Goal: Task Accomplishment & Management: Complete application form

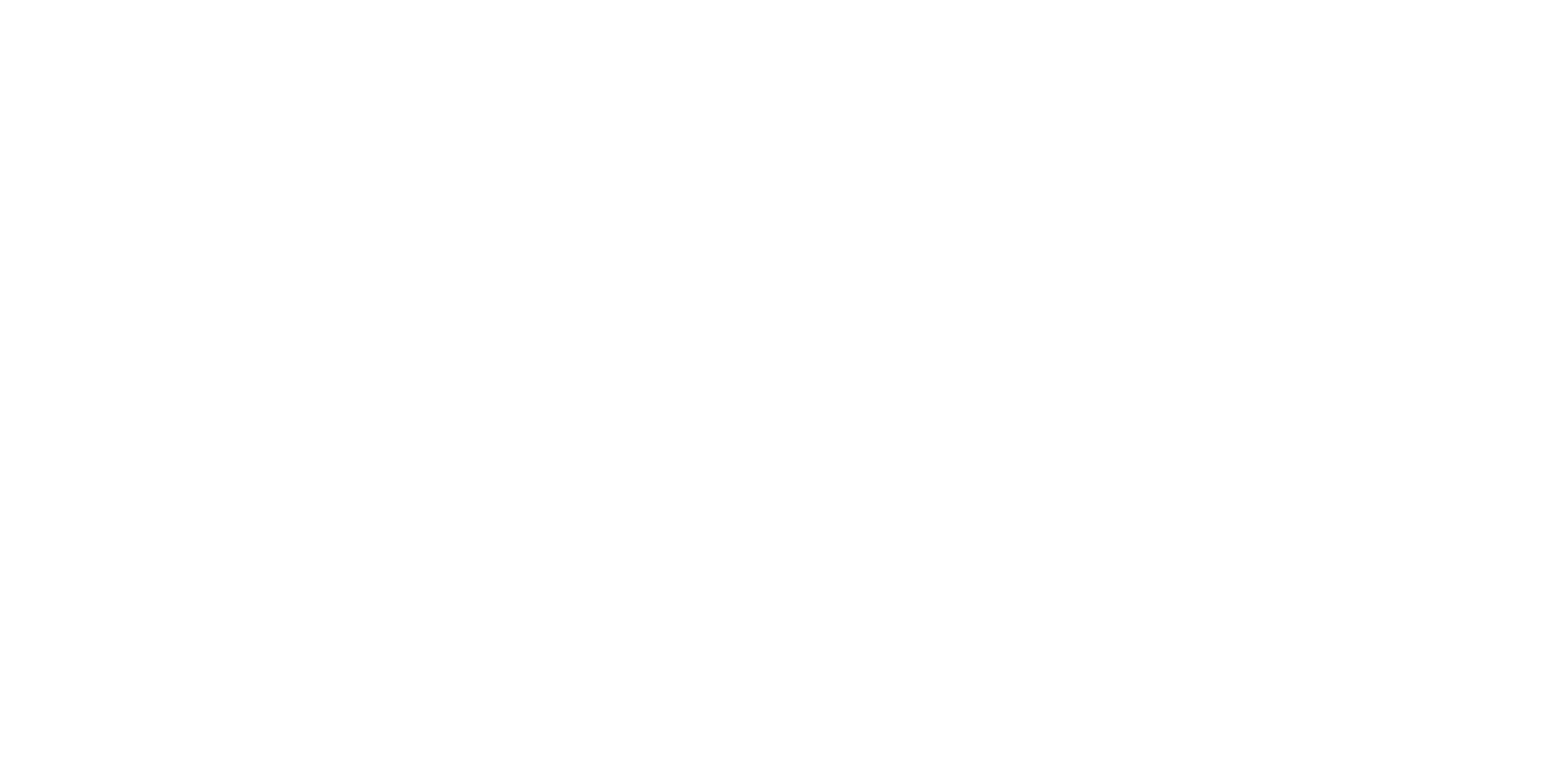
select select "Physiotherapy"
select select "AD"
select select "NDIS"
select select "Physiotherapy"
select select "AD"
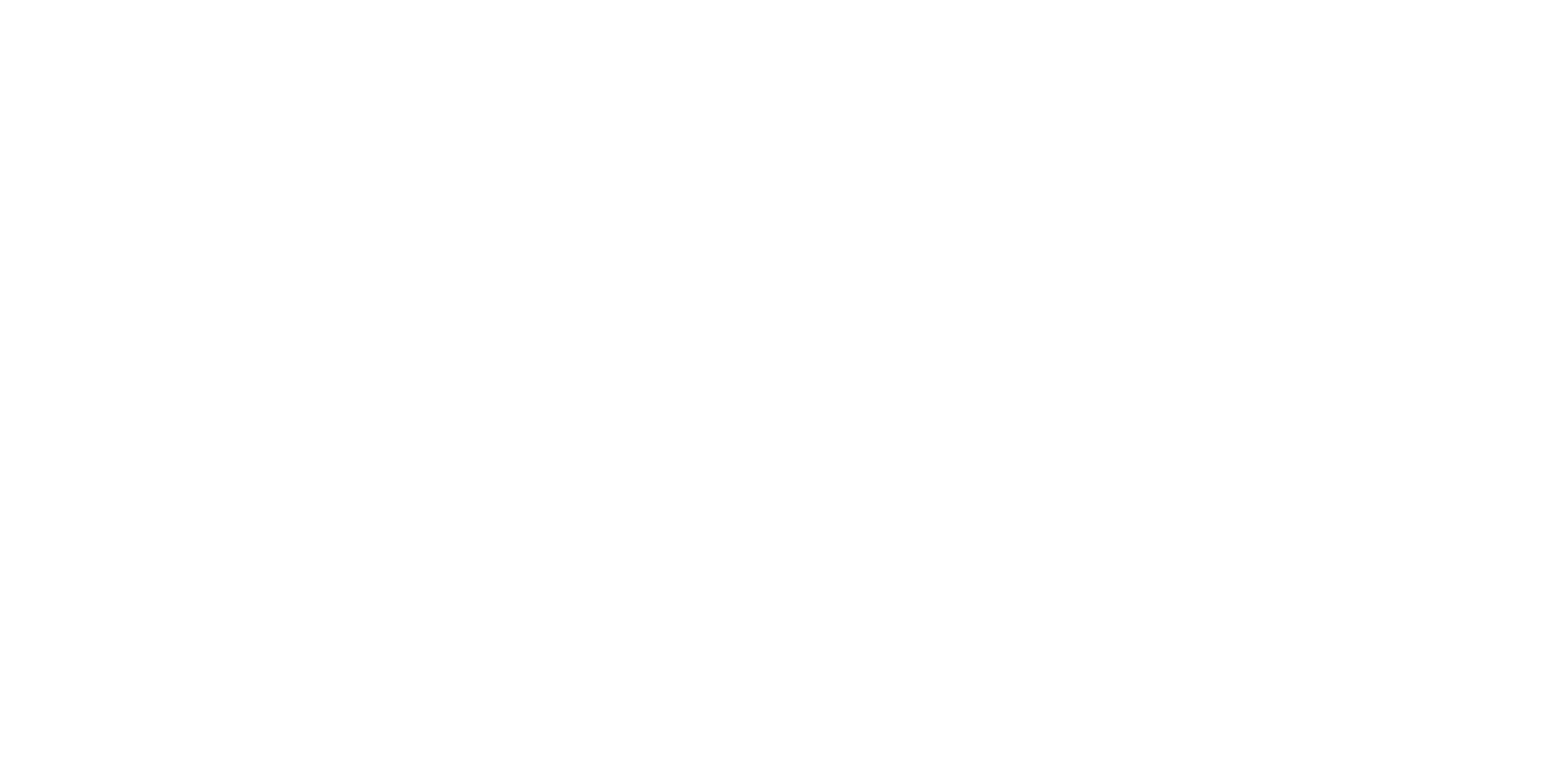
select select "NDIS"
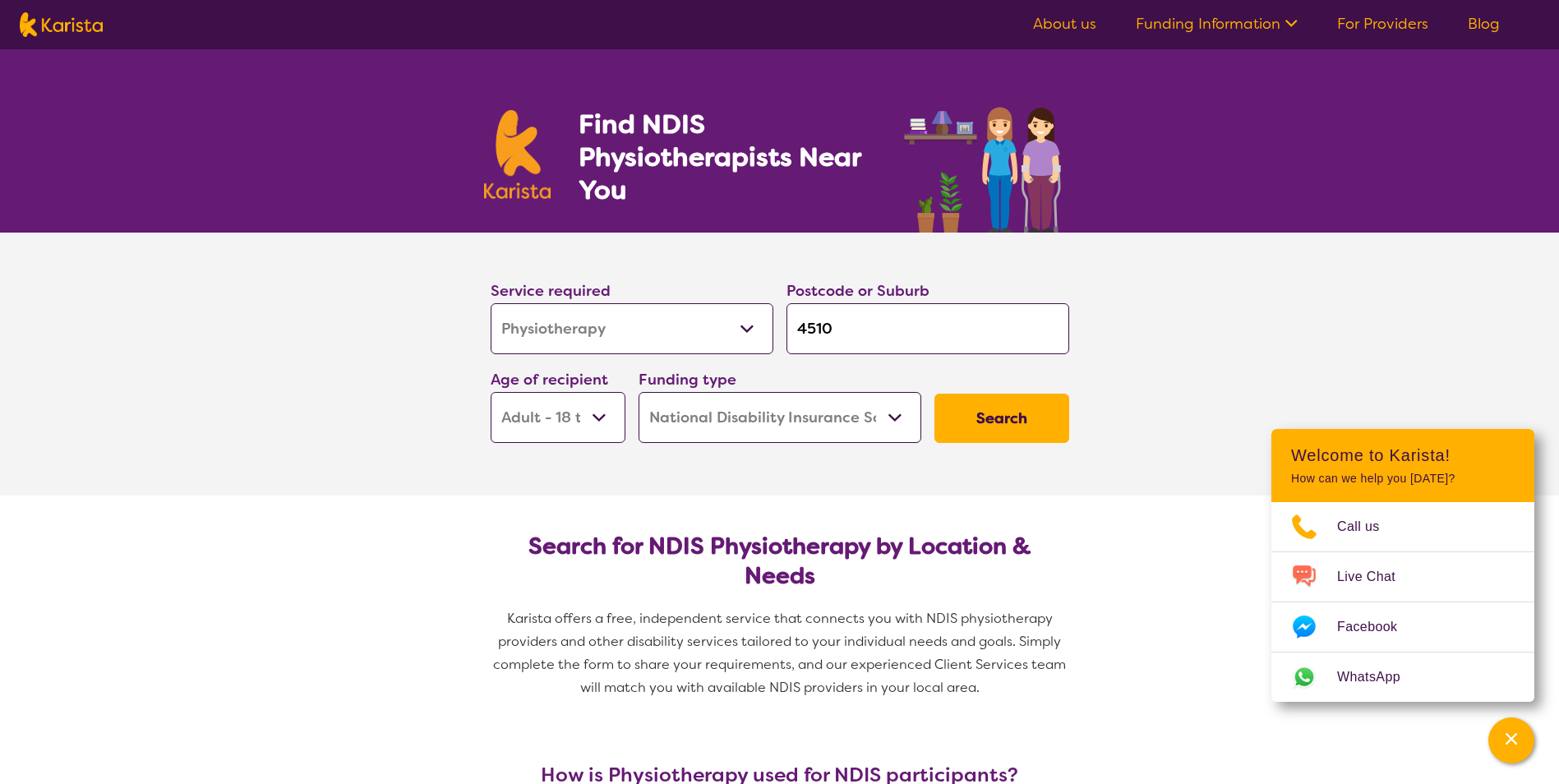
click at [682, 322] on select "Allied Health Assistant Assessment ([MEDICAL_DATA] or [MEDICAL_DATA]) Behaviour…" at bounding box center [632, 328] width 283 height 51
select select "Home Care Package Provider"
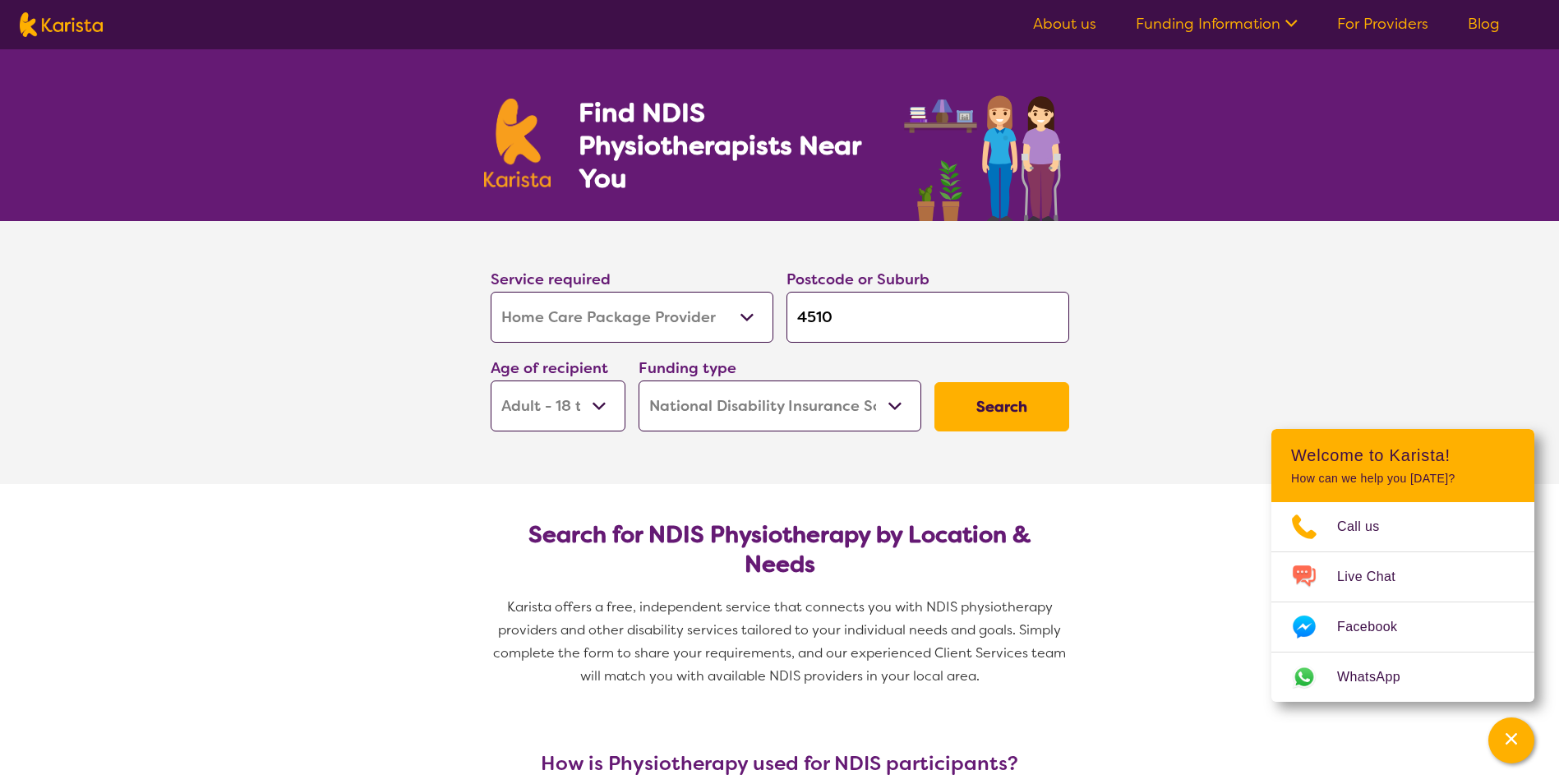
scroll to position [82, 0]
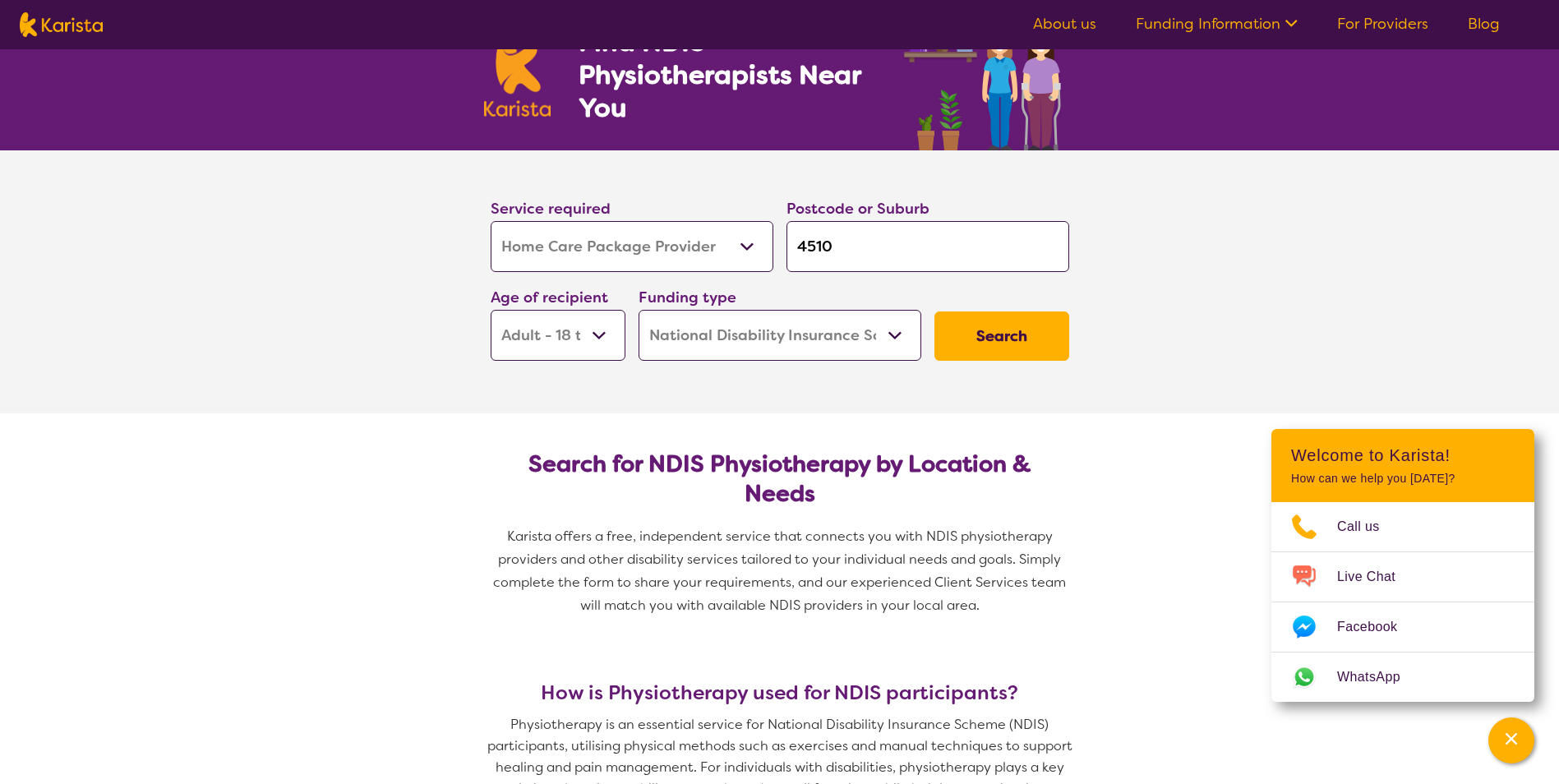
select select
click at [672, 260] on select "Allied Health Assistant Assessment ([MEDICAL_DATA] or [MEDICAL_DATA]) Behaviour…" at bounding box center [632, 245] width 283 height 51
select select "Physiotherapy"
click at [491, 221] on select "Allied Health Assistant Assessment ([MEDICAL_DATA] or [MEDICAL_DATA]) Behaviour…" at bounding box center [632, 245] width 283 height 51
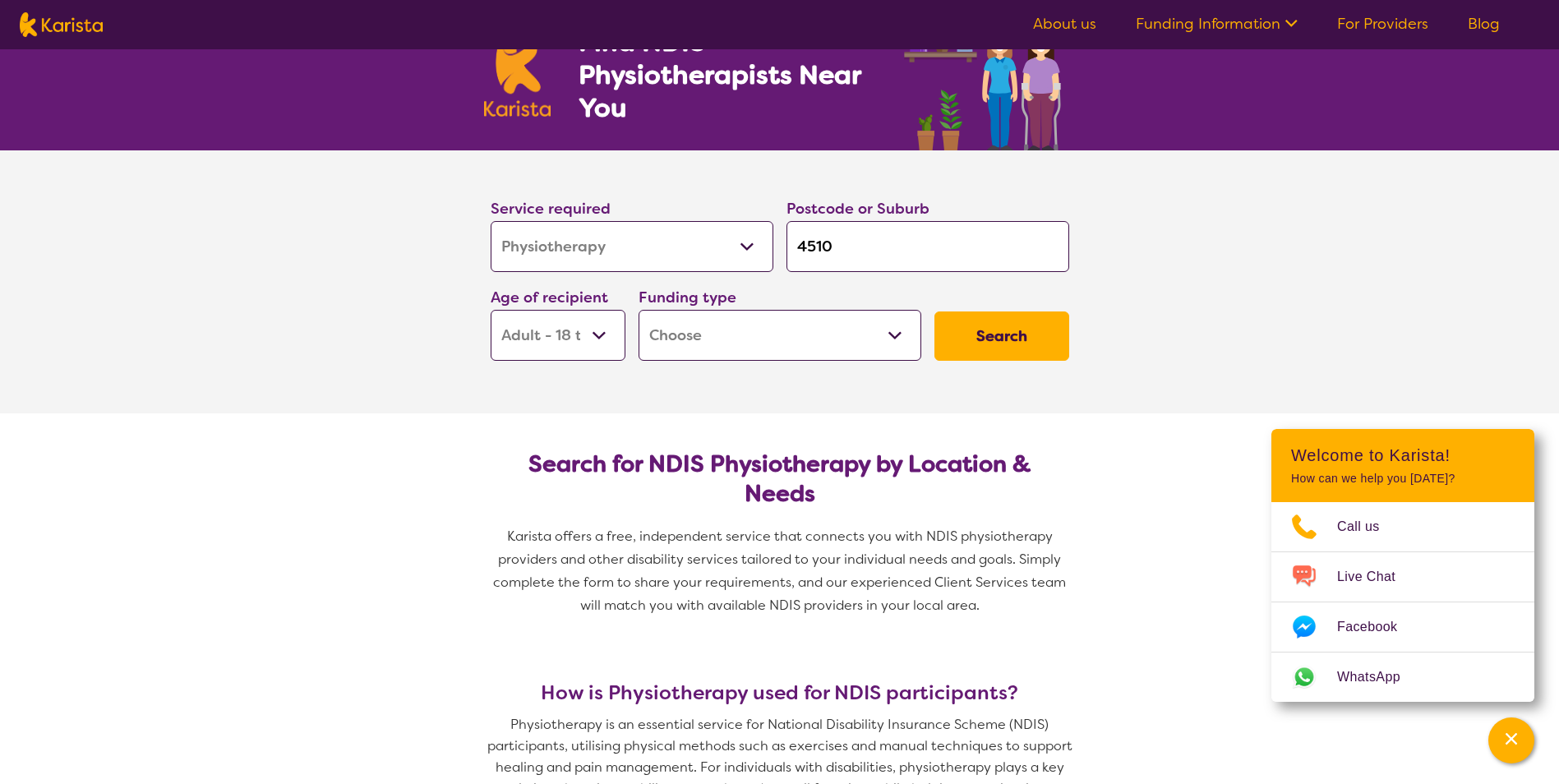
select select "Physiotherapy"
select select "NDIS"
drag, startPoint x: 830, startPoint y: 242, endPoint x: 813, endPoint y: 244, distance: 17.1
click at [813, 244] on input "4510" at bounding box center [928, 245] width 283 height 51
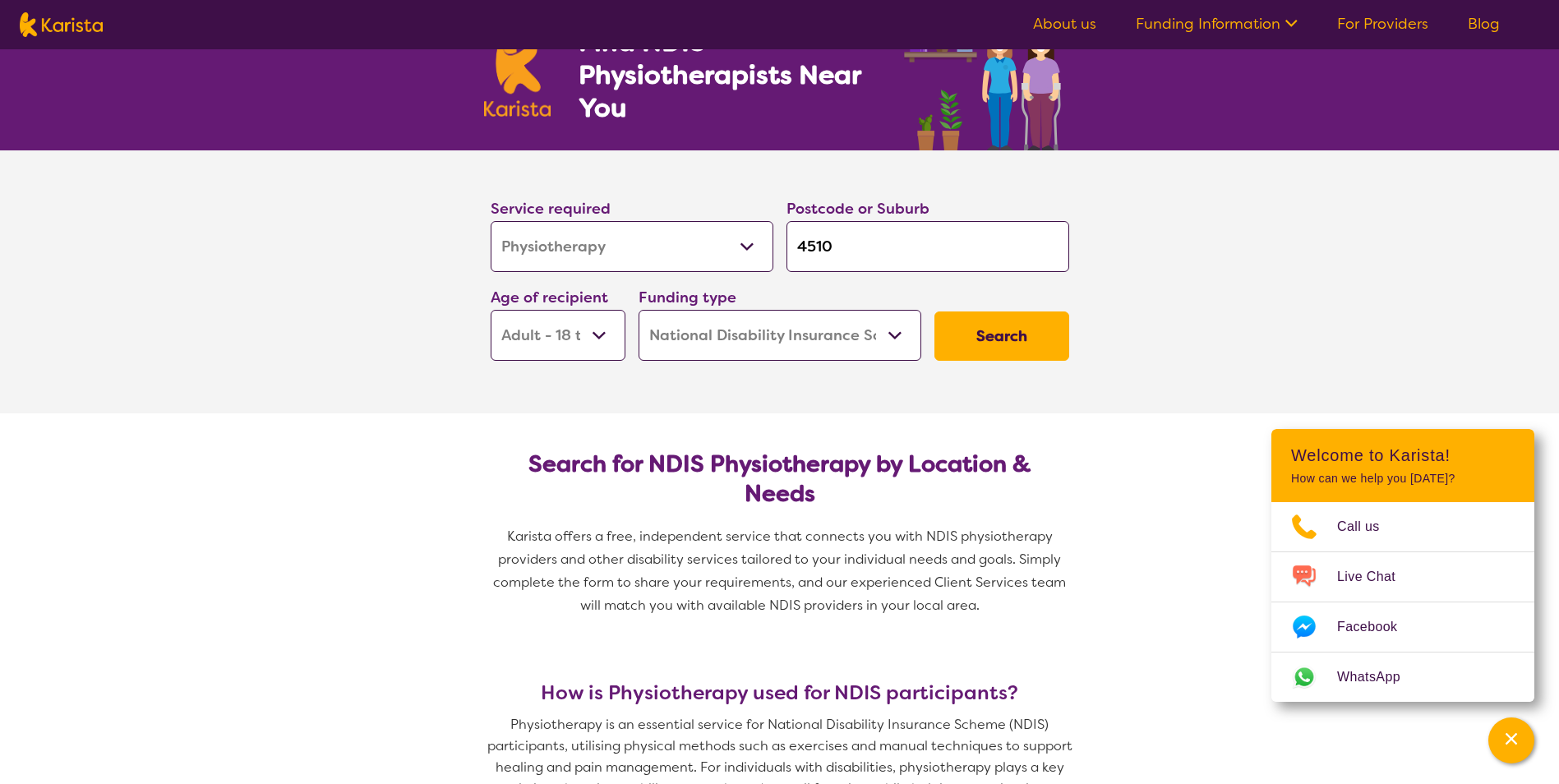
type input "45"
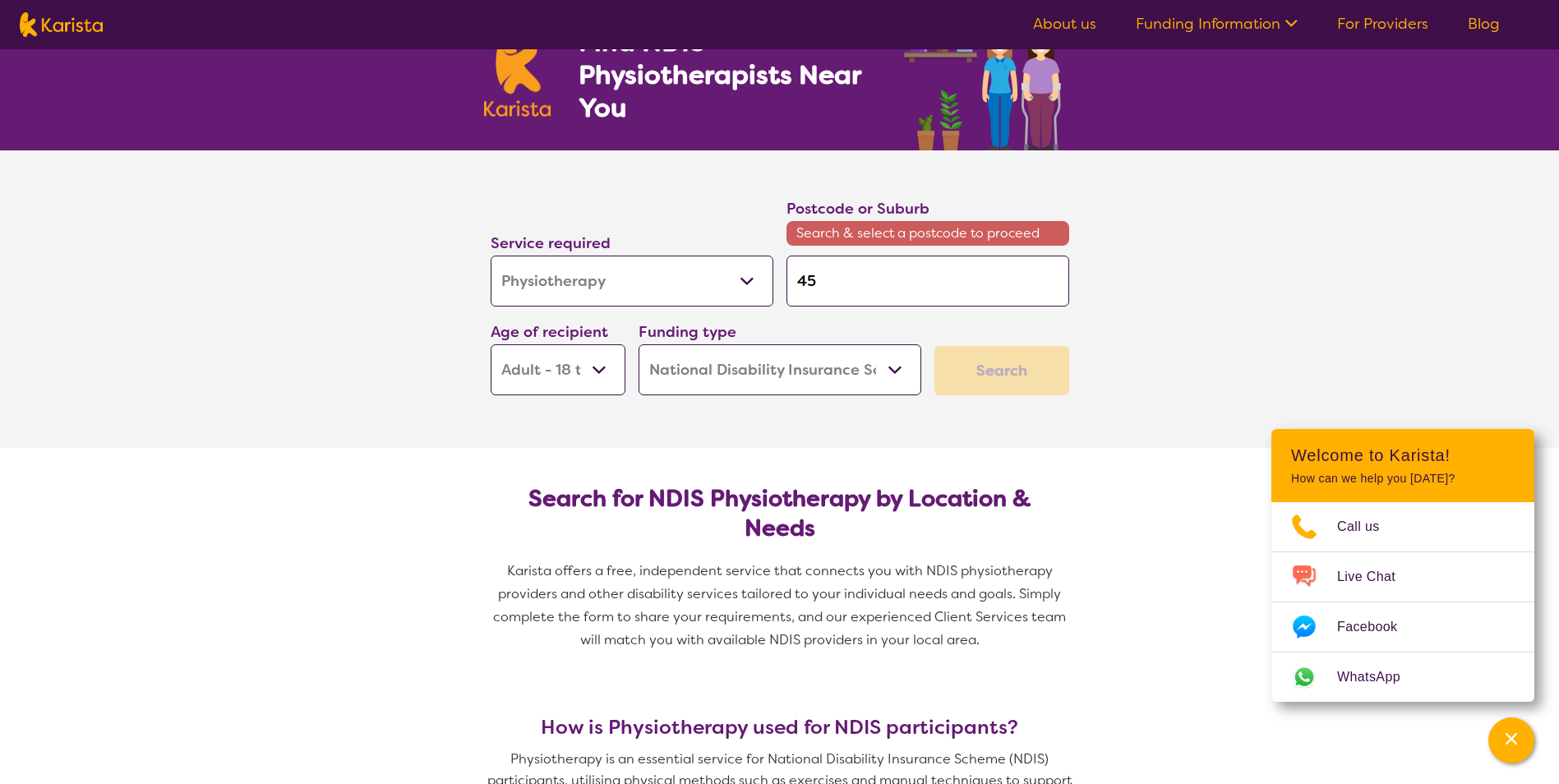
type input "4"
type input "40"
type input "403"
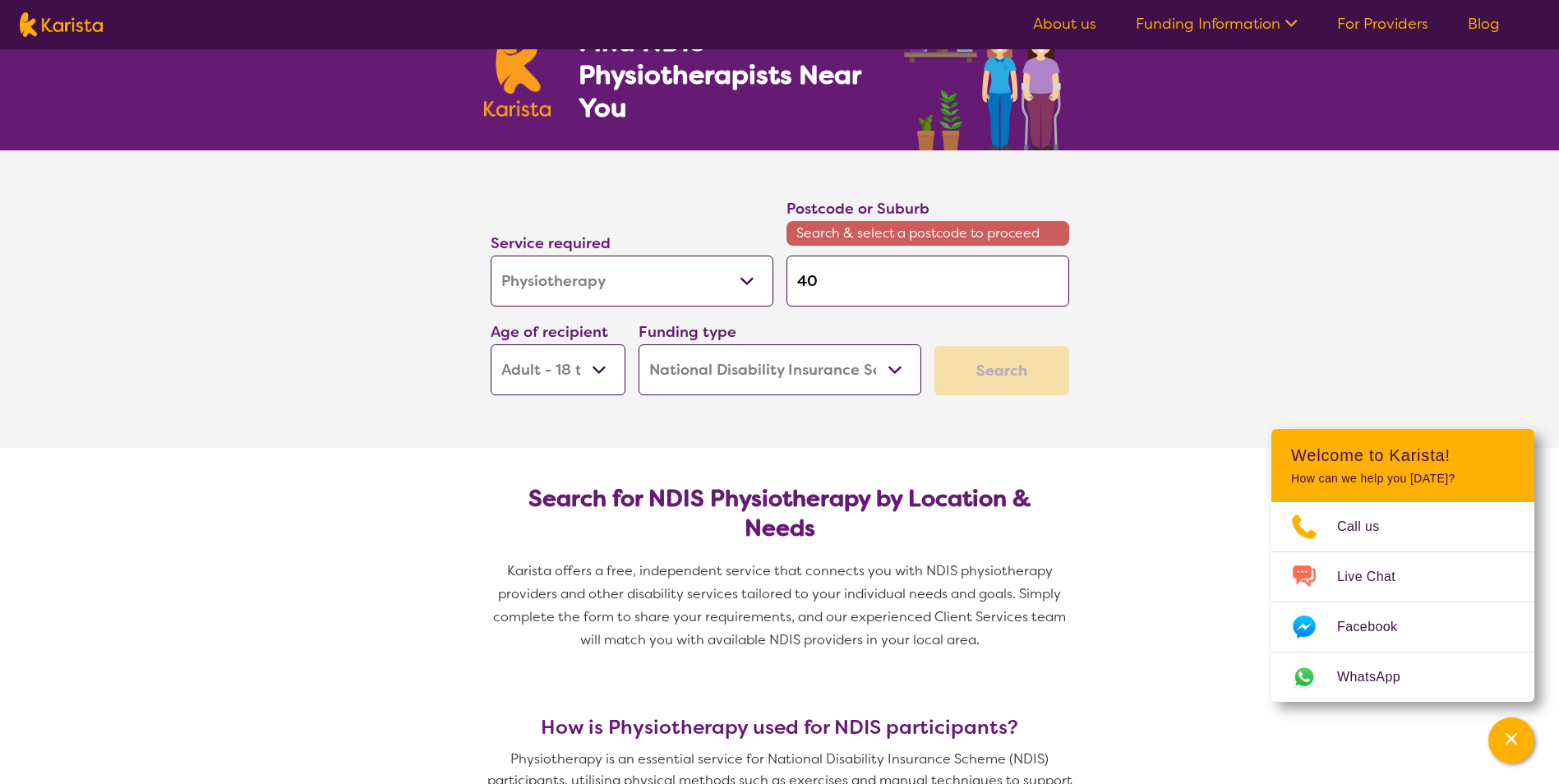
type input "403"
type input "4030"
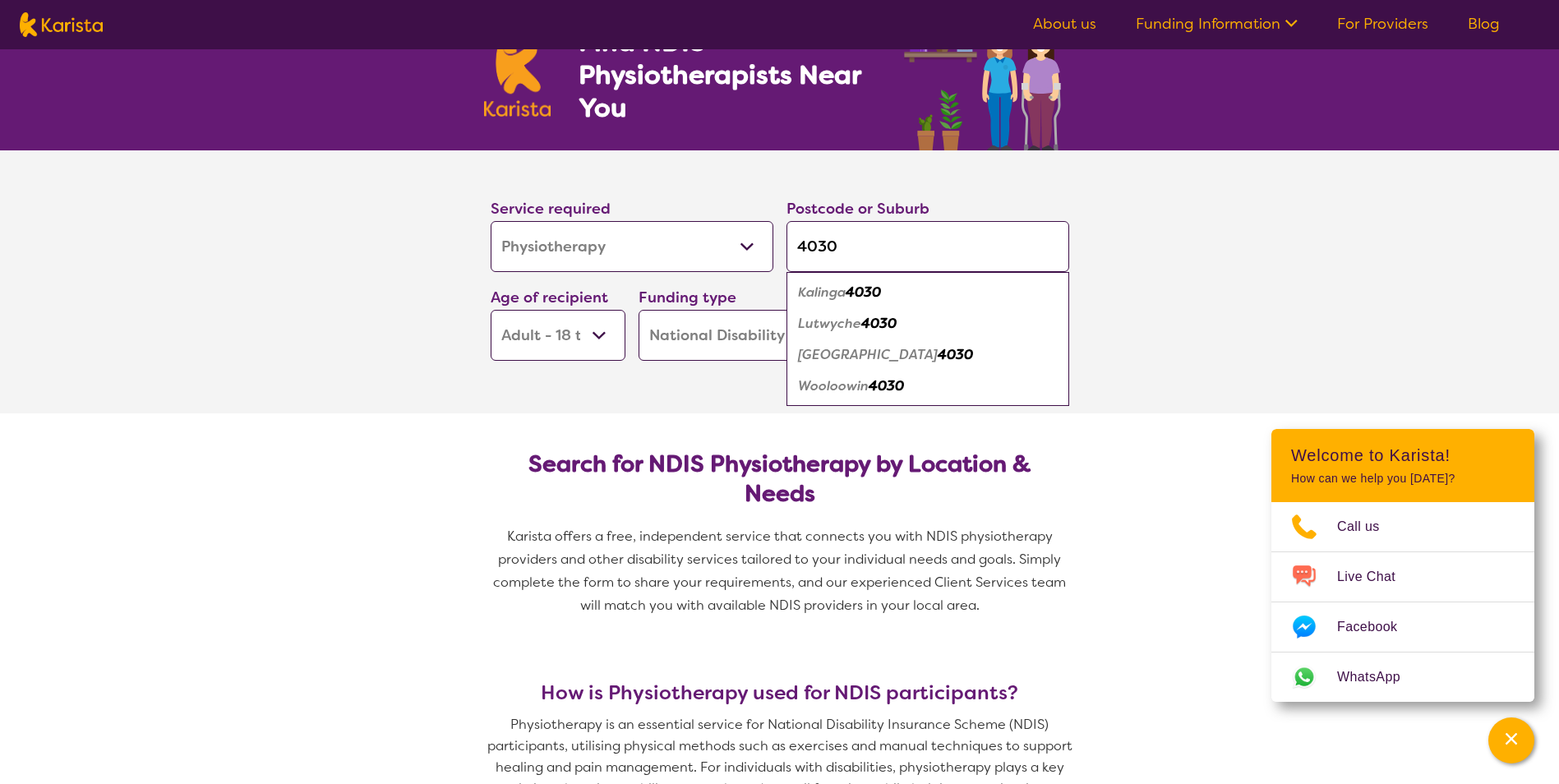
type input "4030"
click at [610, 347] on select "Early Childhood - 0 to 9 Child - 10 to 11 Adolescent - 12 to 17 Adult - 18 to 6…" at bounding box center [558, 335] width 135 height 51
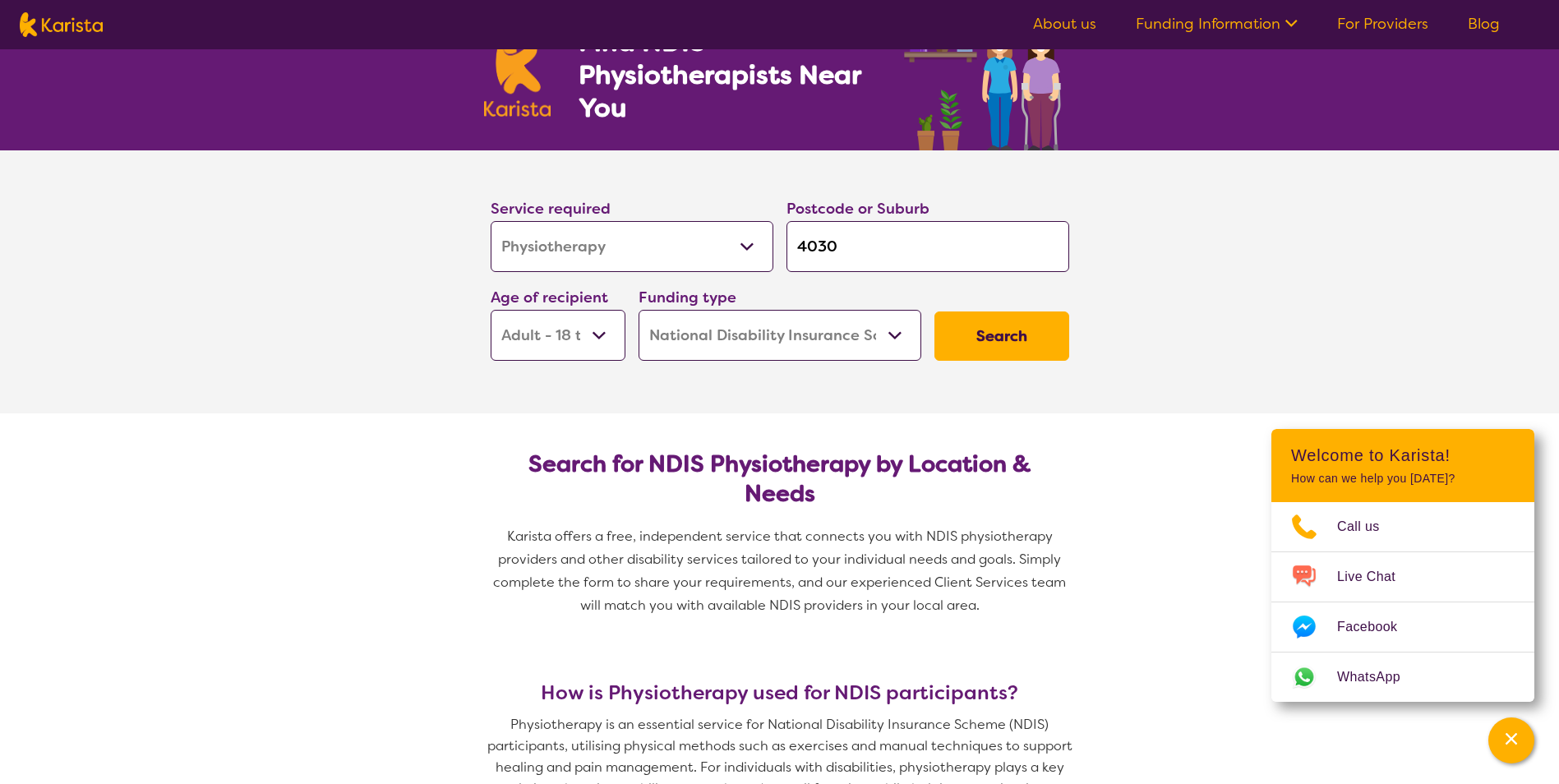
click at [365, 372] on section "Service required Allied Health Assistant Assessment ([MEDICAL_DATA] or [MEDICAL…" at bounding box center [780, 282] width 1559 height 263
click at [986, 315] on button "Search" at bounding box center [1001, 336] width 135 height 50
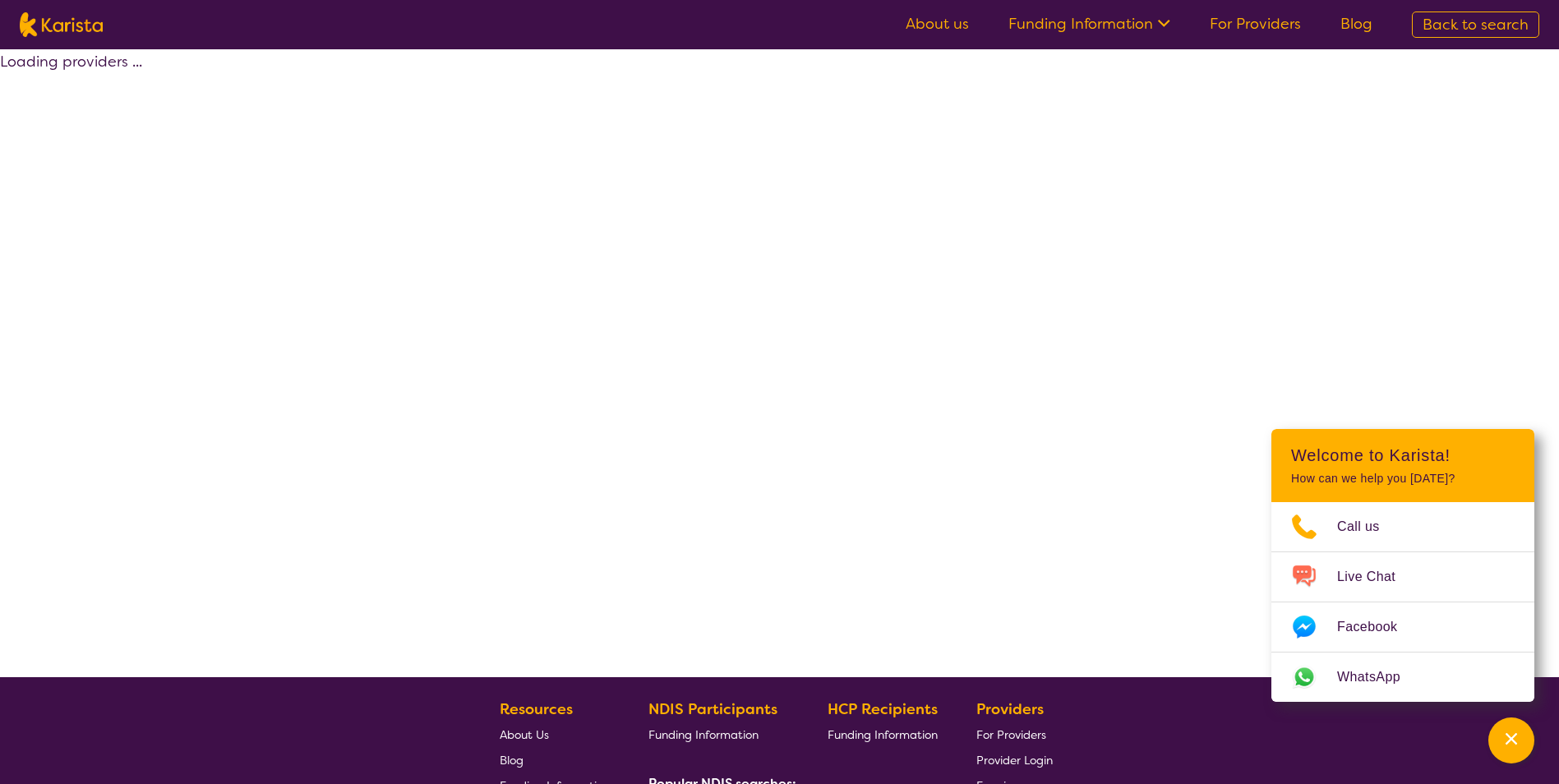
select select "by_score"
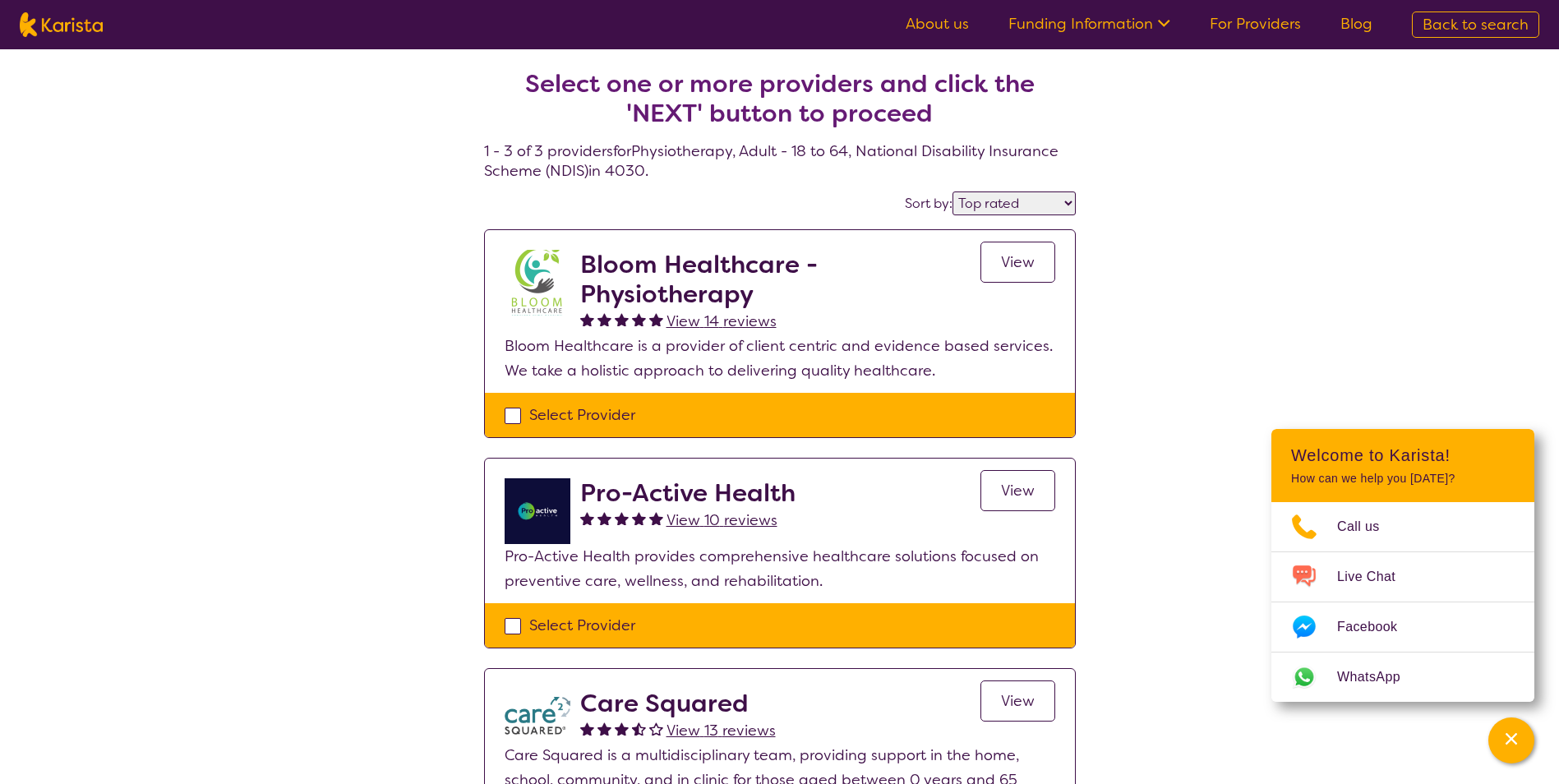
click at [994, 259] on link "View" at bounding box center [1017, 262] width 74 height 41
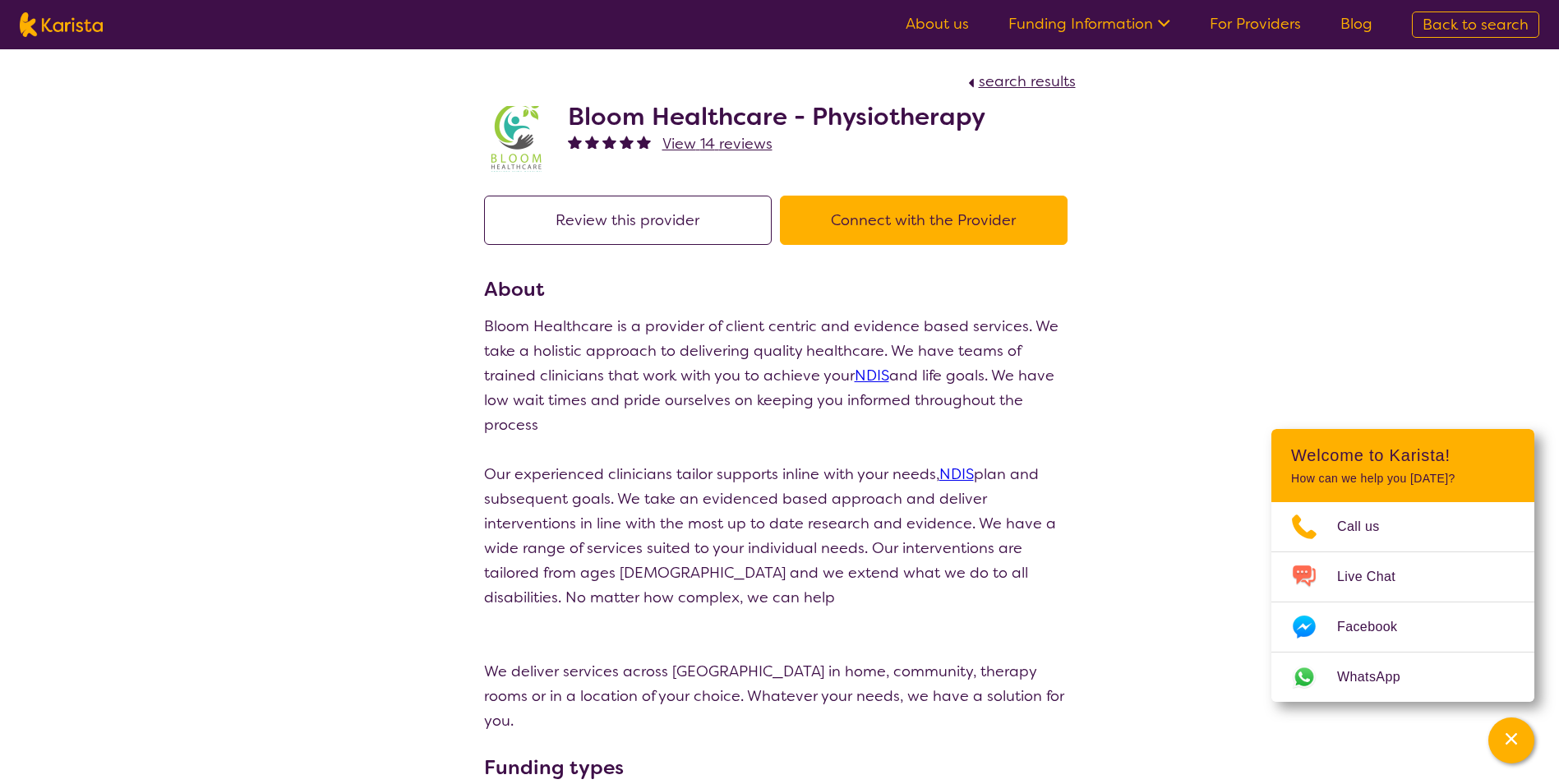
select select "by_score"
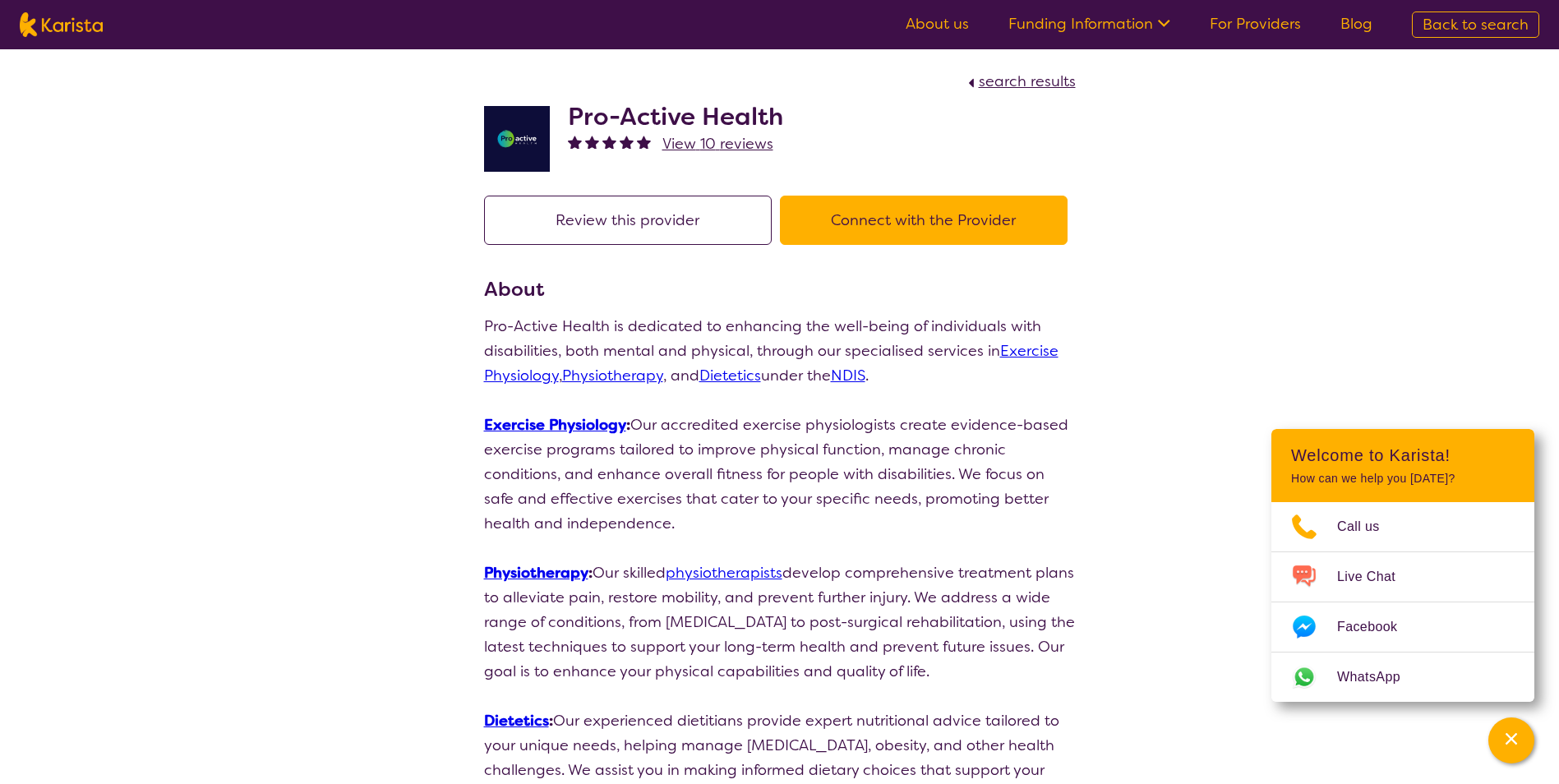
click at [957, 222] on button "Connect with the Provider" at bounding box center [923, 221] width 288 height 50
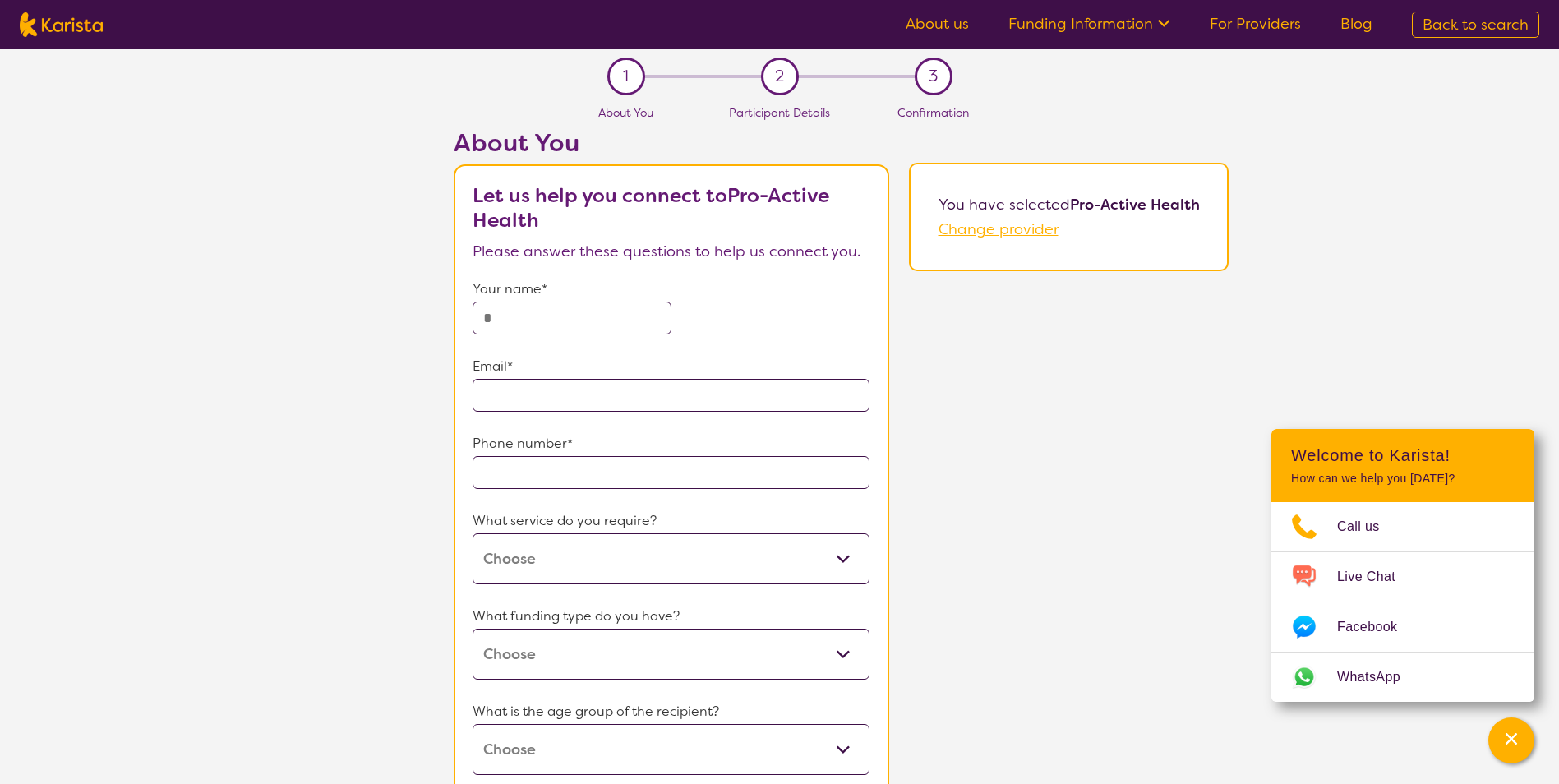
click at [589, 302] on input "text" at bounding box center [572, 318] width 199 height 33
type input "**********"
drag, startPoint x: 526, startPoint y: 318, endPoint x: 651, endPoint y: 323, distance: 125.1
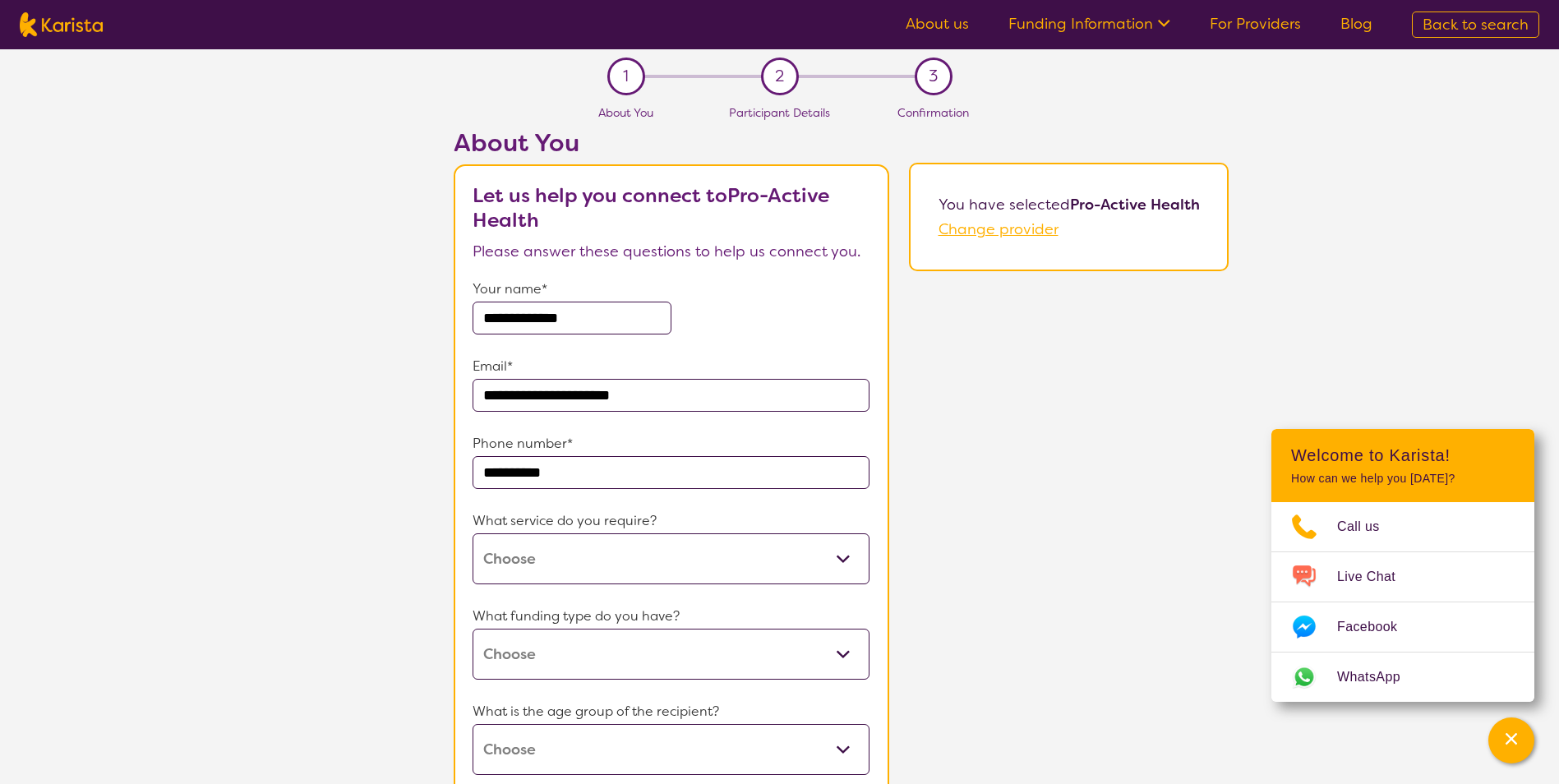
click at [651, 323] on input "**********" at bounding box center [572, 318] width 199 height 33
type input "*****"
click at [773, 285] on p "Your name*" at bounding box center [671, 289] width 398 height 25
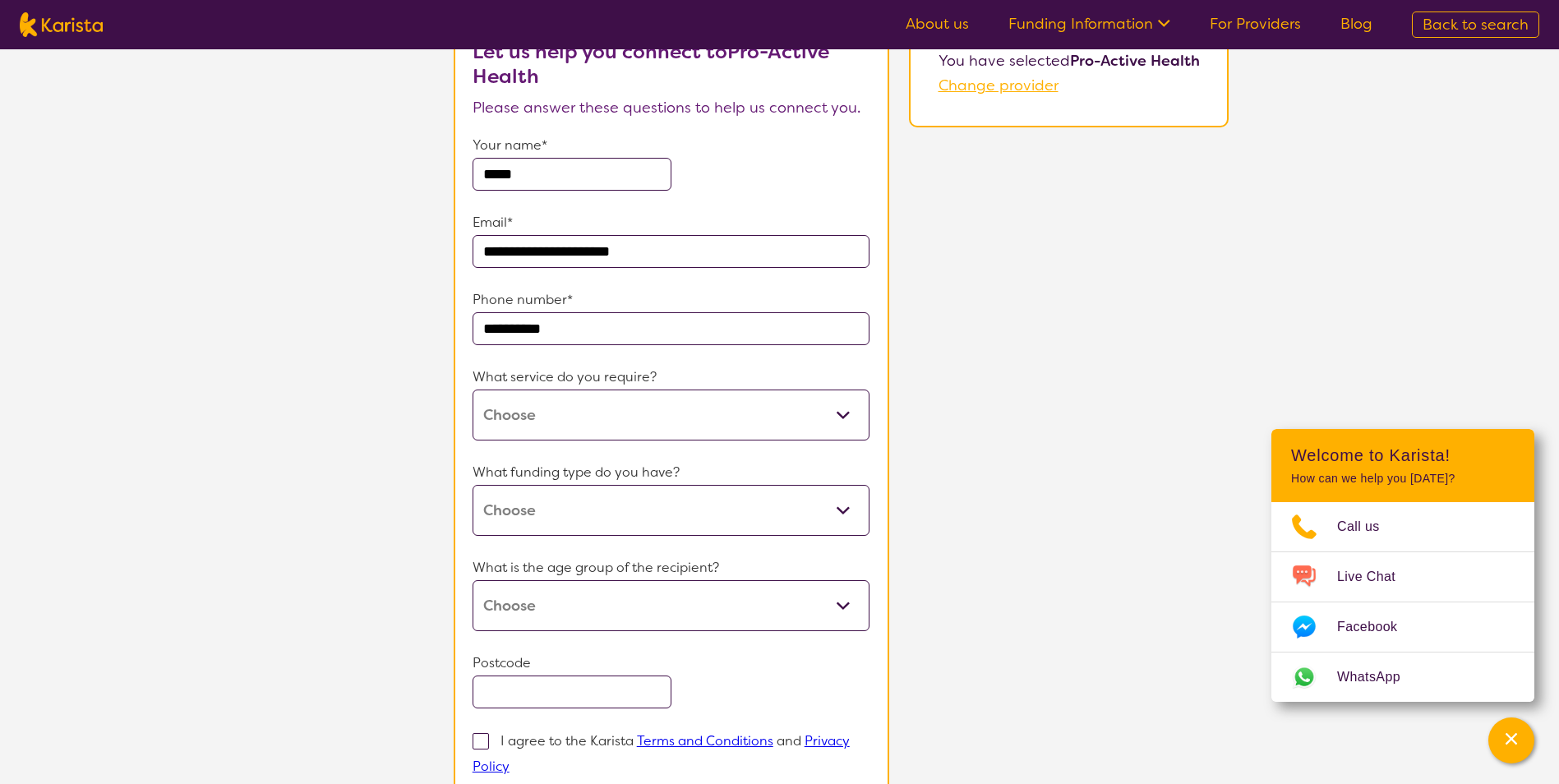
scroll to position [165, 0]
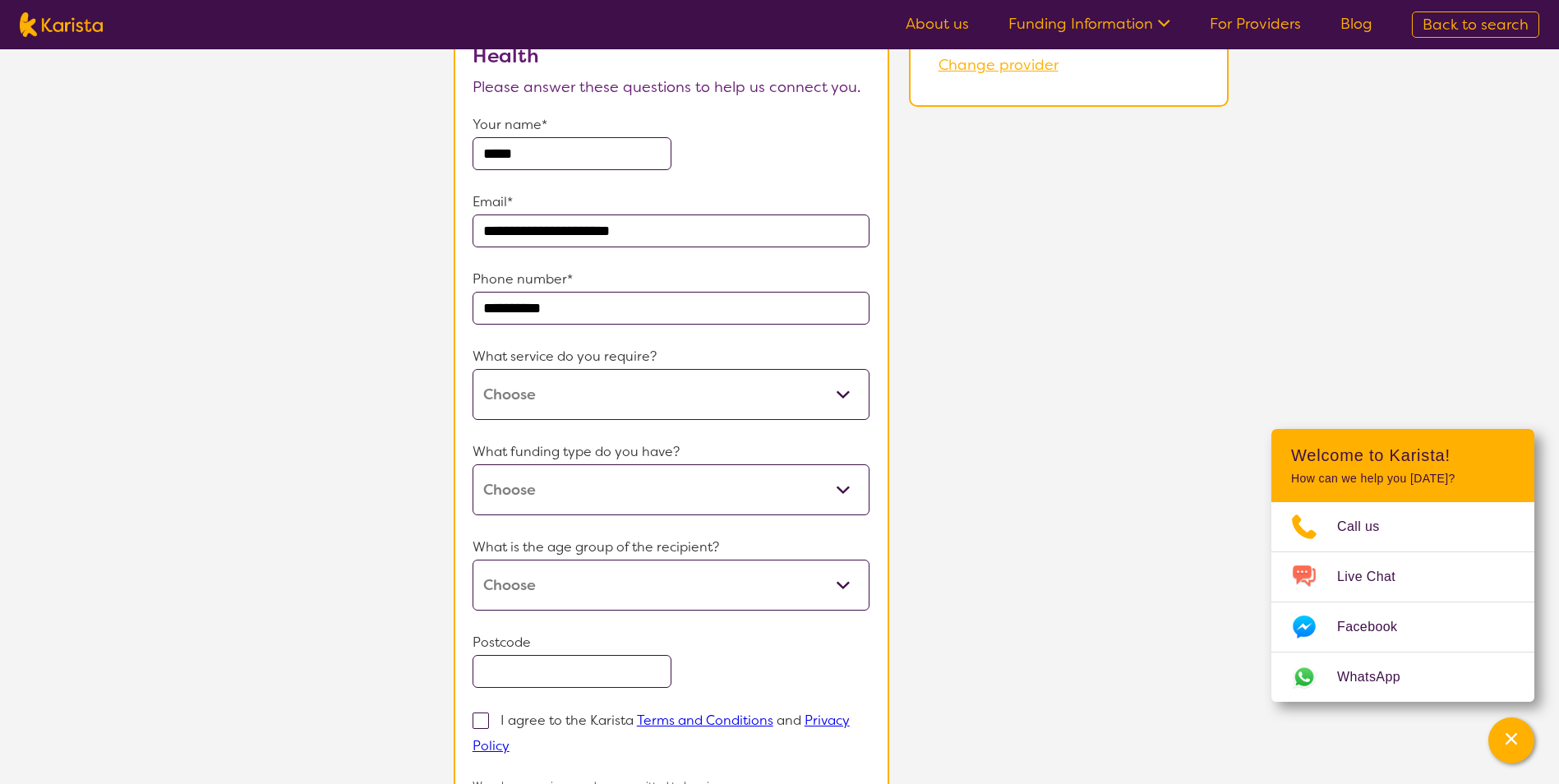
click at [570, 396] on select "Counselling Dietitian Exercise physiology Occupational therapy Physiotherapy Ps…" at bounding box center [671, 393] width 398 height 51
select select "33"
click at [472, 369] on select "Counselling Dietitian Exercise physiology Occupational therapy Physiotherapy Ps…" at bounding box center [671, 393] width 398 height 51
click at [636, 485] on select "Home Care Package (HCP) National Disability Insurance Scheme (NDIS) I don't know" at bounding box center [671, 489] width 398 height 51
select select "NDIS"
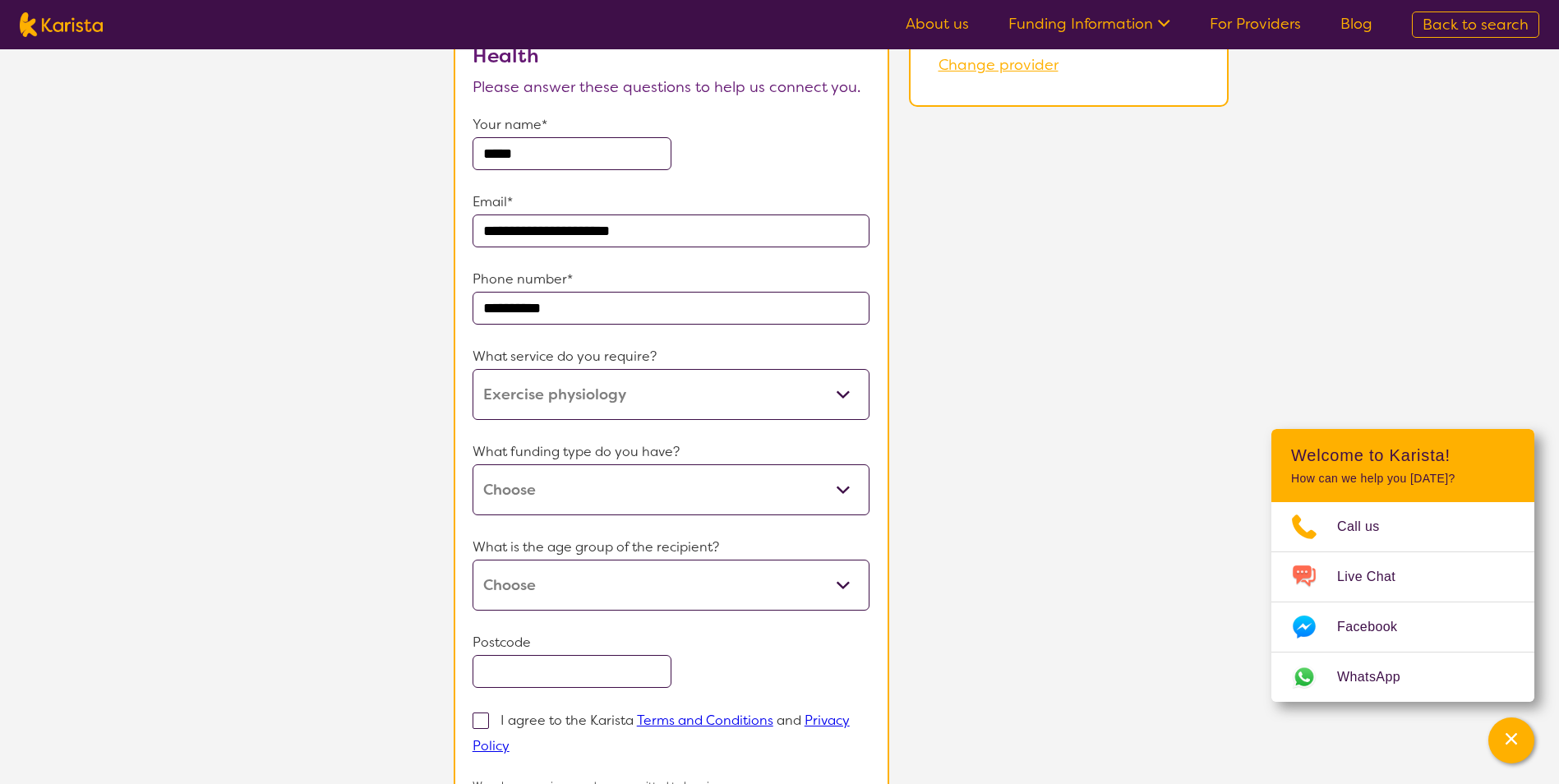
click at [472, 464] on select "Home Care Package (HCP) National Disability Insurance Scheme (NDIS) I don't know" at bounding box center [671, 489] width 398 height 51
click at [598, 577] on select "Early Childhood - 0 to 9 Child - 10 to 11 Adolescent - 12 to 17 Adult - 18 to 6…" at bounding box center [671, 585] width 398 height 51
select select "AD"
click at [472, 560] on select "Early Childhood - 0 to 9 Child - 10 to 11 Adolescent - 12 to 17 Adult - 18 to 6…" at bounding box center [671, 585] width 398 height 51
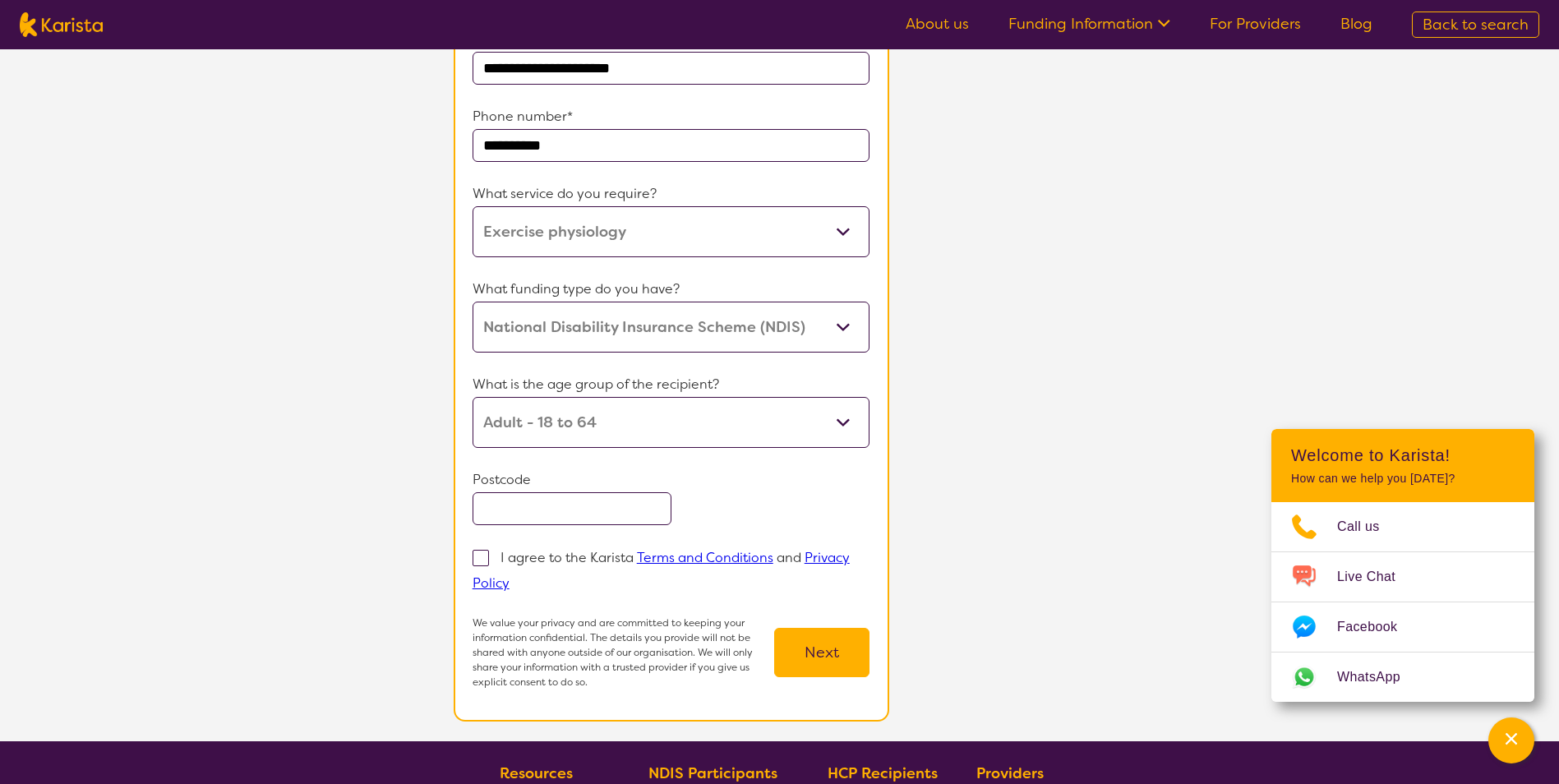
scroll to position [329, 0]
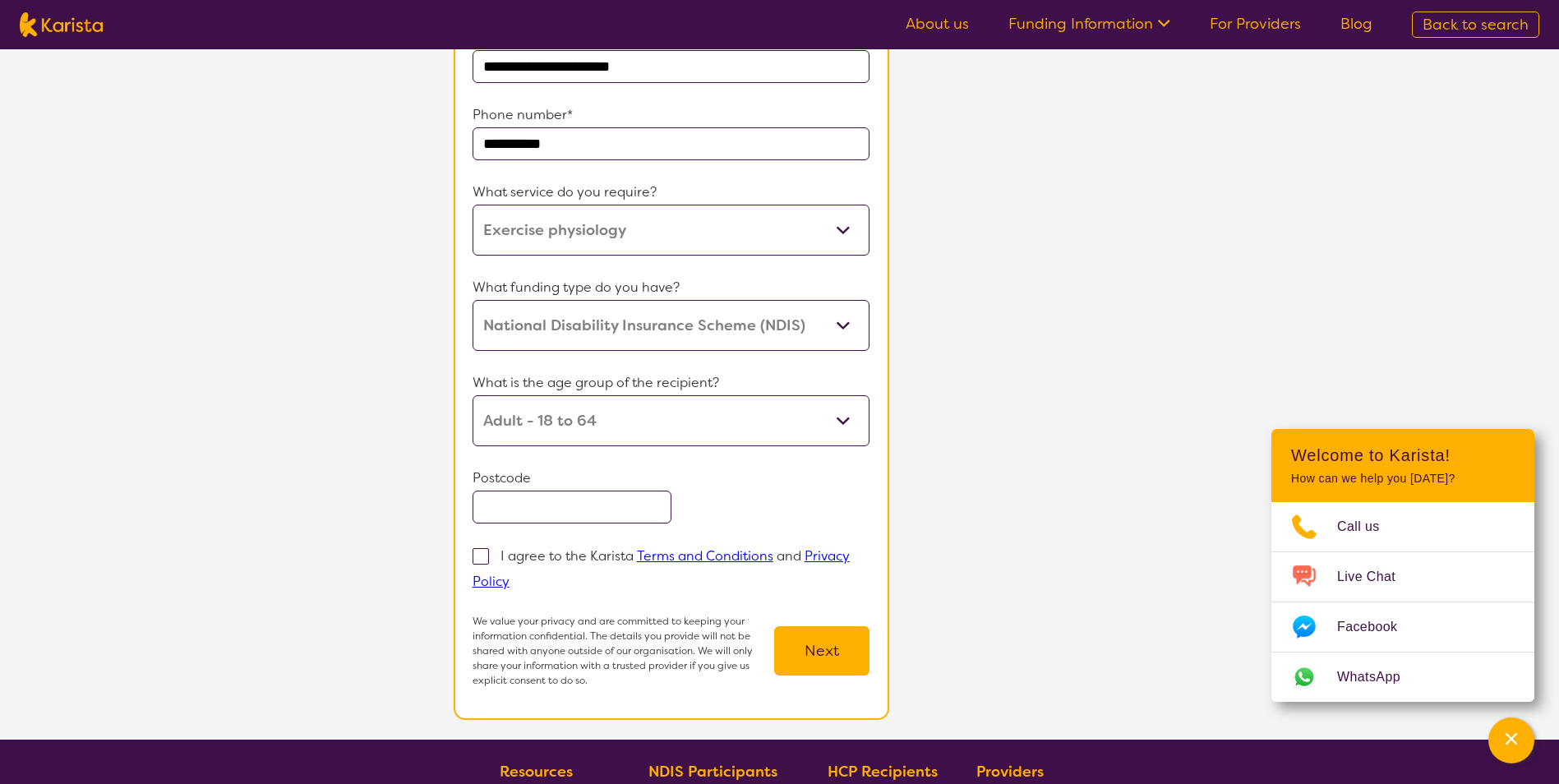
click at [575, 506] on input "text" at bounding box center [572, 507] width 199 height 33
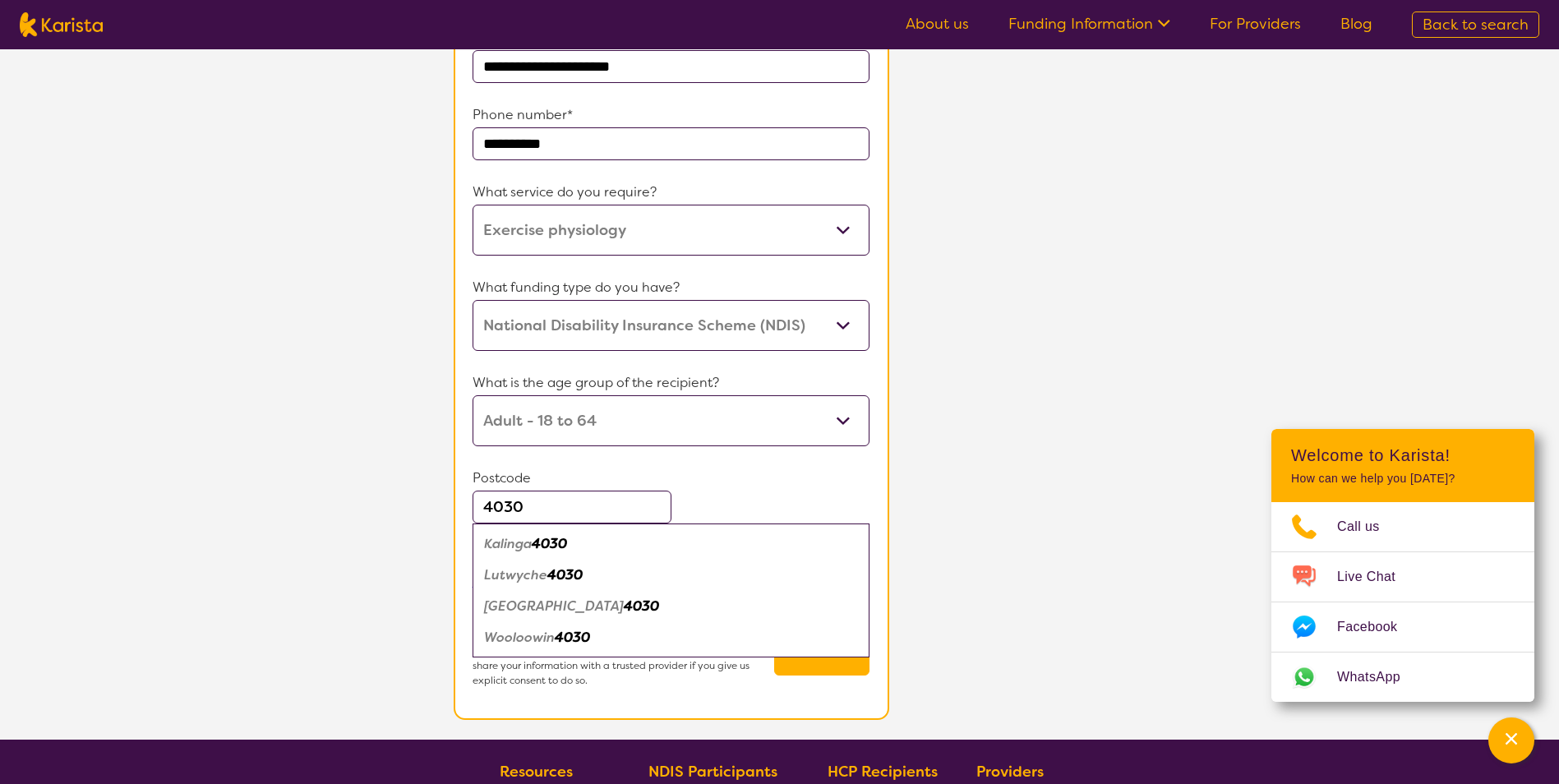
type input "4030"
click at [546, 637] on em "Wooloowin" at bounding box center [519, 637] width 71 height 17
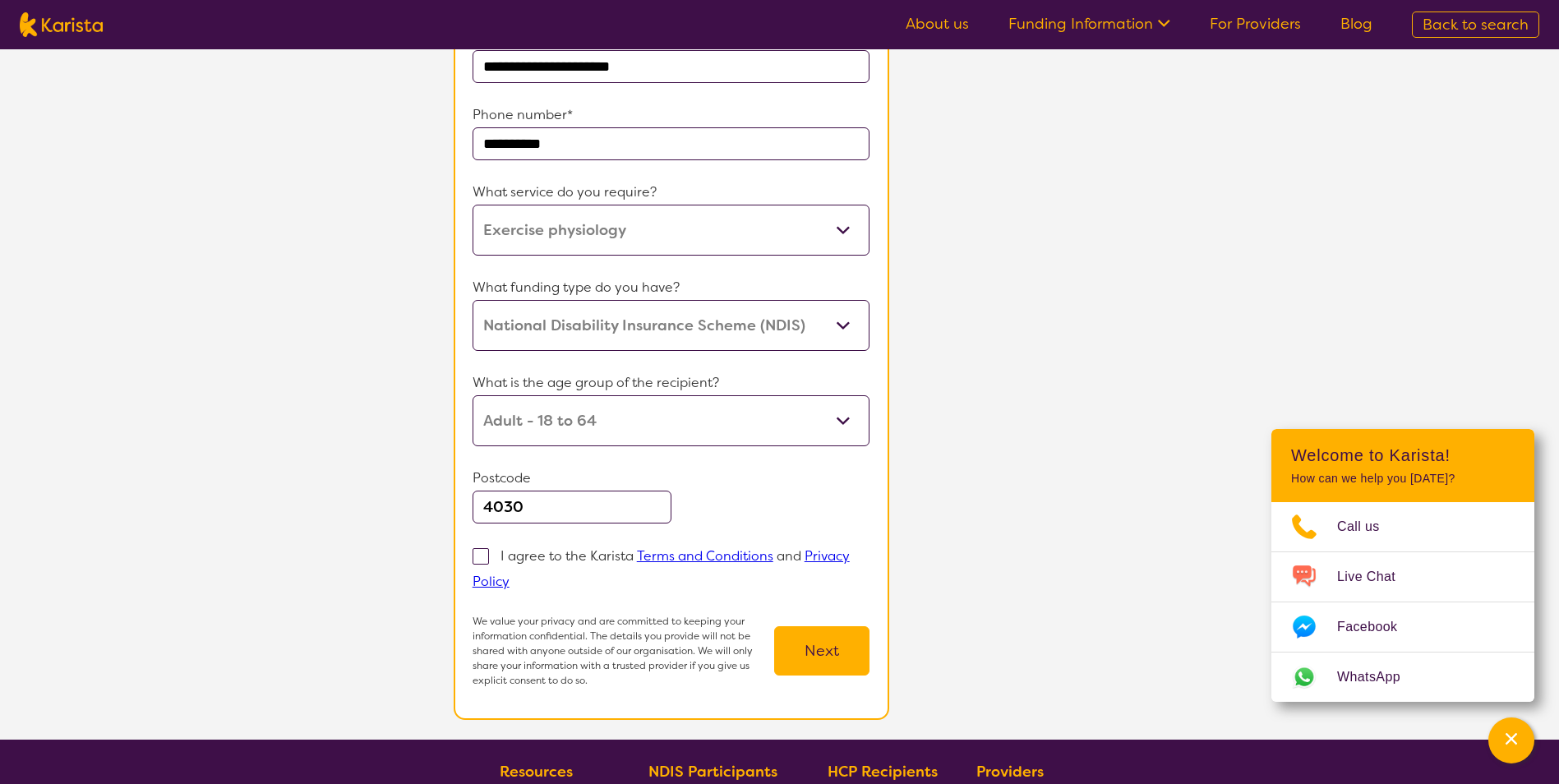
click at [482, 556] on span at bounding box center [481, 556] width 17 height 17
click at [509, 575] on input "I agree to the Karista Terms and Conditions and Privacy Policy" at bounding box center [515, 581] width 11 height 11
checkbox input "true"
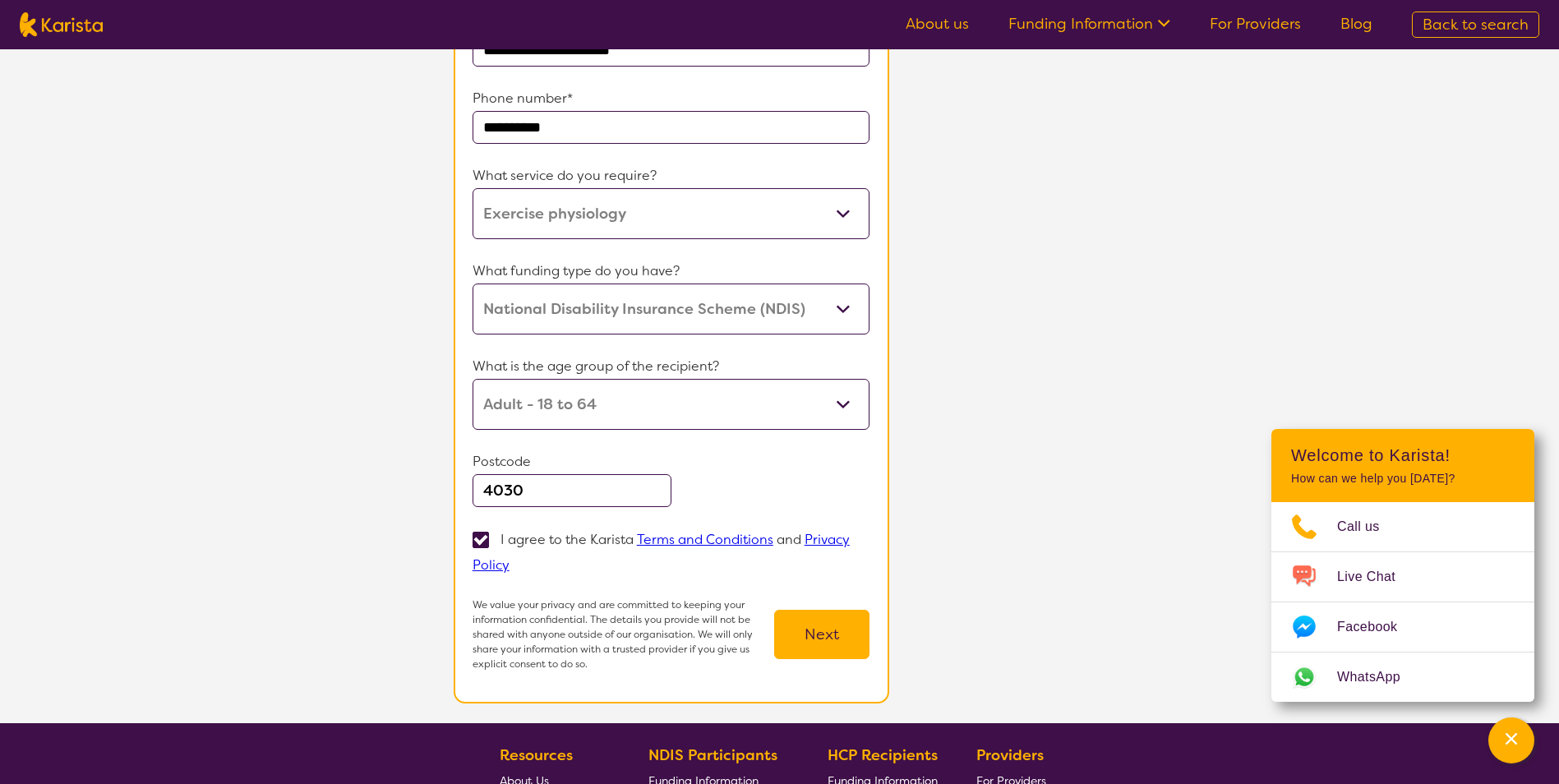
scroll to position [411, 0]
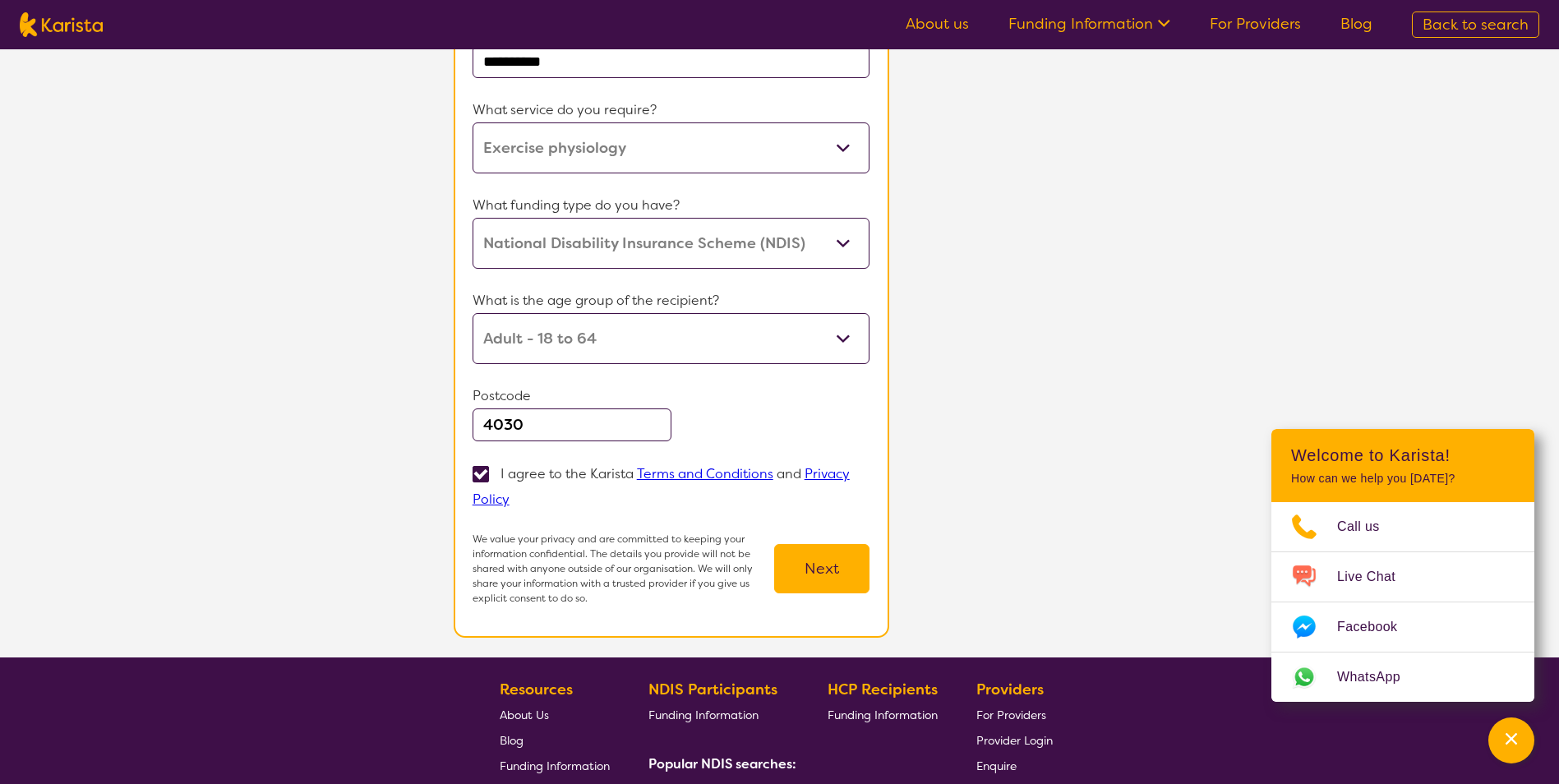
click at [821, 556] on button "Next" at bounding box center [822, 569] width 96 height 50
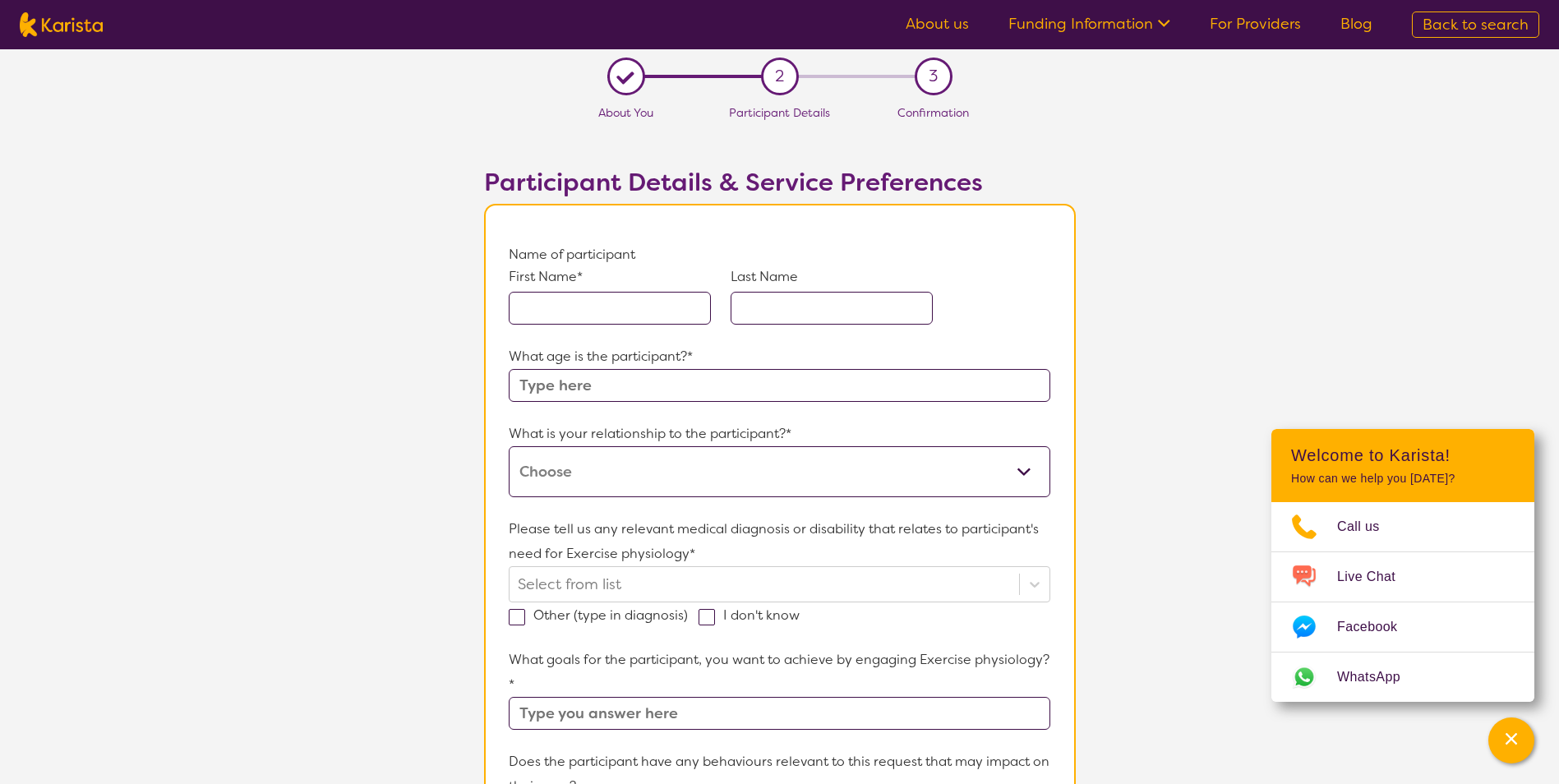
click at [611, 312] on input "text" at bounding box center [609, 308] width 202 height 33
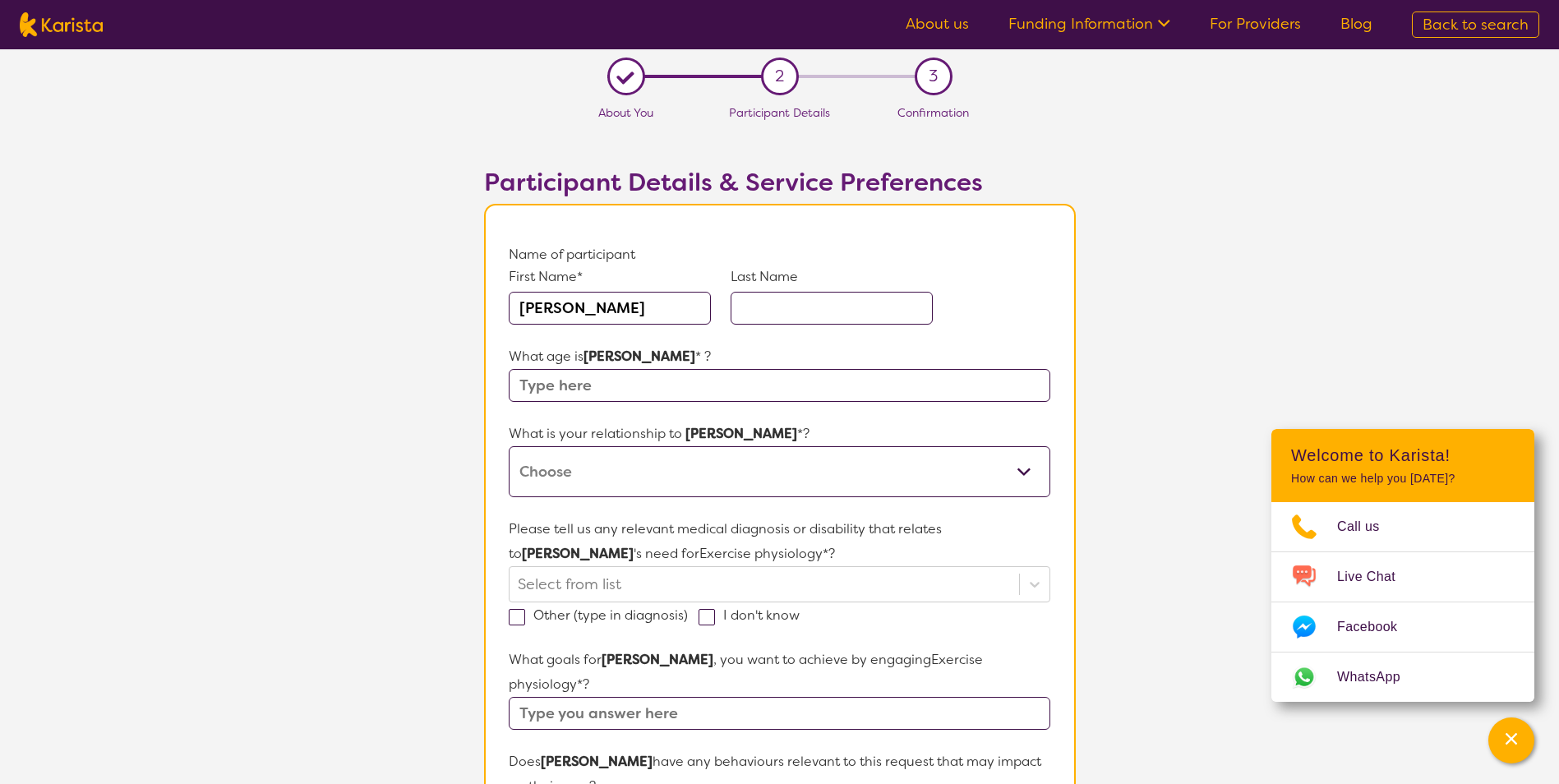
type input "Candice"
click at [605, 383] on input "text" at bounding box center [779, 385] width 541 height 33
type input "35"
click at [594, 462] on select "This request is for myself I am their parent I am their child I am their spouse…" at bounding box center [779, 471] width 541 height 51
select select "I am their Support Coordinator"
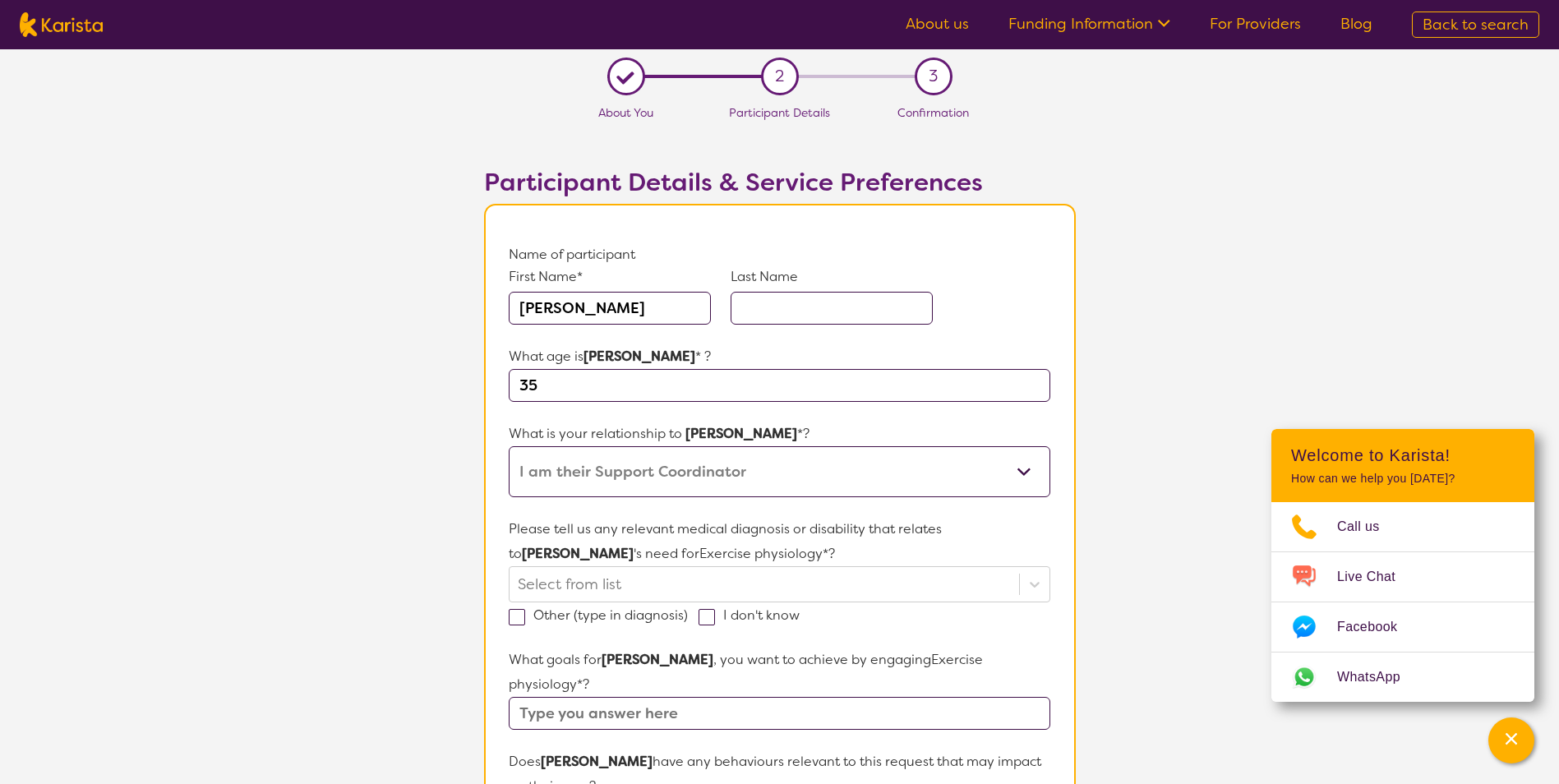
click at [508, 446] on select "This request is for myself I am their parent I am their child I am their spouse…" at bounding box center [779, 471] width 541 height 51
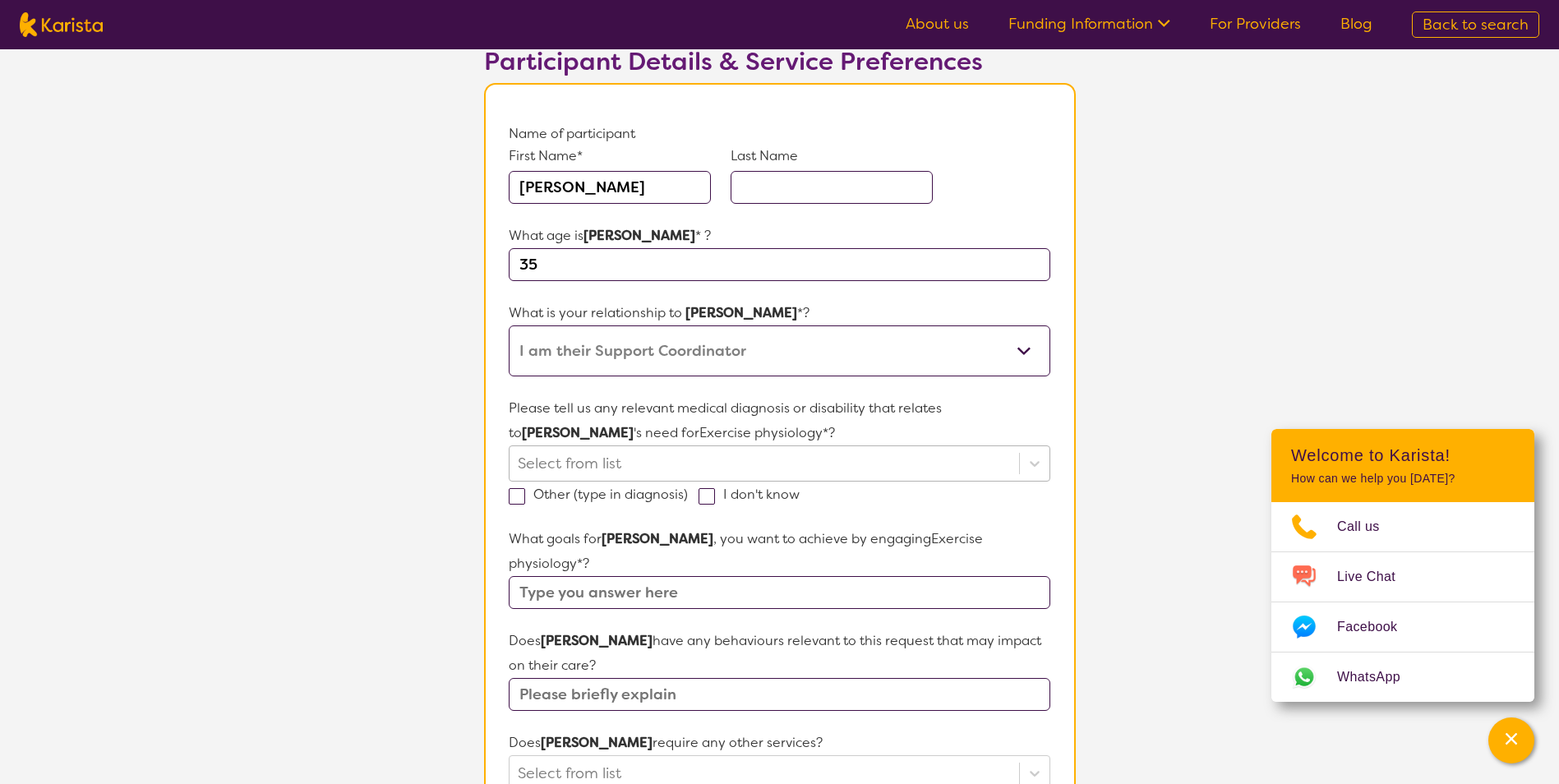
scroll to position [82, 0]
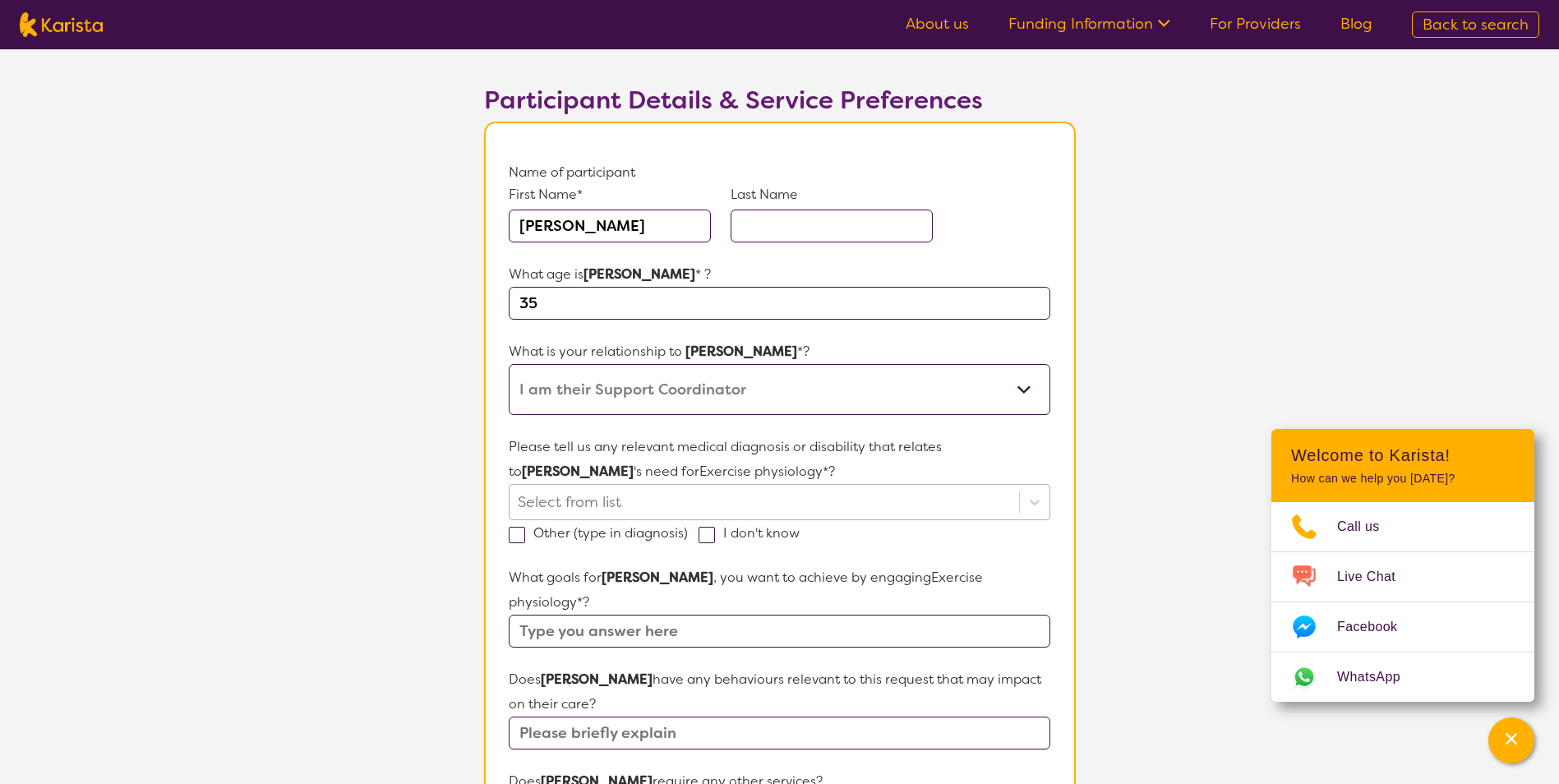
click at [532, 511] on div at bounding box center [763, 502] width 492 height 28
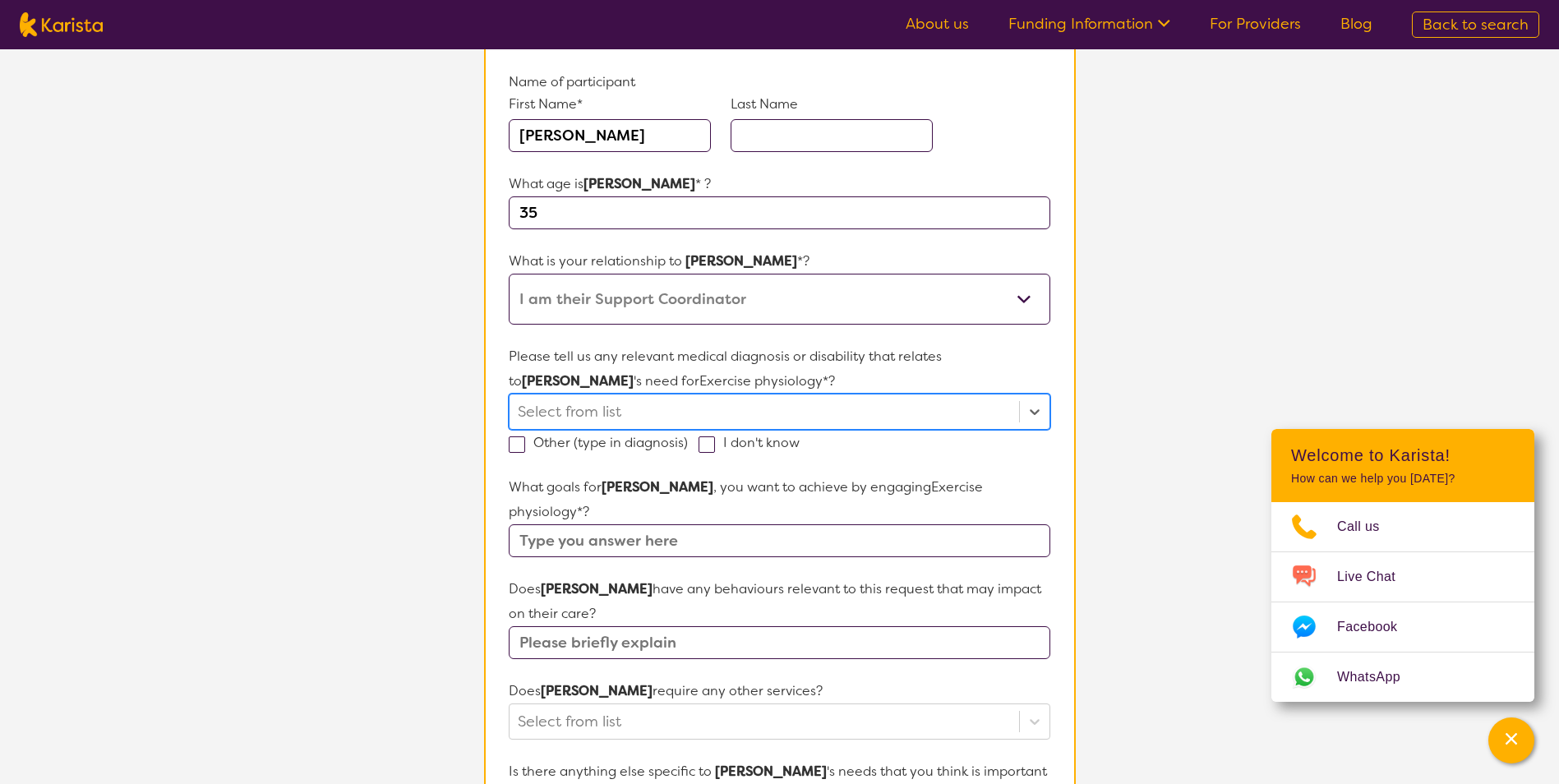
scroll to position [329, 0]
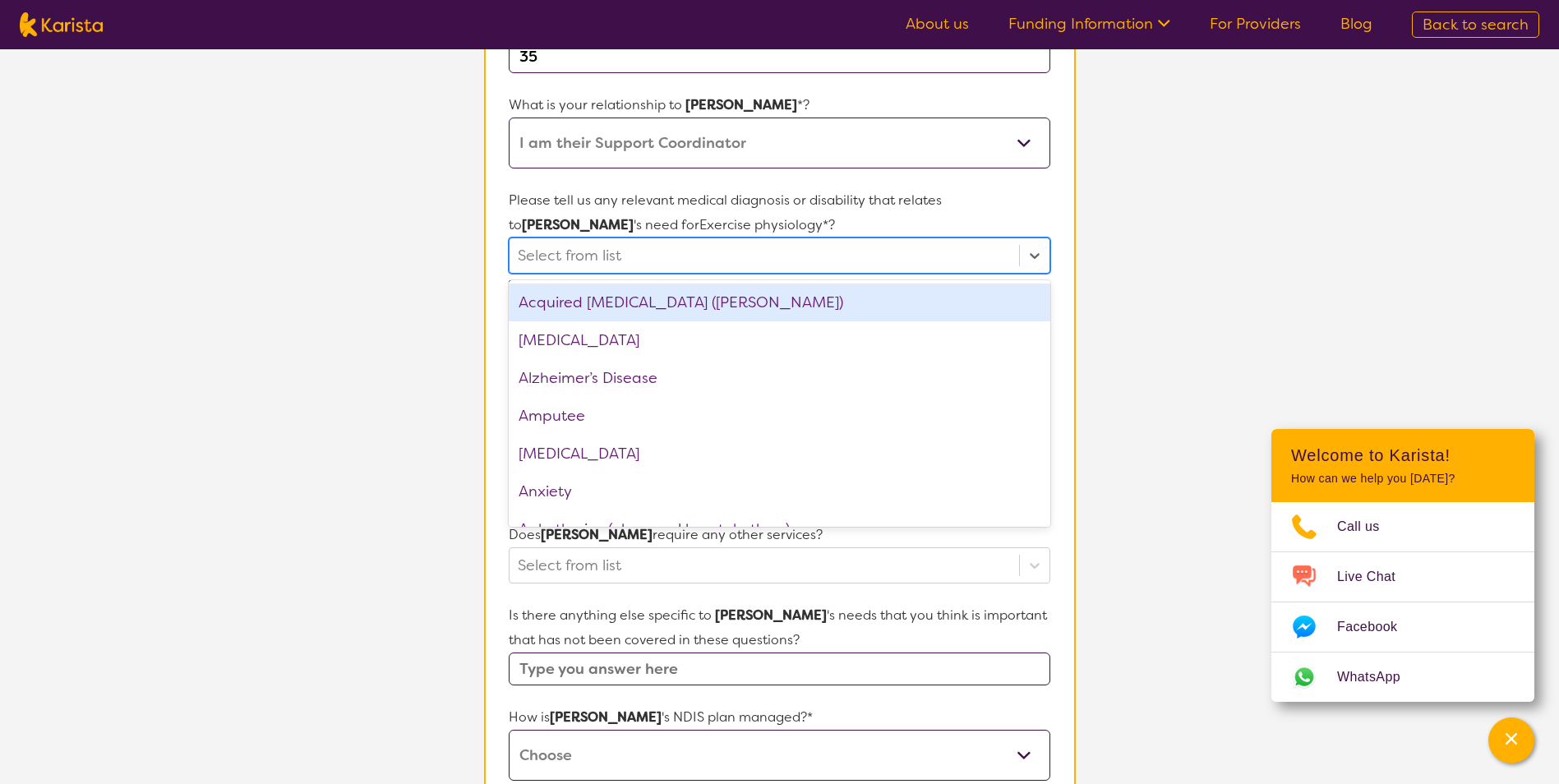
click at [648, 248] on div at bounding box center [763, 256] width 492 height 28
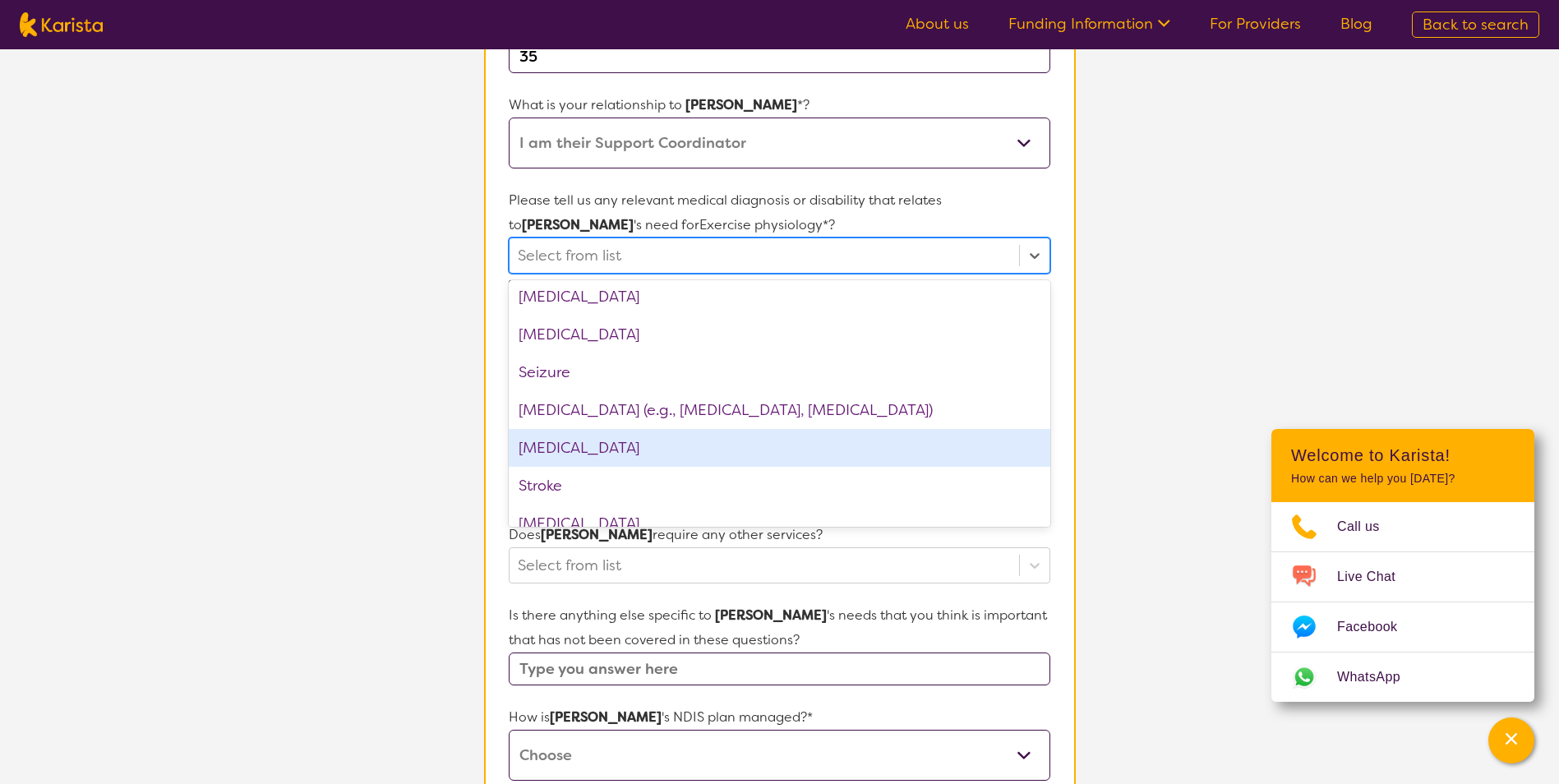
scroll to position [2348, 0]
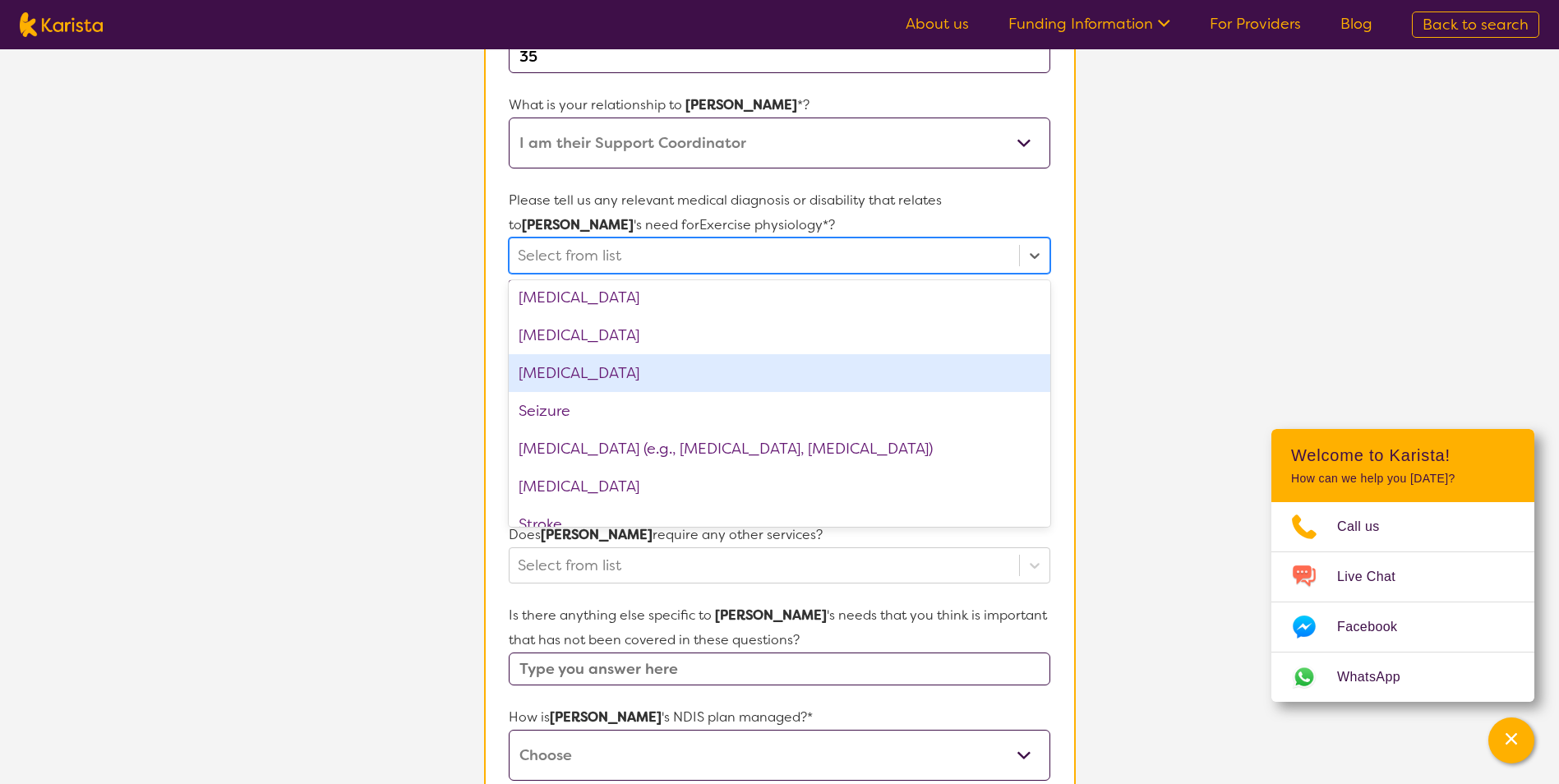
click at [624, 380] on div "Schizophrenia" at bounding box center [779, 372] width 541 height 38
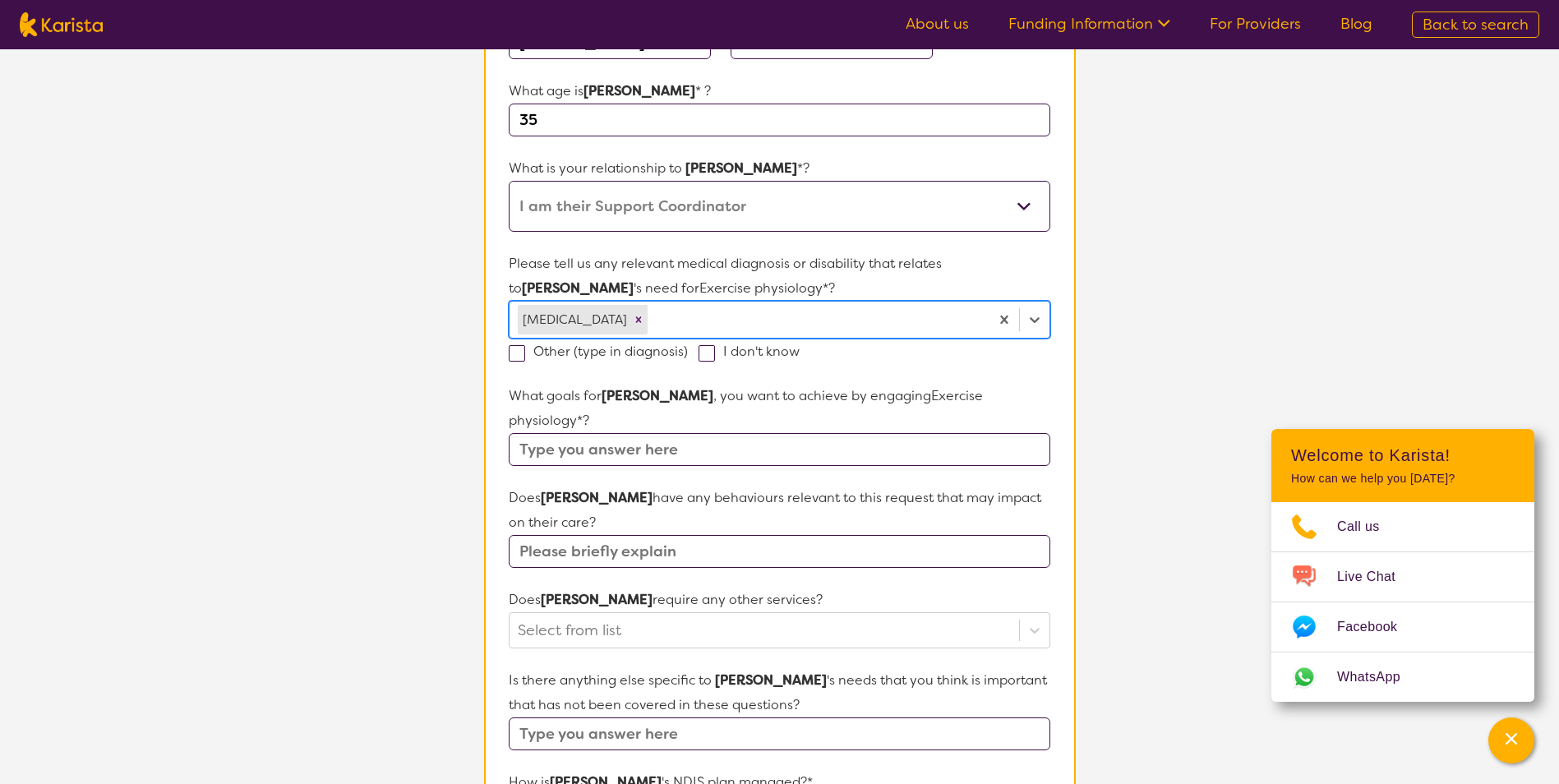
scroll to position [329, 0]
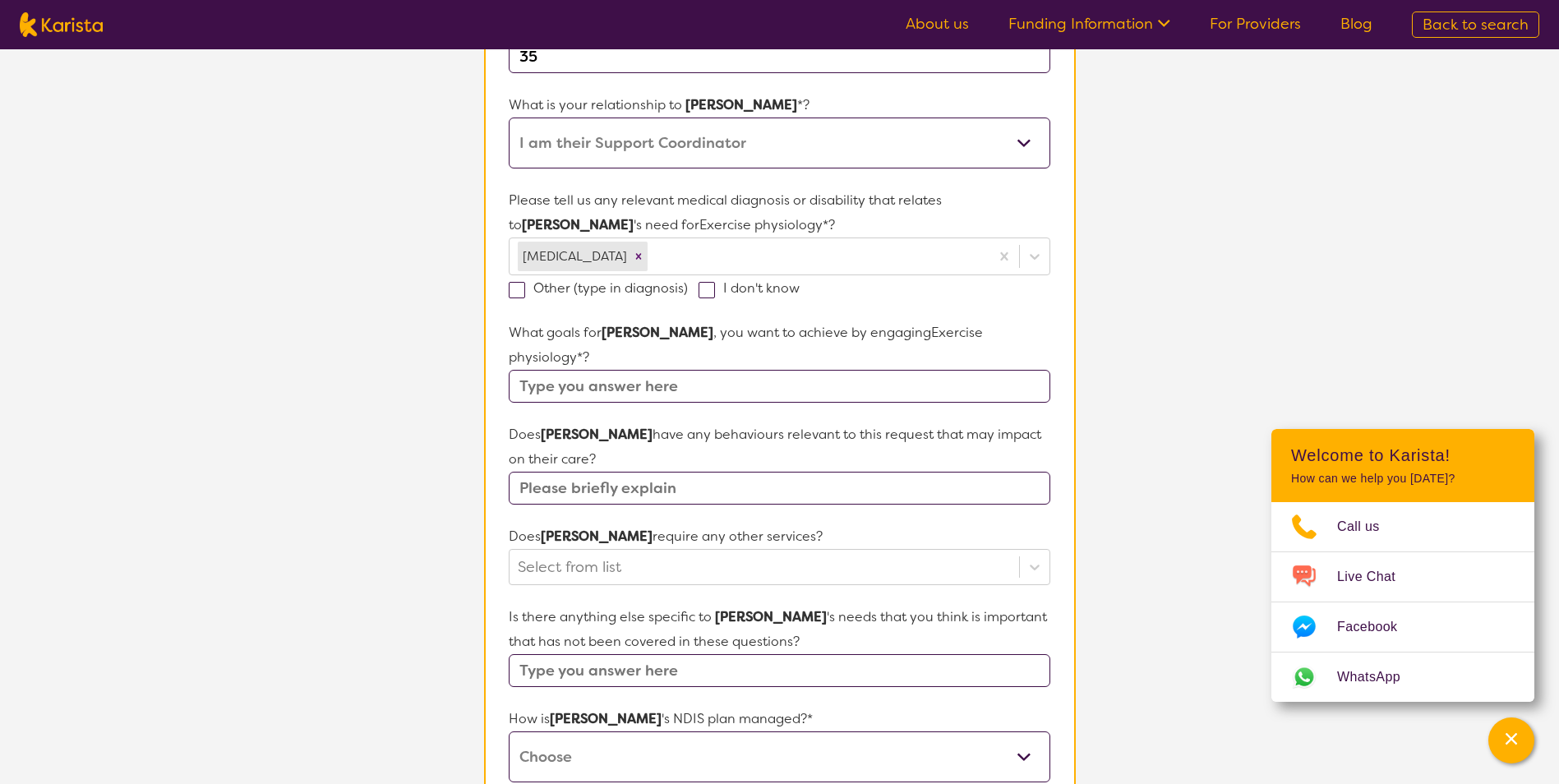
click at [572, 372] on input "text" at bounding box center [779, 386] width 541 height 33
paste input "Health and wellbeing During this plan I would like support to maintain my overa…"
click at [552, 369] on input "Health and wellbeing During this plan I would like support to maintain my overa…" at bounding box center [779, 386] width 541 height 33
click at [543, 369] on input "Health and wellbeing During this plan I would like support to maintain my overa…" at bounding box center [779, 386] width 541 height 33
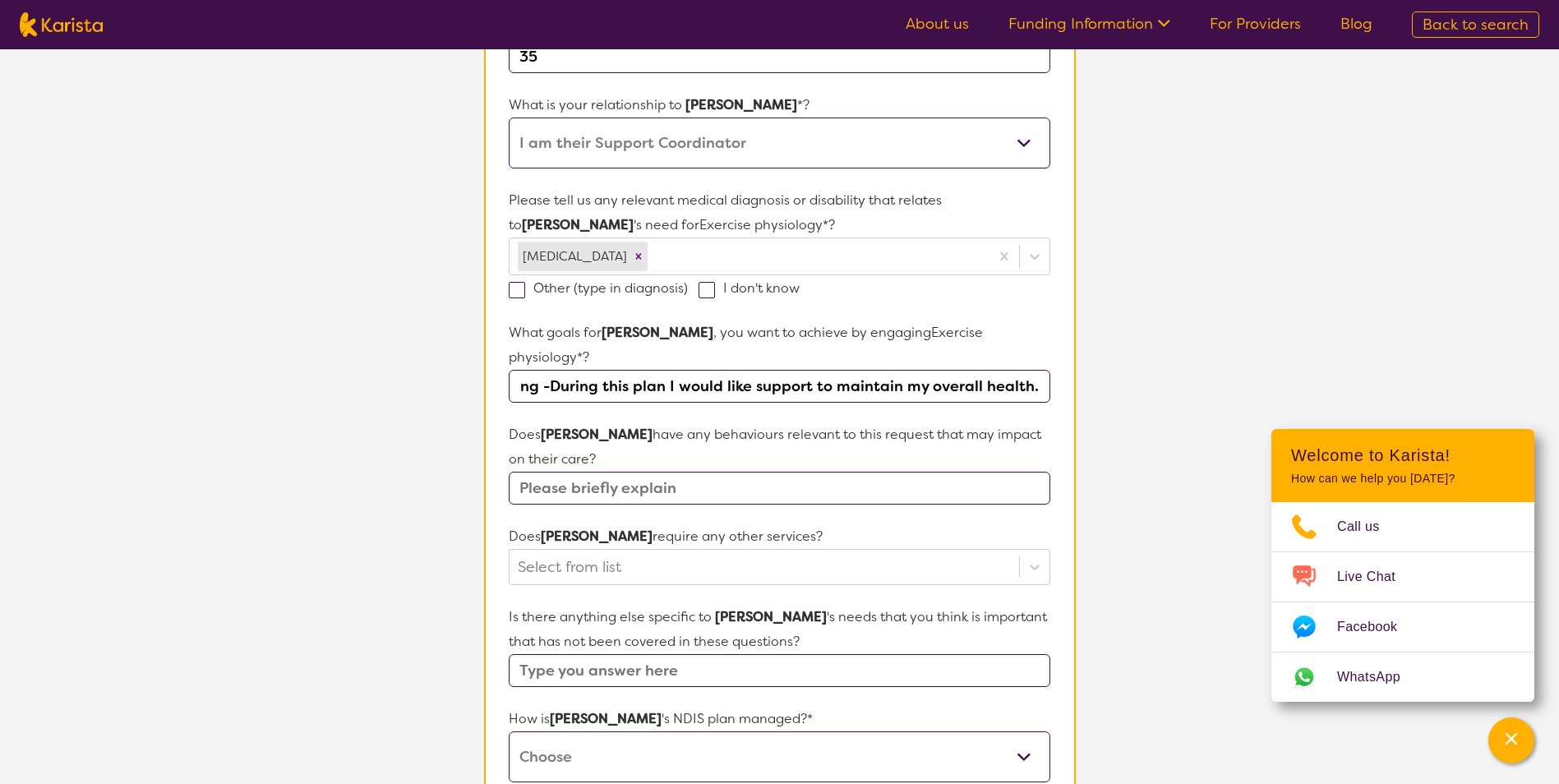
scroll to position [0, 126]
type input "Health and wellbeing - During this plan I would like support to maintain my ove…"
click at [916, 472] on input "text" at bounding box center [779, 488] width 541 height 33
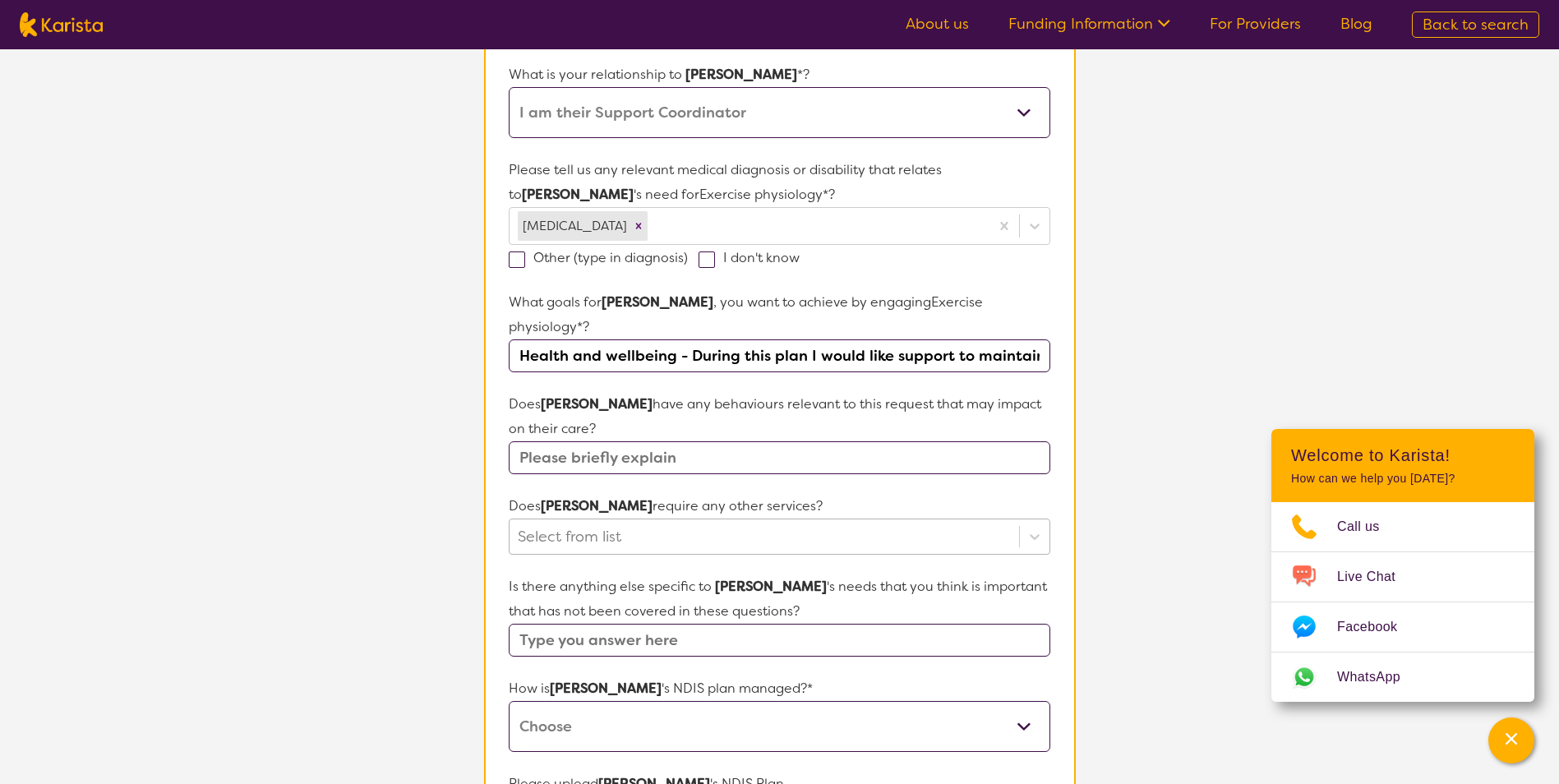
click at [794, 535] on div "Select from list" at bounding box center [779, 536] width 541 height 36
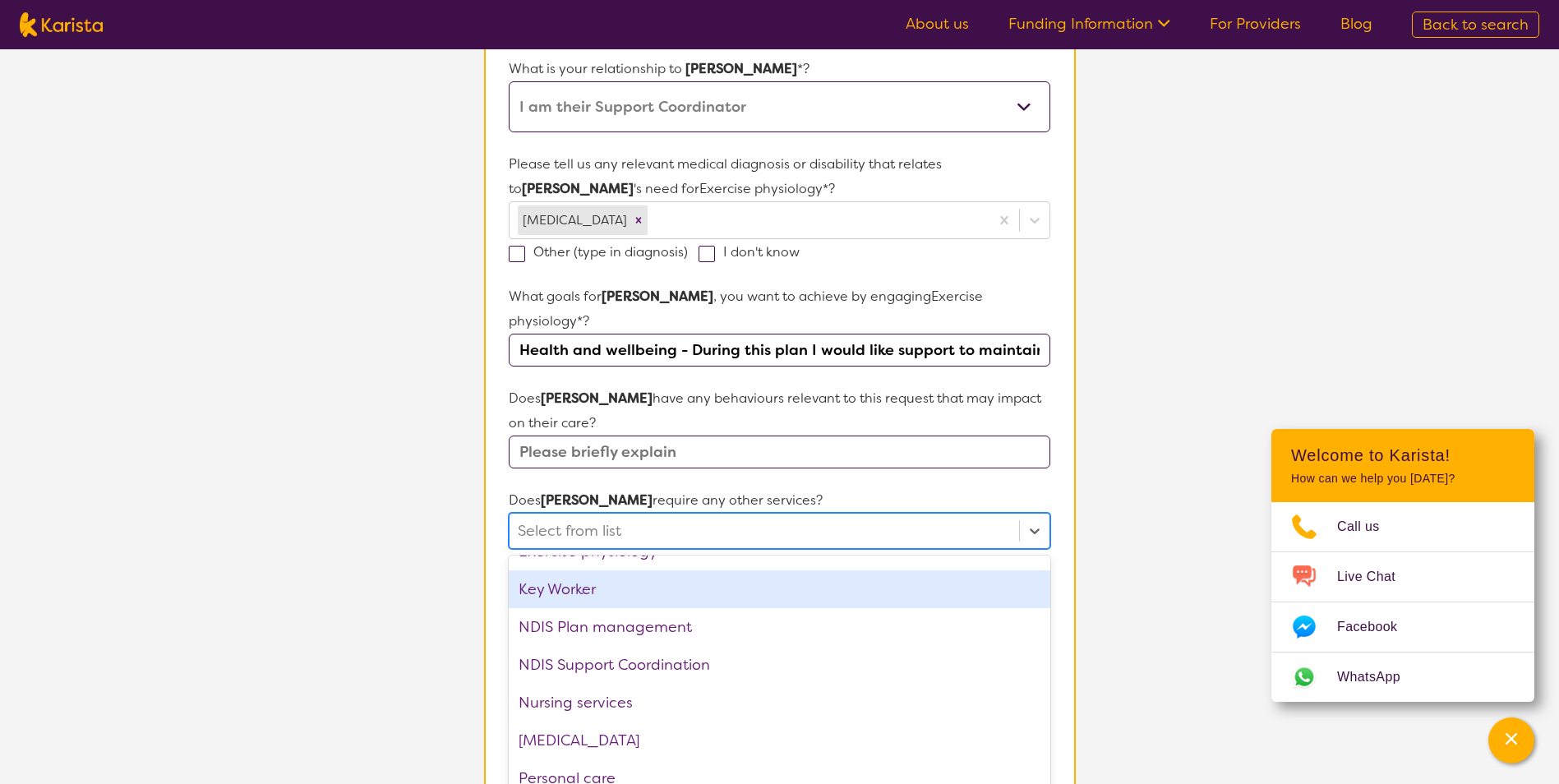
scroll to position [329, 0]
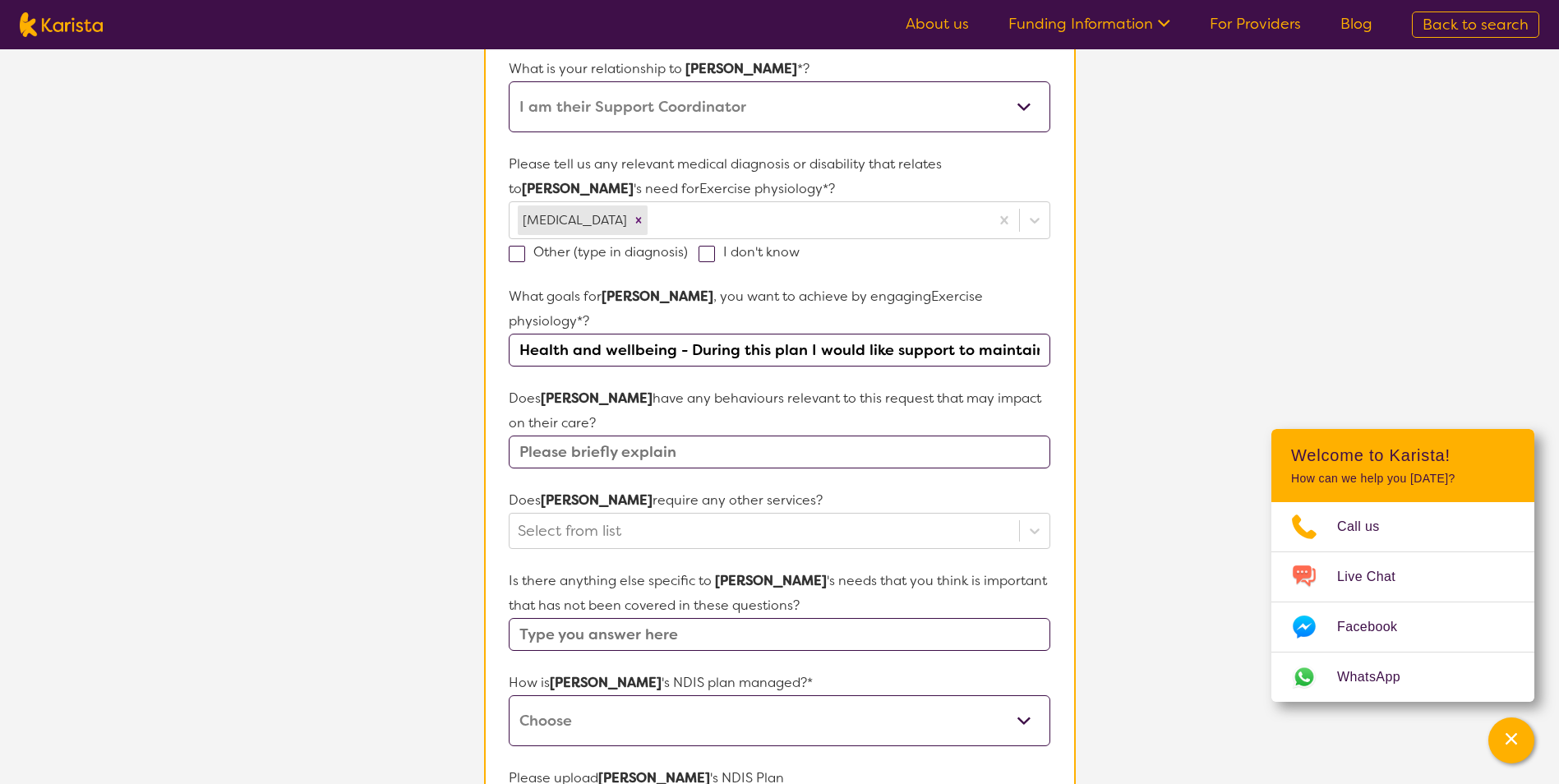
click at [479, 556] on section "Participant Details & Service Preferences Name of participant First Name* Candi…" at bounding box center [780, 461] width 632 height 1396
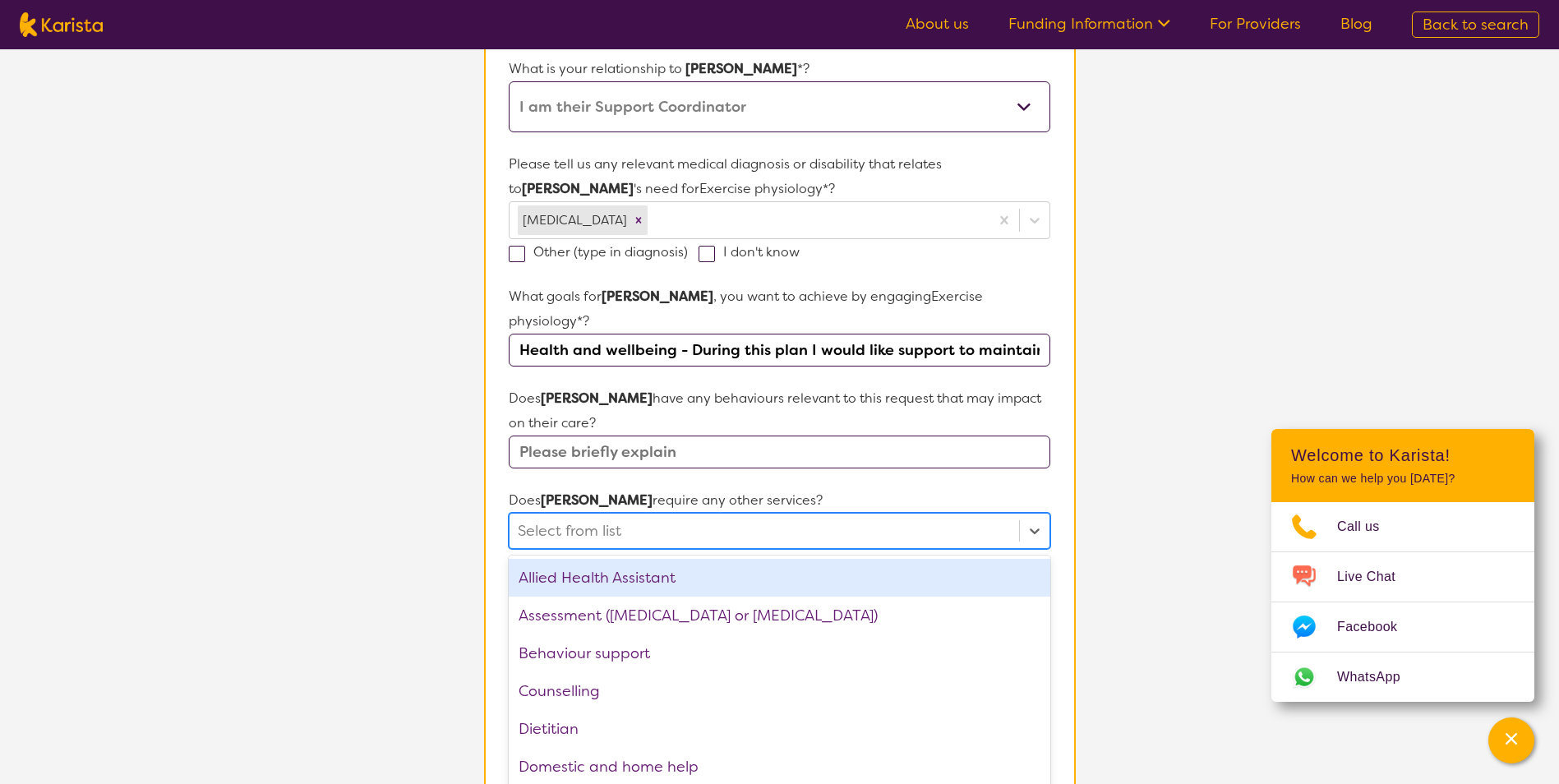
click at [592, 517] on div at bounding box center [763, 530] width 492 height 28
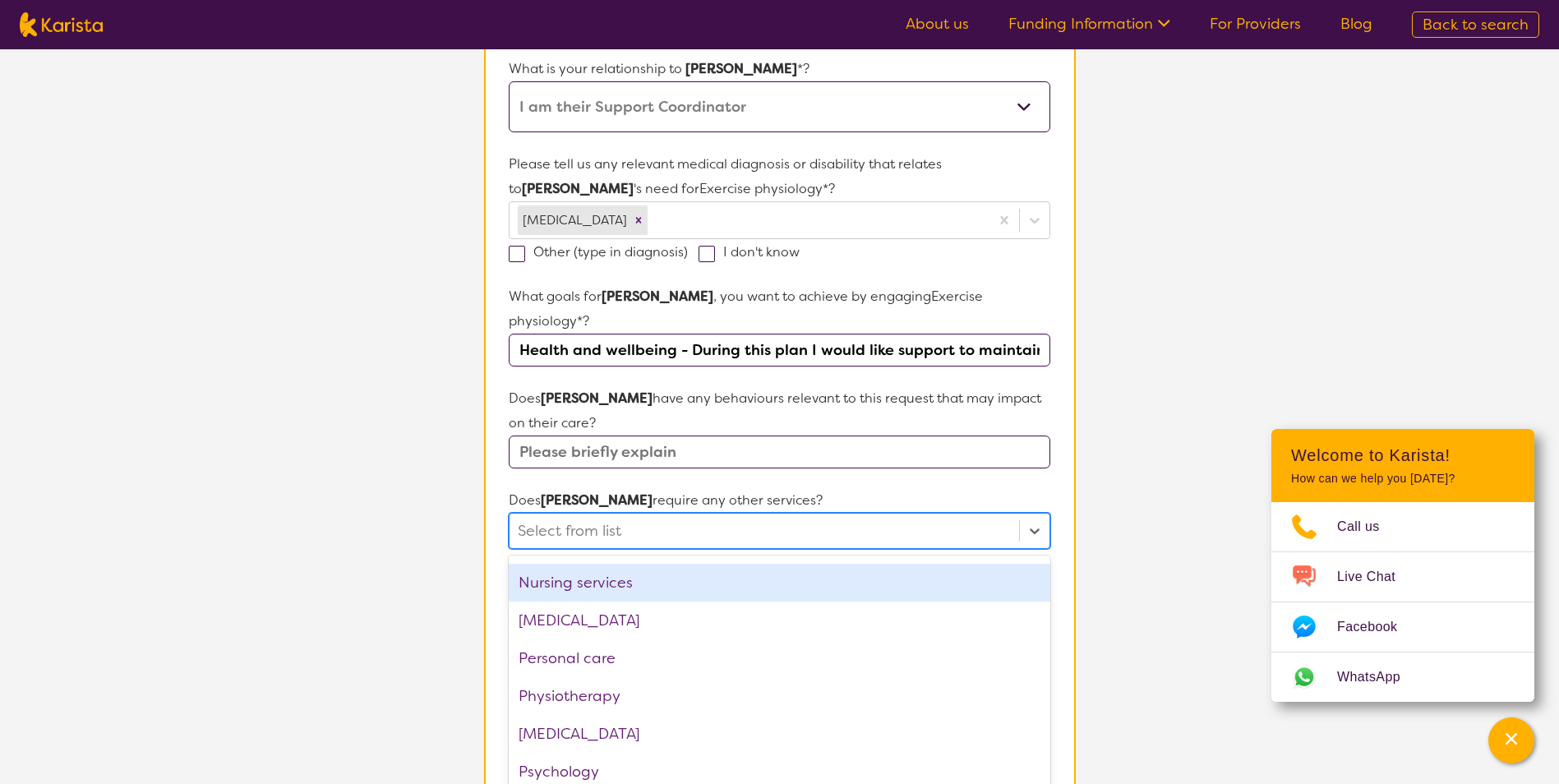
scroll to position [592, 0]
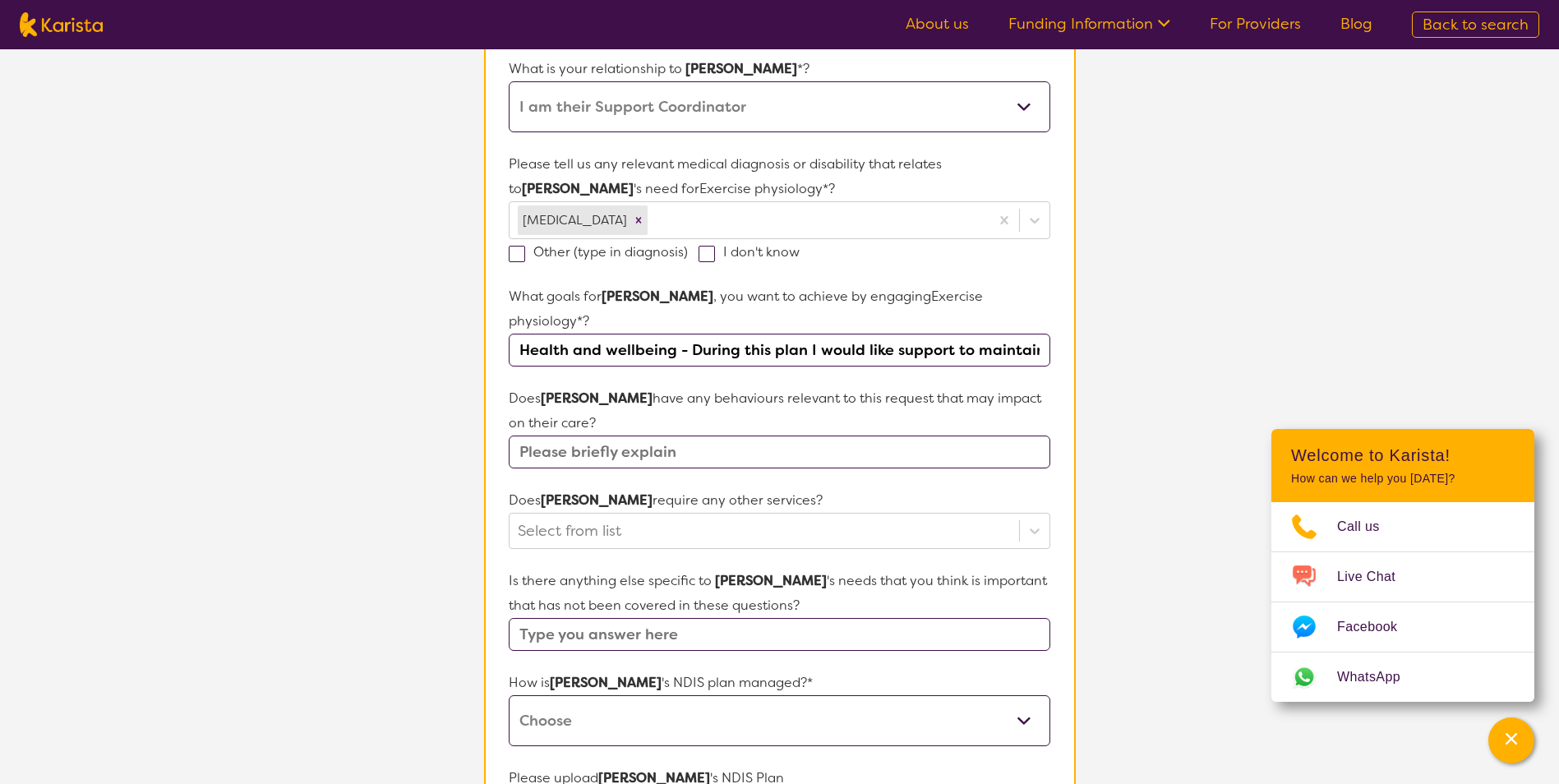
click at [410, 560] on section "L About You 2 Participant Details 3 Confirmation Participant Details & Service …" at bounding box center [780, 422] width 1559 height 1475
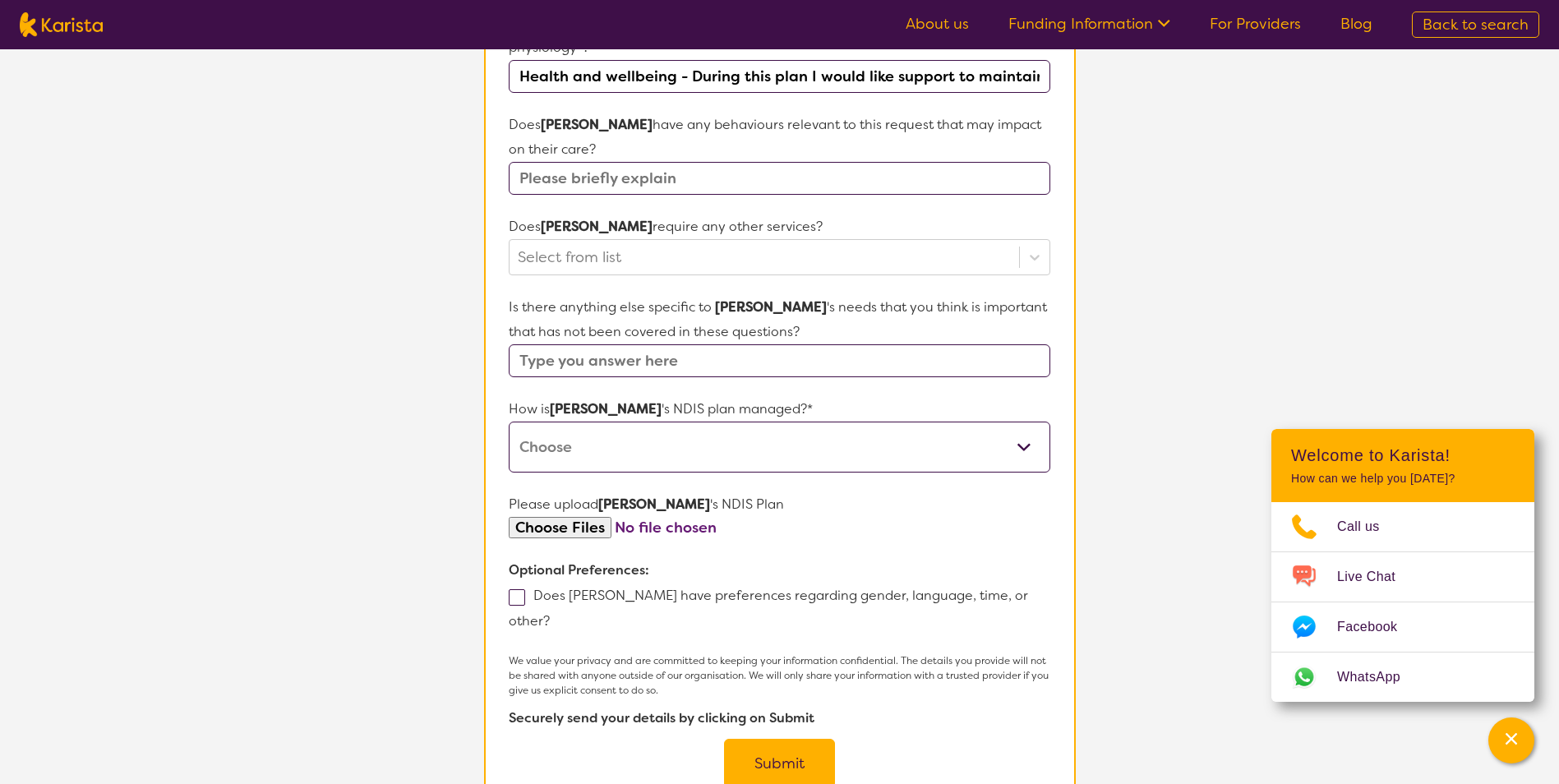
scroll to position [693, 0]
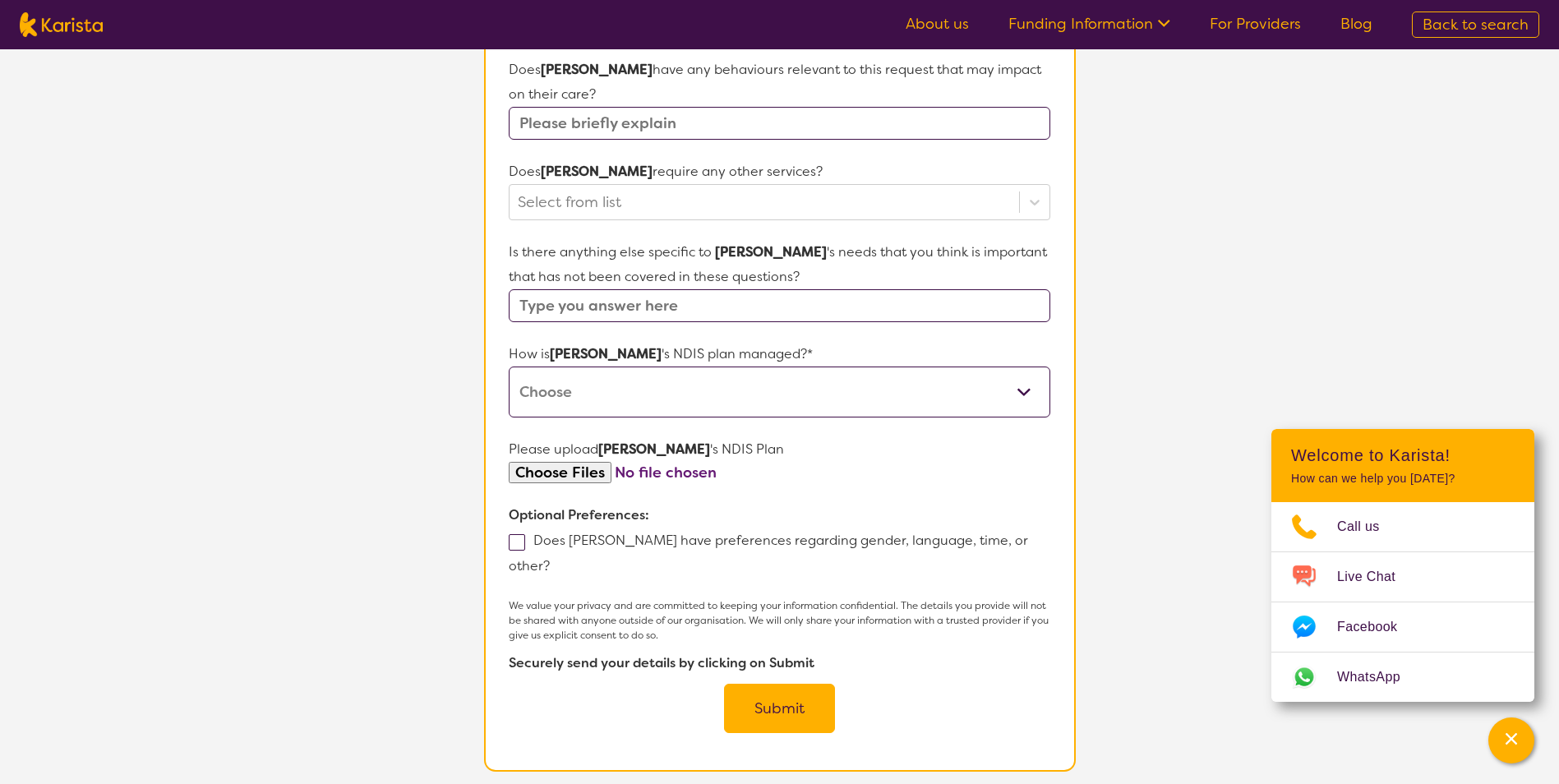
click at [832, 290] on input "text" at bounding box center [779, 306] width 541 height 33
type input "Does the cost of the session at the centre gets covered under Hydro therapy or …"
click at [785, 367] on select "Self-managed NDIS plan Managed by a registered plan management provider (not th…" at bounding box center [779, 392] width 541 height 51
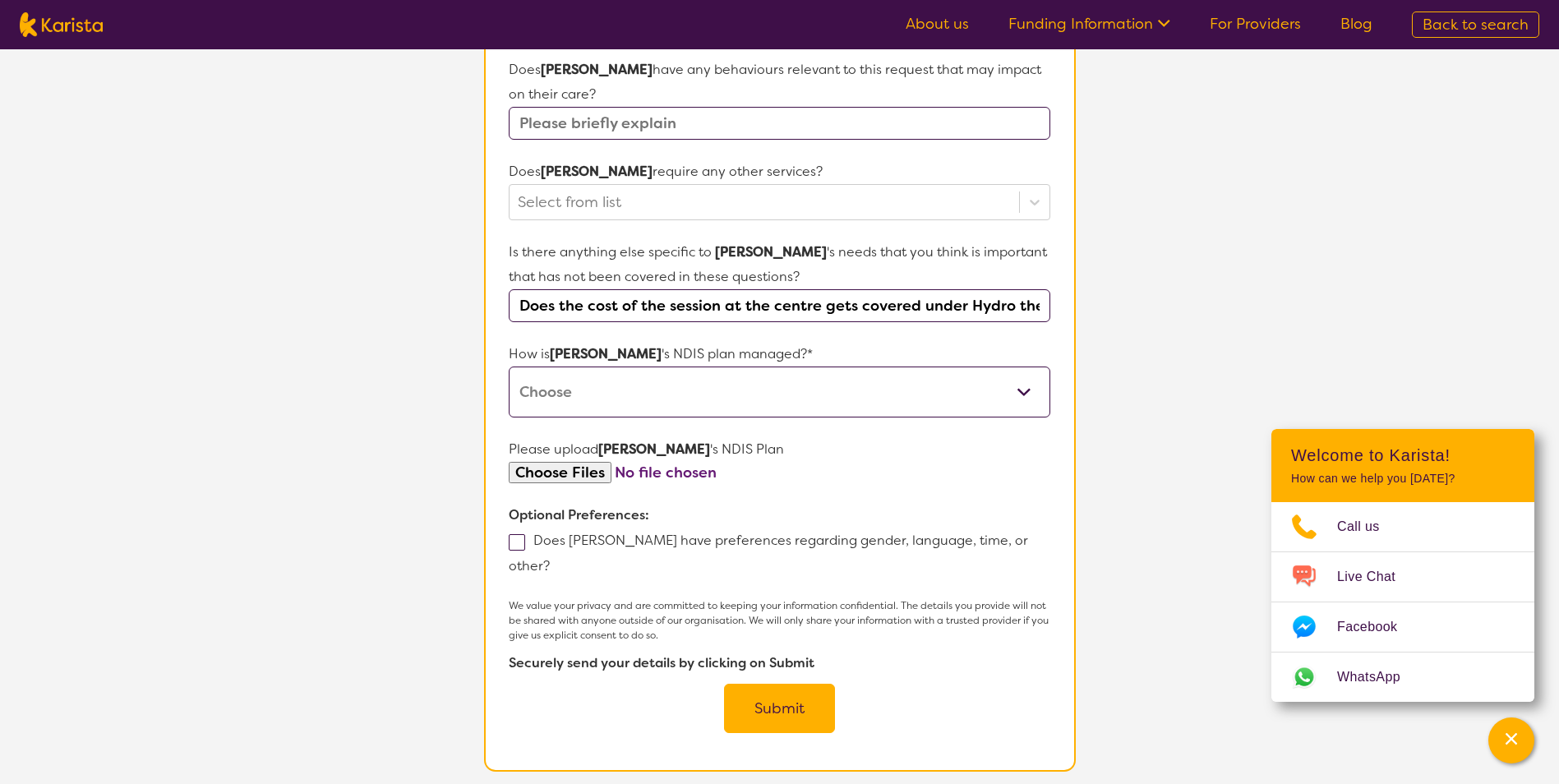
select select "Agency Managed"
click at [508, 367] on select "Self-managed NDIS plan Managed by a registered plan management provider (not th…" at bounding box center [779, 392] width 541 height 51
click at [802, 531] on label "Does Candice have preferences regarding gender, language, time, or other?" at bounding box center [768, 552] width 519 height 42
click at [561, 560] on input "Does Candice have preferences regarding gender, language, time, or other?" at bounding box center [555, 565] width 11 height 11
checkbox input "true"
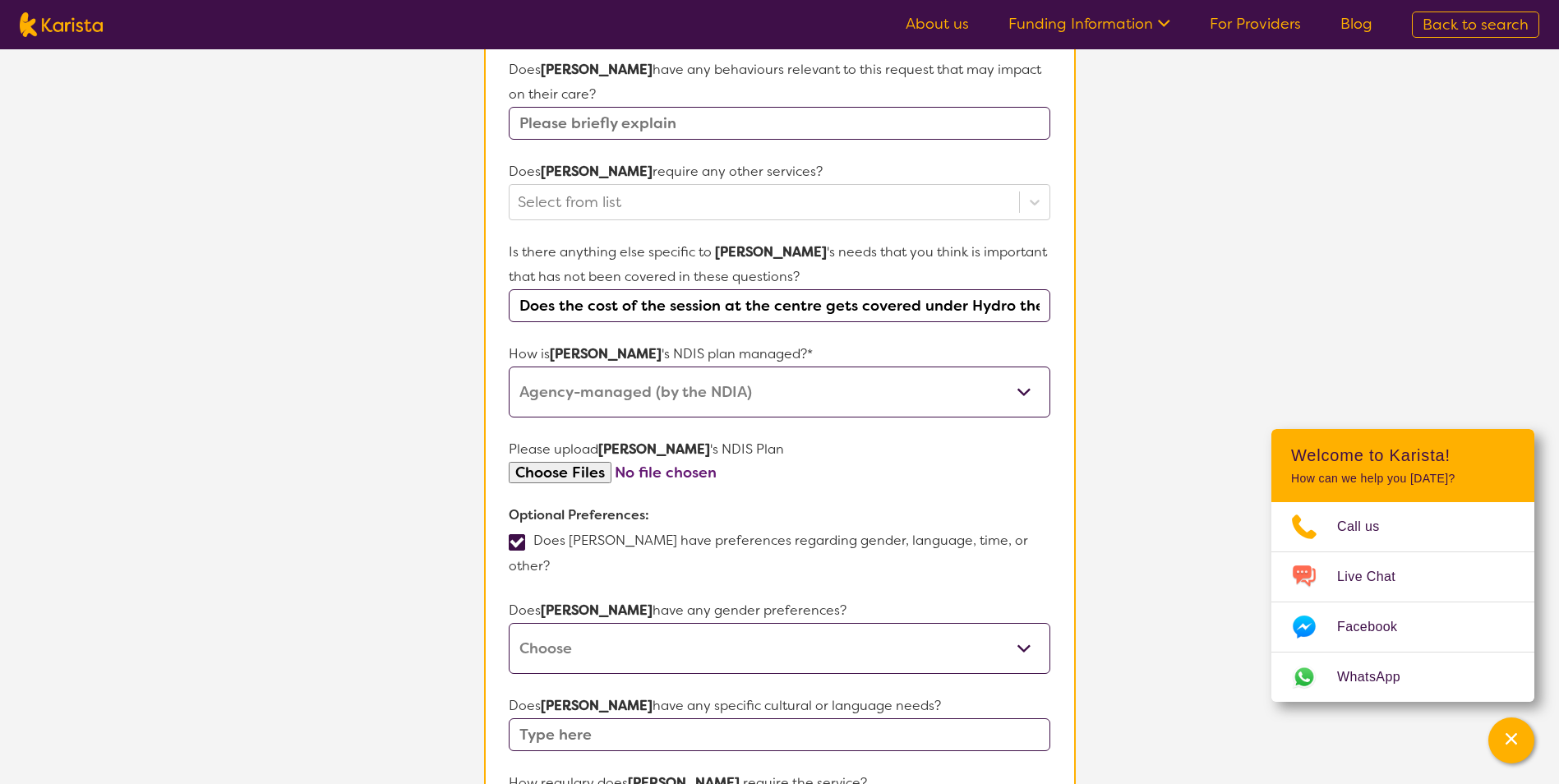
click at [682, 623] on select "Male Female Other No Preference" at bounding box center [779, 648] width 541 height 51
select select "Male"
click at [508, 623] on select "Male Female Other No Preference" at bounding box center [779, 648] width 541 height 51
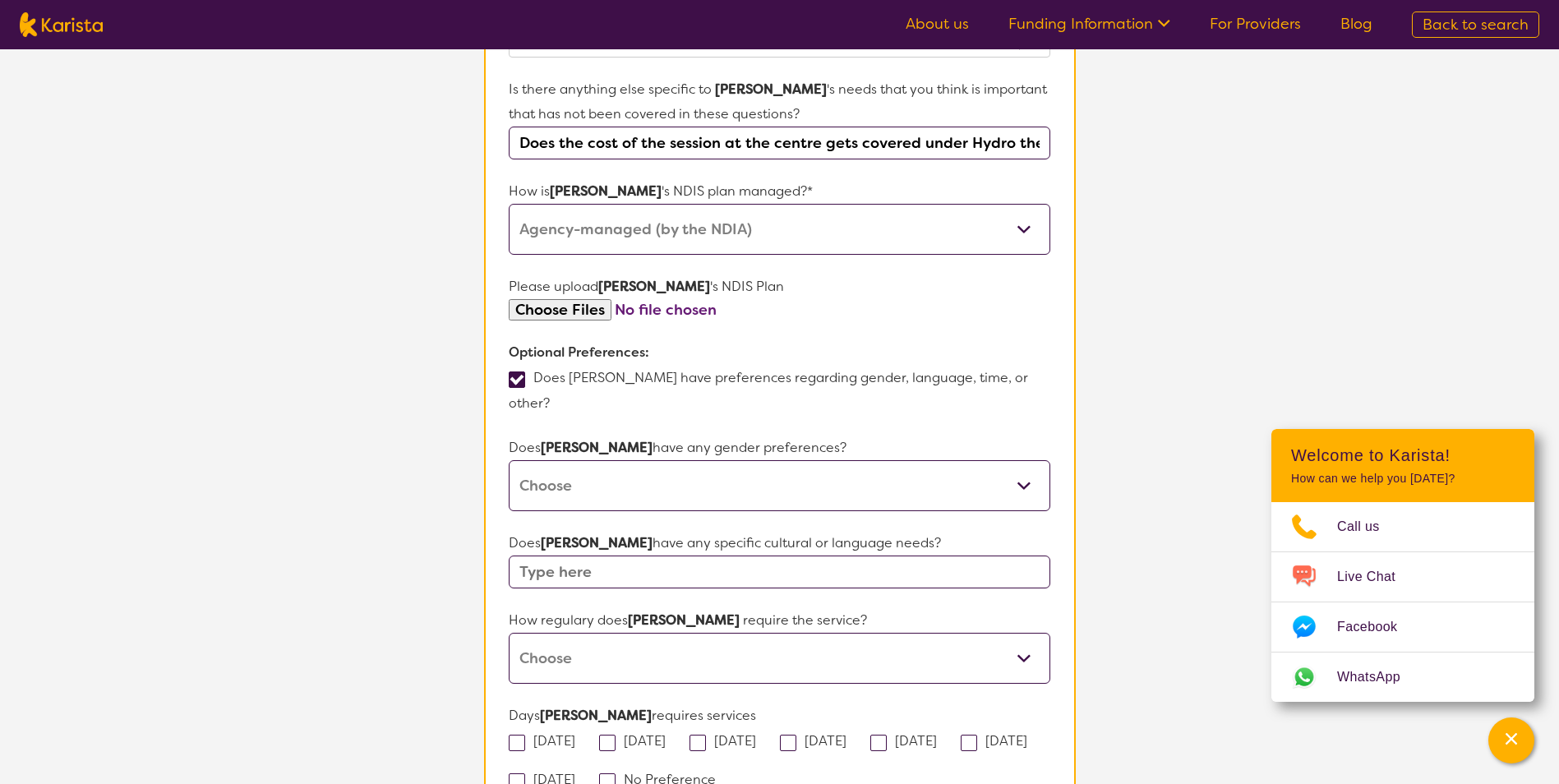
scroll to position [858, 0]
click at [631, 554] on input "text" at bounding box center [779, 571] width 541 height 33
type input "None"
click at [653, 631] on select "Daily Twice a week Weekly Every fortnight Monthly Other" at bounding box center [779, 656] width 541 height 51
select select "Weekly"
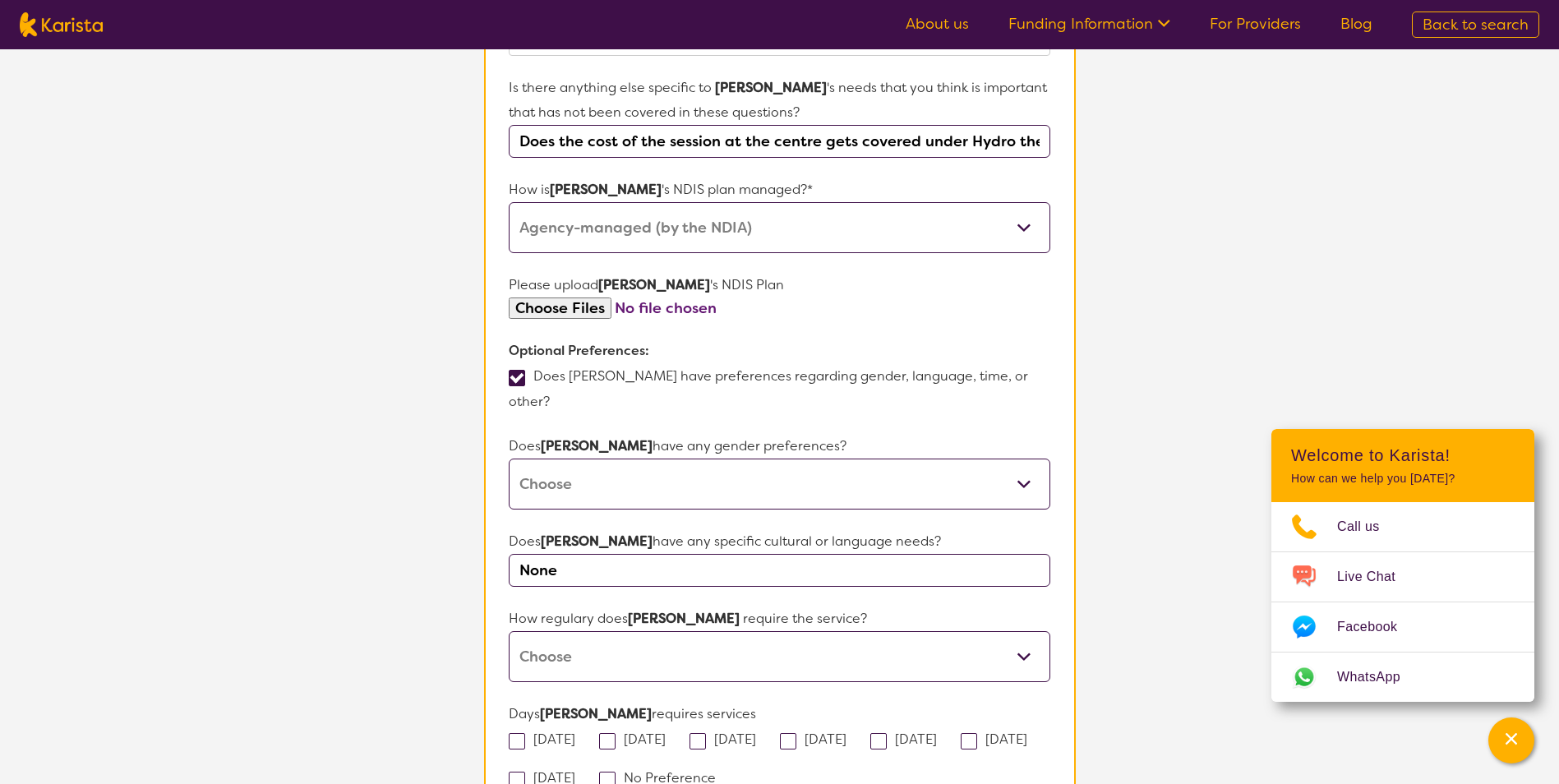
click at [508, 631] on select "Daily Twice a week Weekly Every fortnight Monthly Other" at bounding box center [779, 656] width 541 height 51
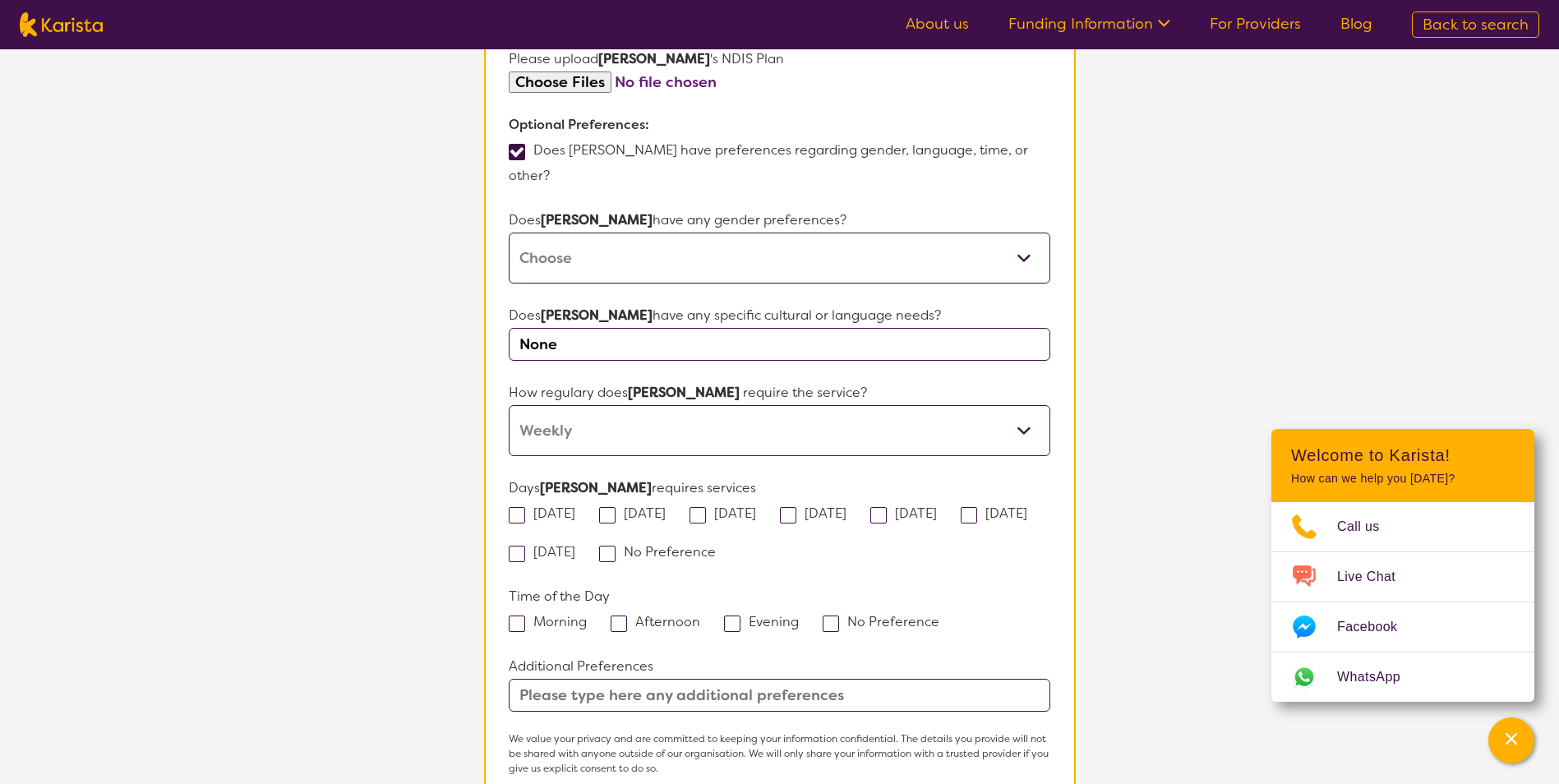
scroll to position [1104, 0]
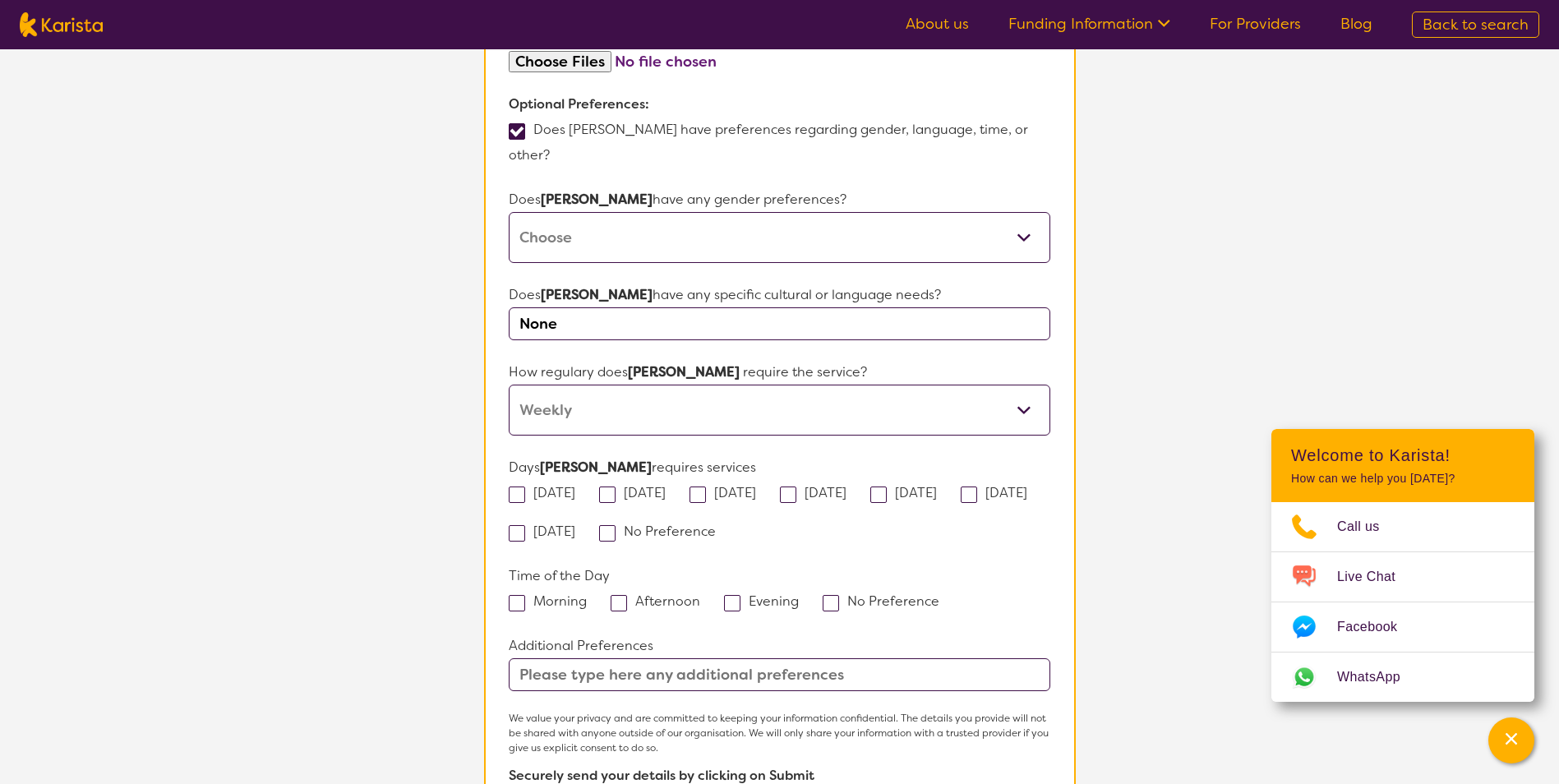
click at [529, 484] on label "Monday" at bounding box center [547, 493] width 77 height 17
click at [575, 486] on input "Monday" at bounding box center [581, 492] width 11 height 11
checkbox input "true"
click at [600, 480] on div "Monday Tuesday Wednesday Thursday Friday Saturday Sunday No Preference" at bounding box center [779, 512] width 541 height 64
click at [616, 486] on span at bounding box center [608, 494] width 17 height 17
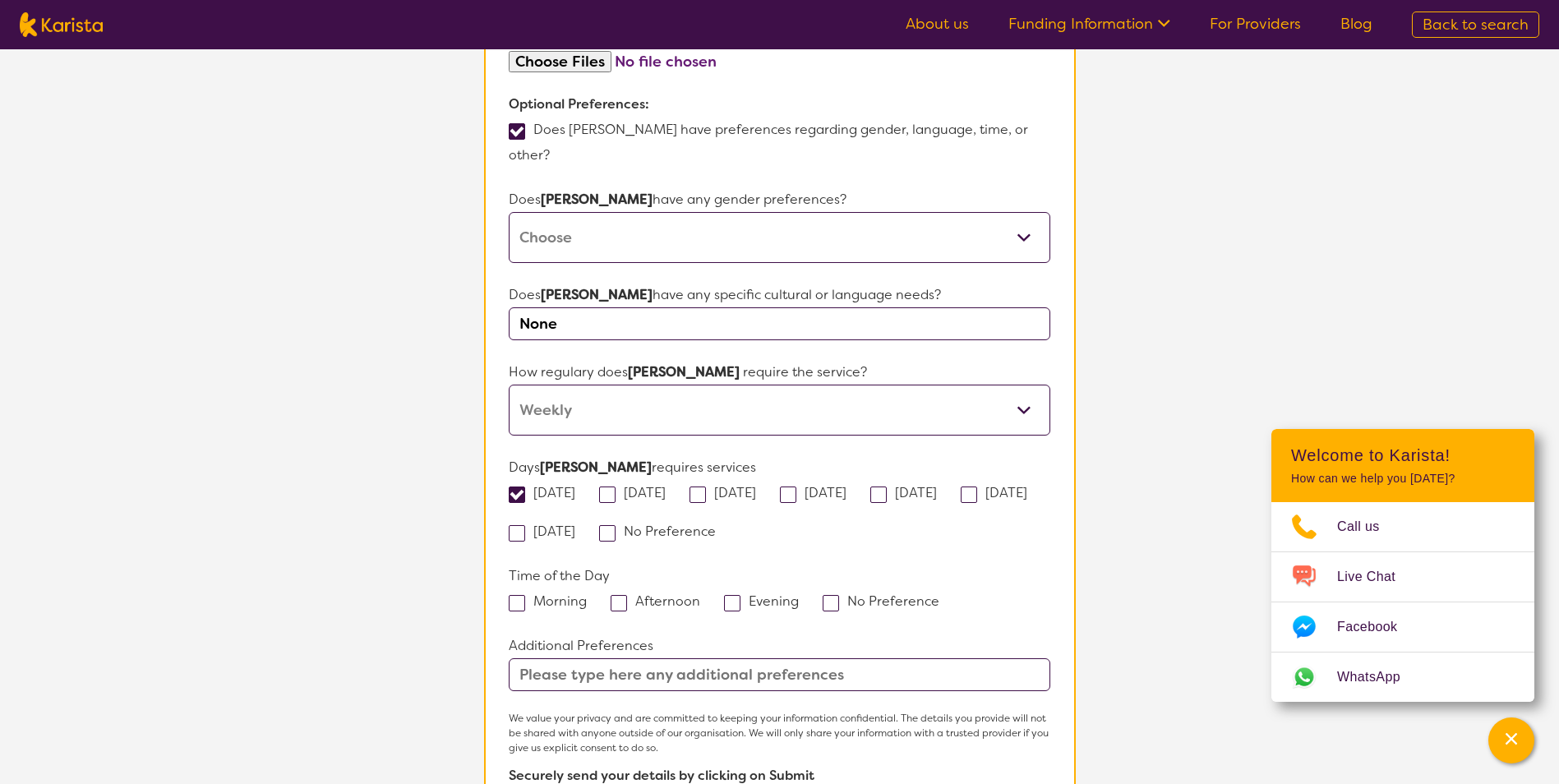
click at [666, 486] on input "Tuesday" at bounding box center [671, 492] width 11 height 11
checkbox input "true"
click at [706, 486] on span at bounding box center [698, 494] width 17 height 17
click at [756, 486] on input "Wednesday" at bounding box center [761, 492] width 11 height 11
checkbox input "true"
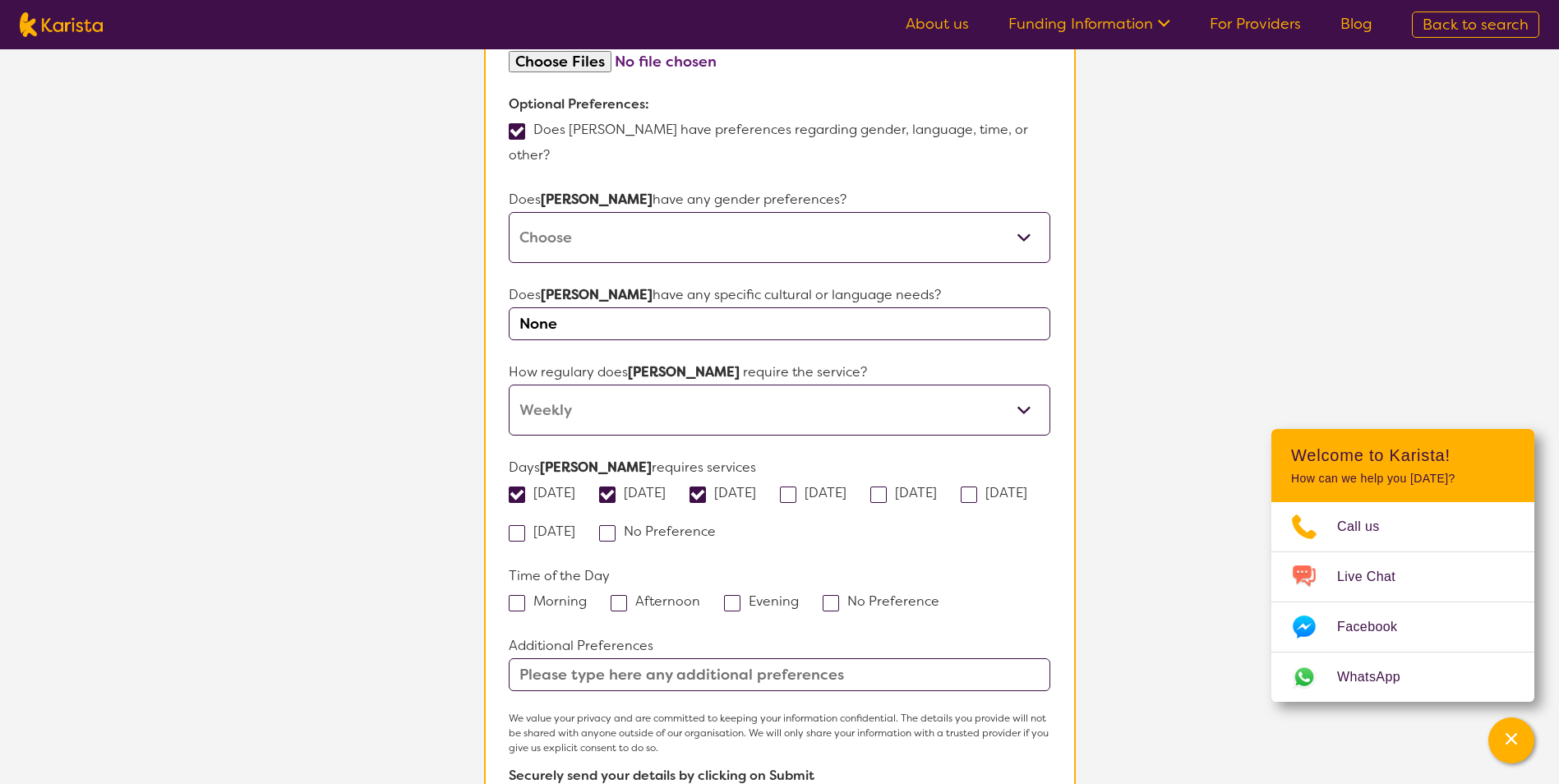
click at [849, 480] on div "Thursday" at bounding box center [818, 493] width 77 height 26
click at [796, 486] on span at bounding box center [788, 494] width 17 height 17
click at [847, 486] on input "Thursday" at bounding box center [852, 492] width 11 height 11
checkbox input "true"
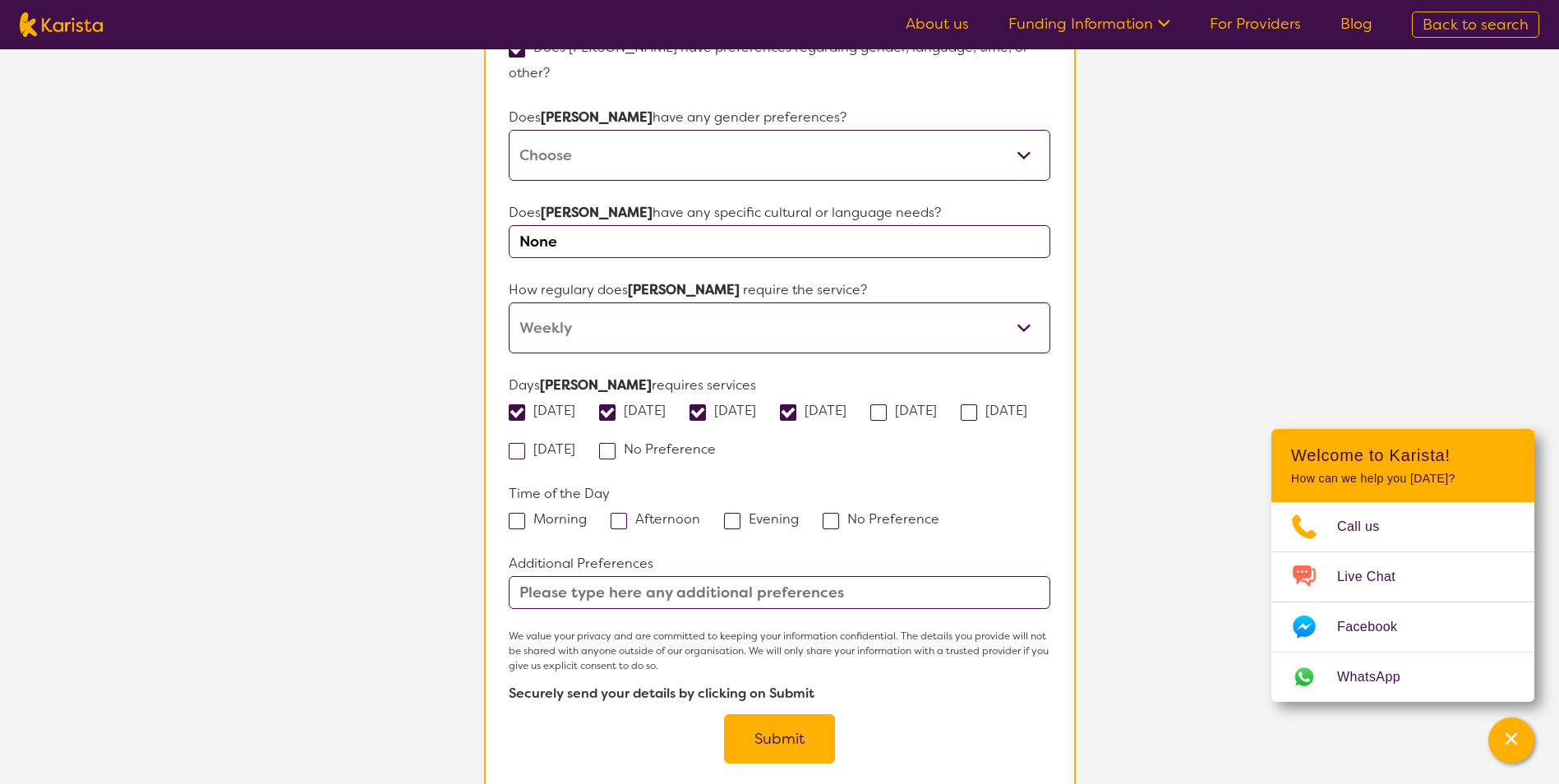
click at [620, 513] on span at bounding box center [619, 521] width 17 height 17
click at [700, 513] on input "Afternoon" at bounding box center [706, 518] width 11 height 11
checkbox input "true"
click at [574, 510] on label "Morning" at bounding box center [552, 518] width 89 height 17
click at [586, 513] on input "Morning" at bounding box center [592, 518] width 11 height 11
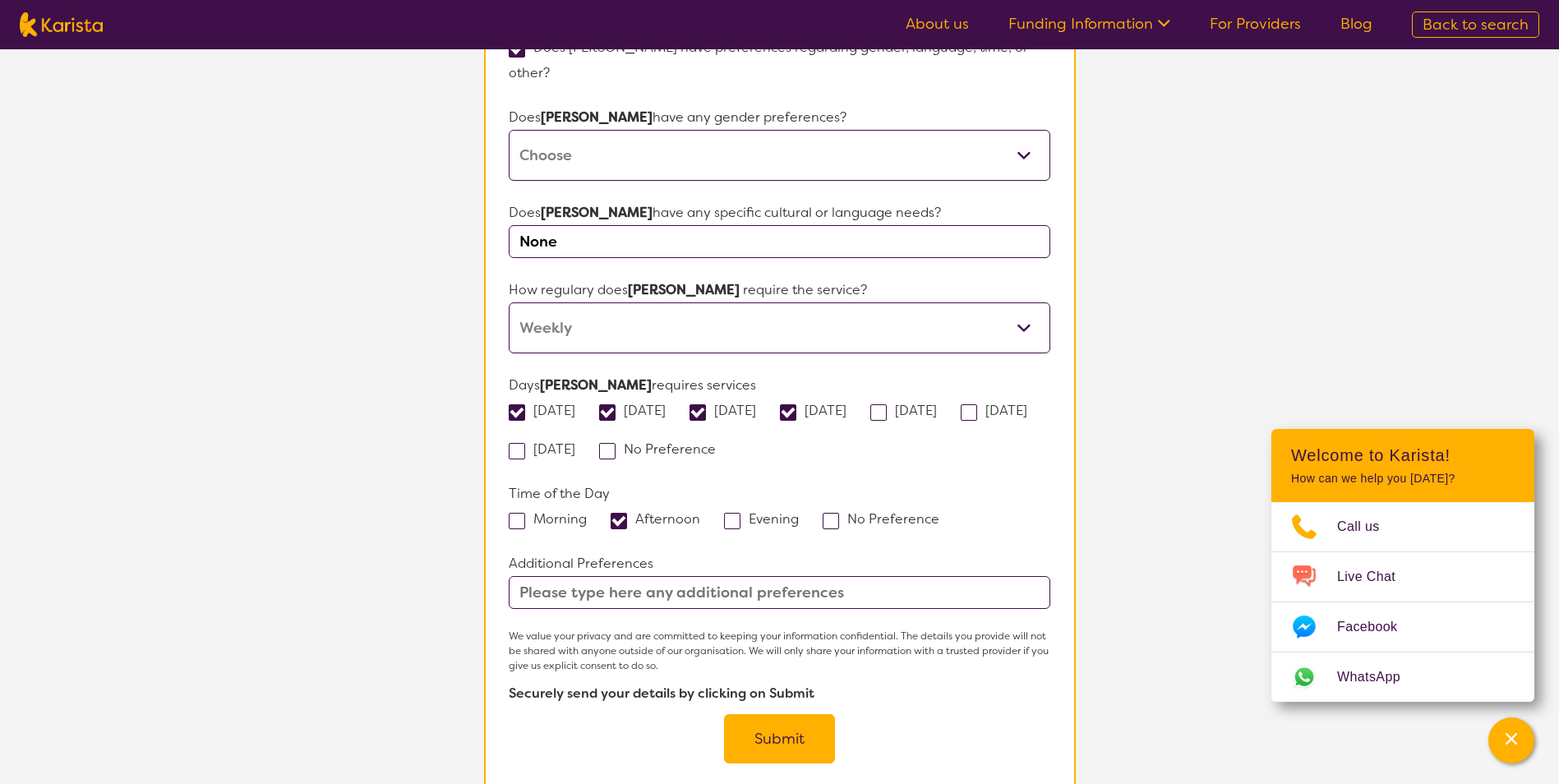
checkbox input "true"
click at [771, 714] on button "Submit" at bounding box center [780, 739] width 111 height 50
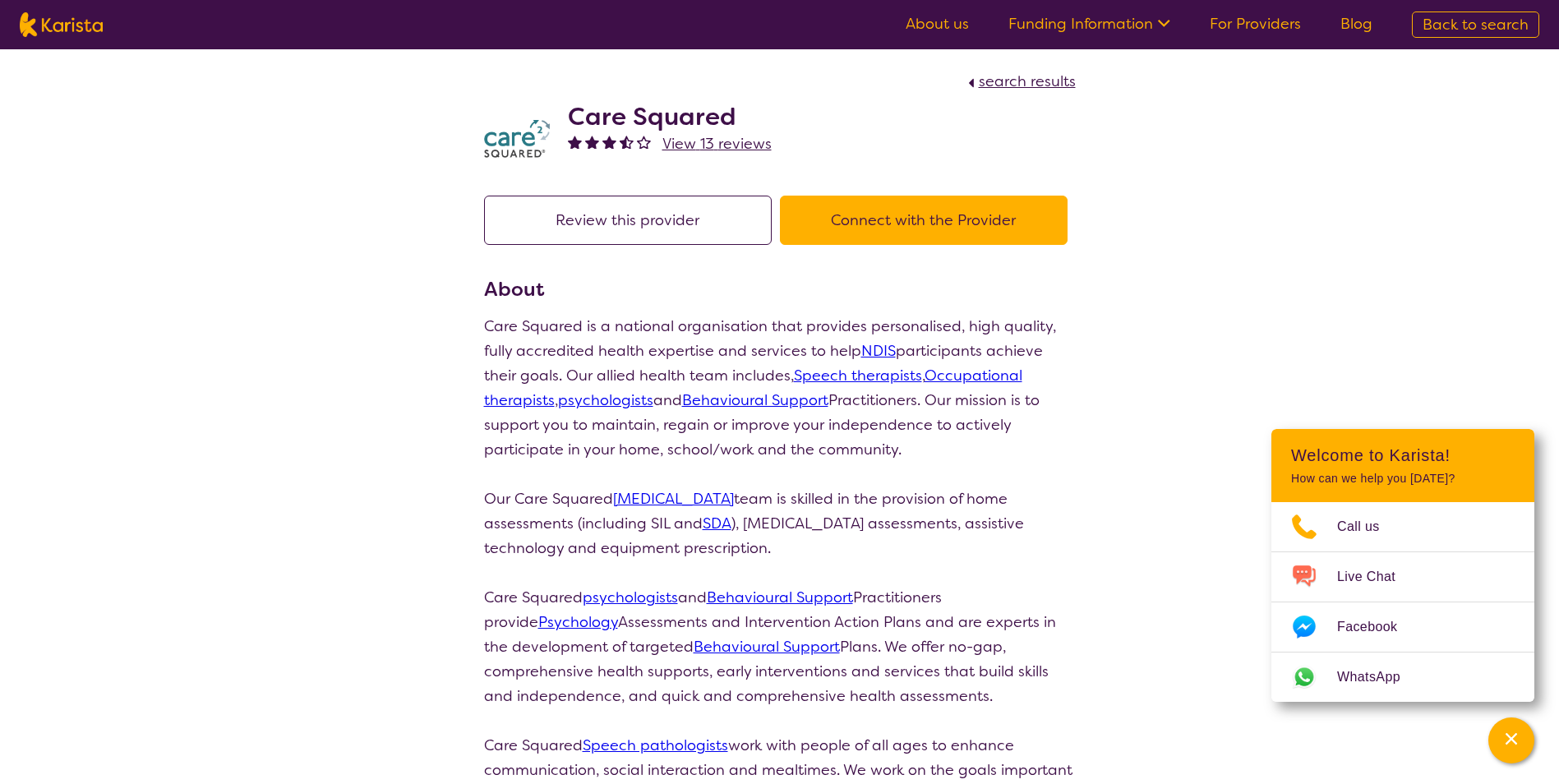
click at [781, 221] on button "Connect with the Provider" at bounding box center [923, 221] width 288 height 50
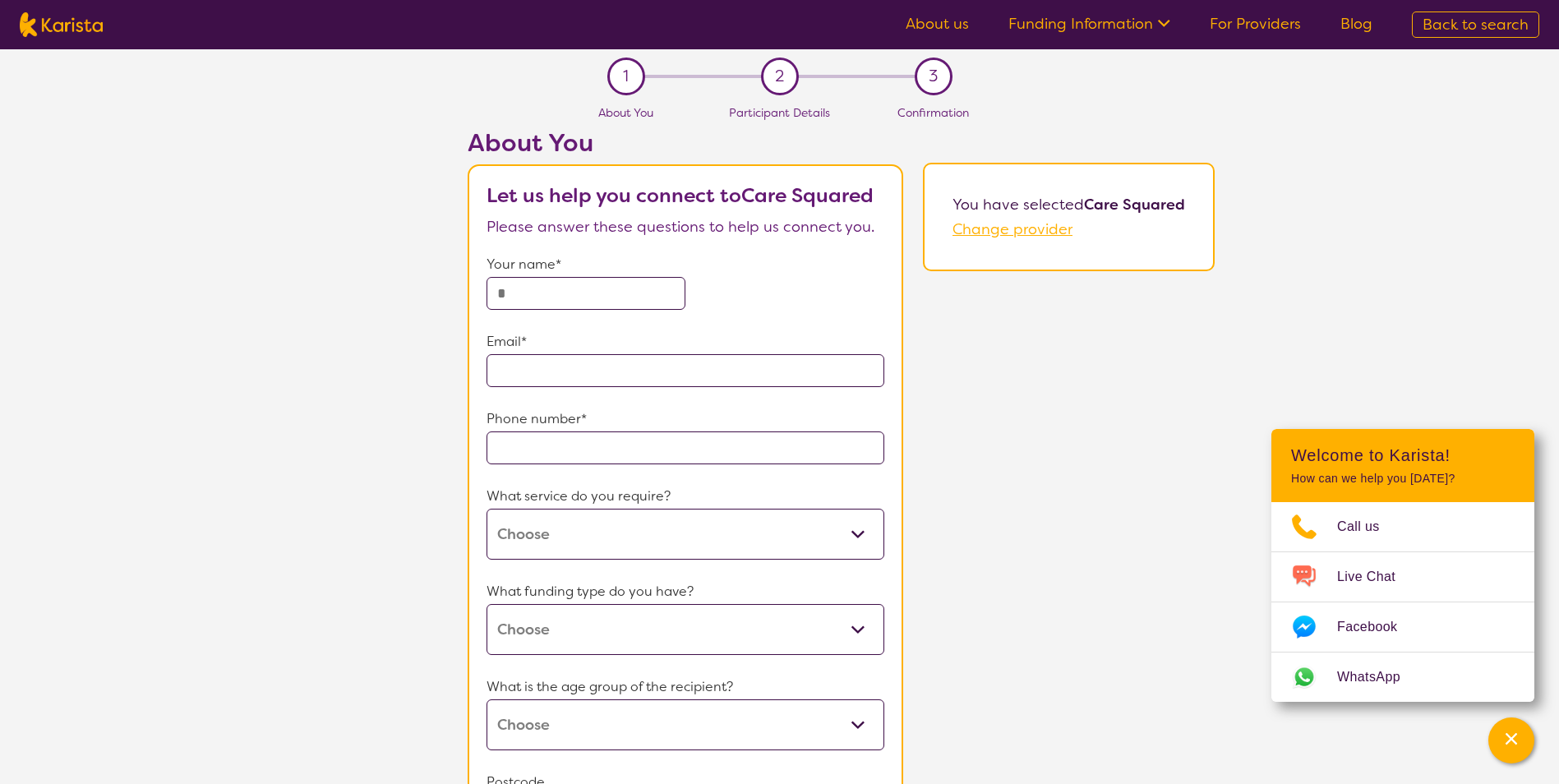
click at [637, 284] on input "text" at bounding box center [586, 293] width 199 height 33
type input "*****"
type input "**********"
type input "4030"
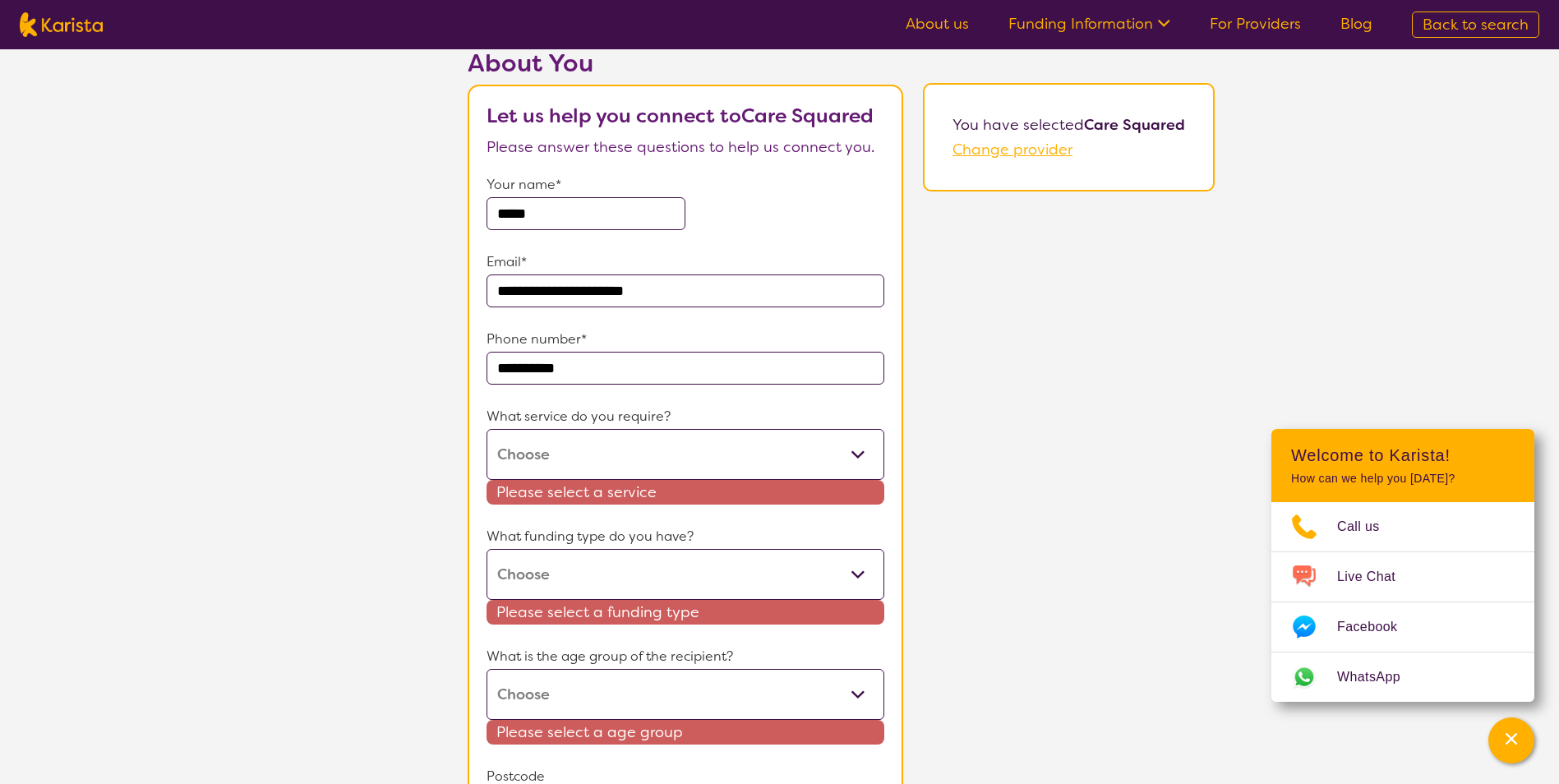
scroll to position [165, 0]
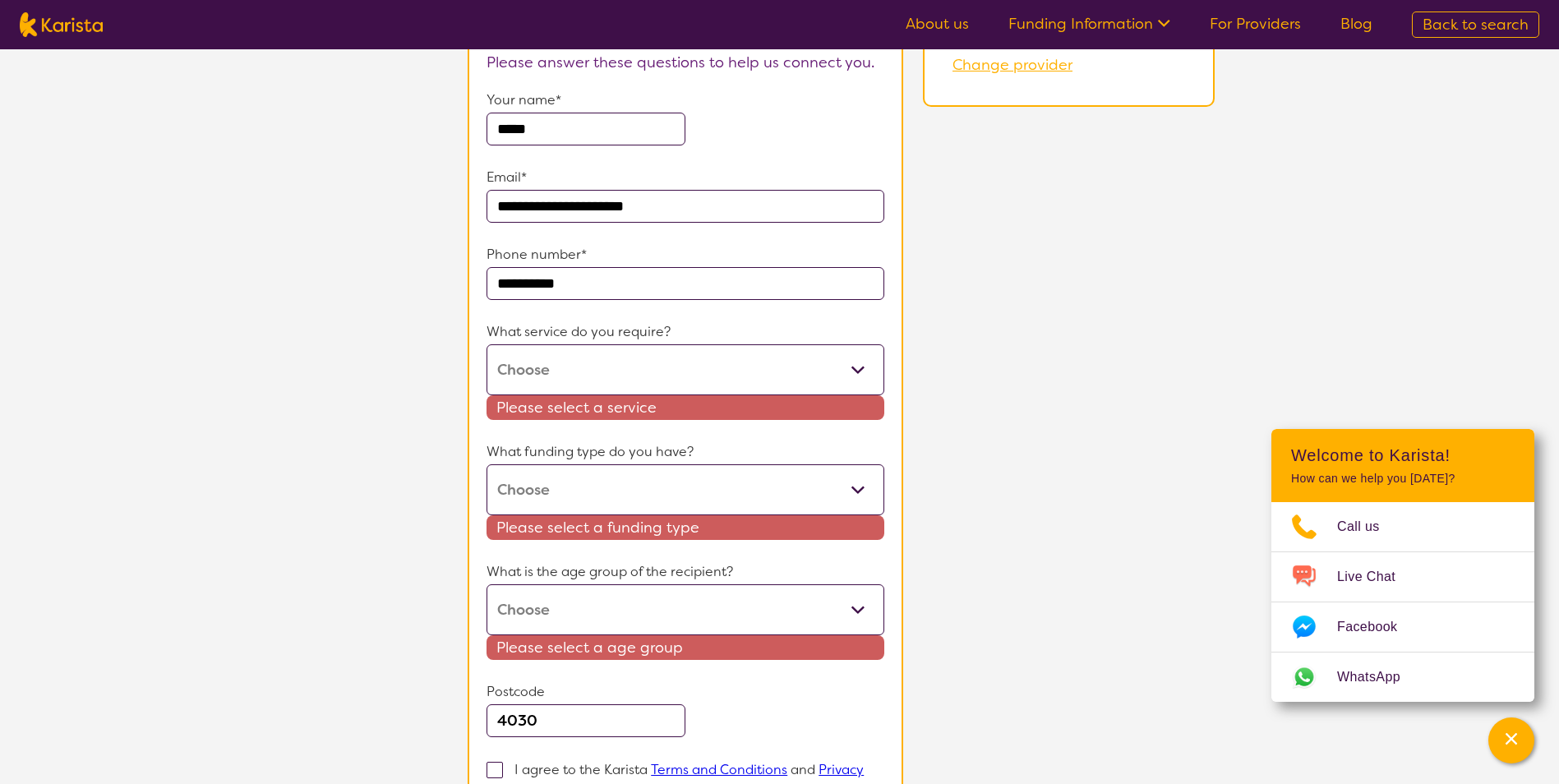
click at [672, 372] on select "Allied Health Assistant Assessment (ADHD or Autism) Behaviour support Counselli…" at bounding box center [685, 369] width 398 height 51
select select "33"
click at [487, 345] on select "Allied Health Assistant Assessment (ADHD or Autism) Behaviour support Counselli…" at bounding box center [685, 369] width 398 height 51
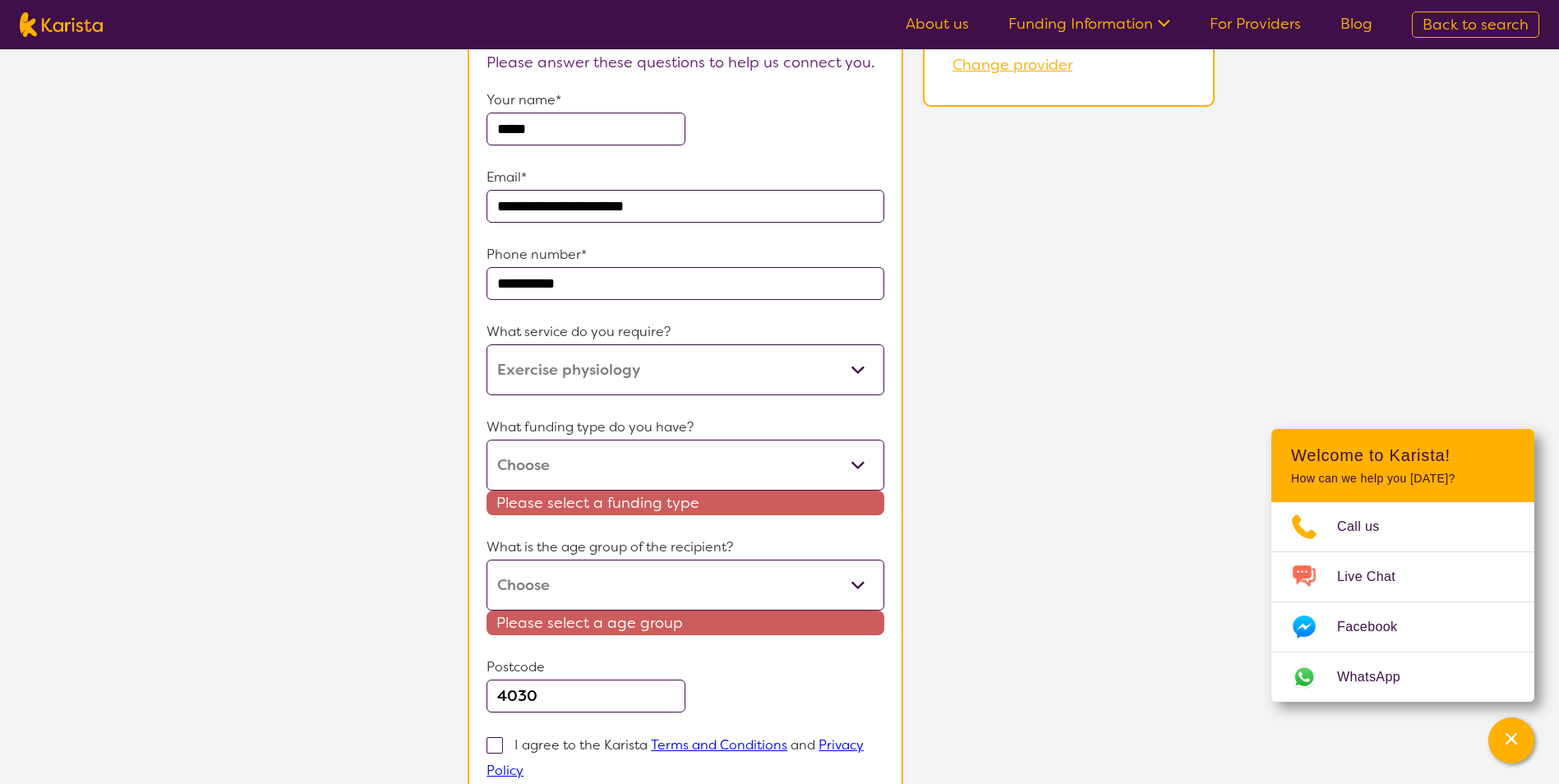
click at [585, 460] on select "Home Care Package (HCP) National Disability Insurance Scheme (NDIS) I don't know" at bounding box center [685, 464] width 398 height 51
select select "NDIS"
click at [487, 439] on select "Home Care Package (HCP) National Disability Insurance Scheme (NDIS) I don't know" at bounding box center [685, 464] width 398 height 51
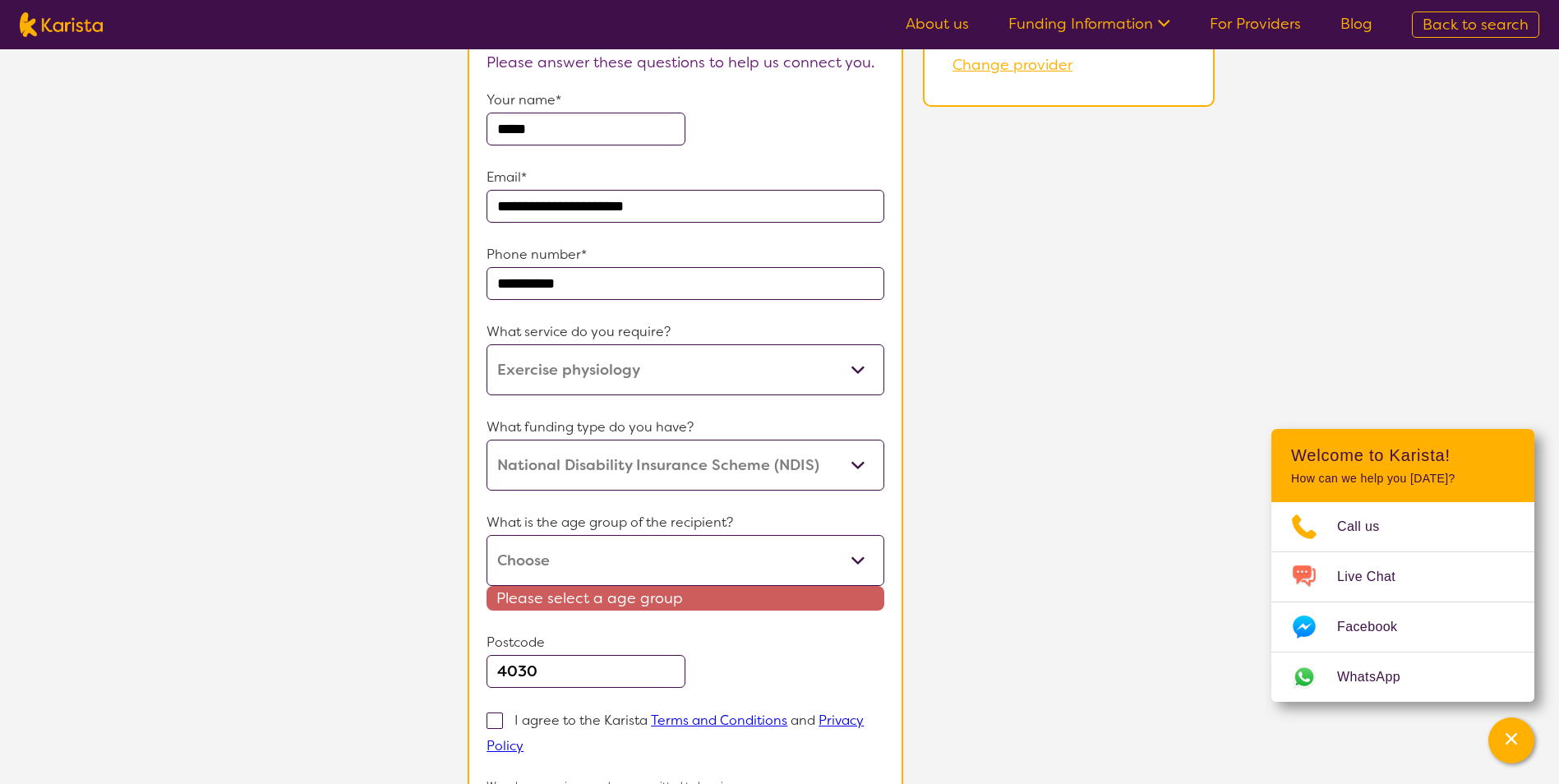
click at [585, 554] on select "Early Childhood - 0 to 9 Child - 10 to 11 Adolescent - 12 to 17 Adult - 18 to 6…" at bounding box center [685, 560] width 398 height 51
select select "AD"
click at [487, 535] on select "Early Childhood - 0 to 9 Child - 10 to 11 Adolescent - 12 to 17 Adult - 18 to 6…" at bounding box center [685, 560] width 398 height 51
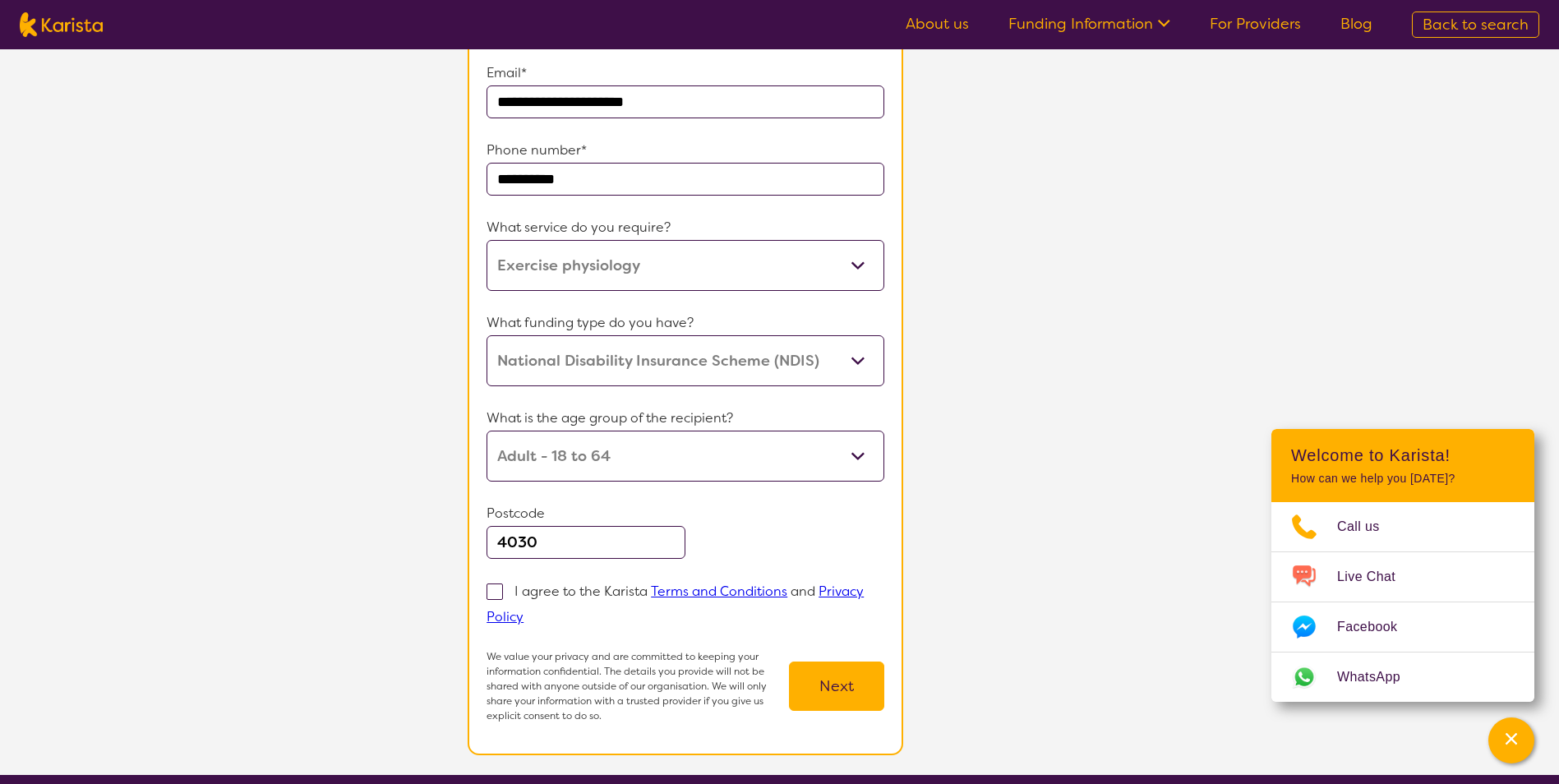
scroll to position [411, 0]
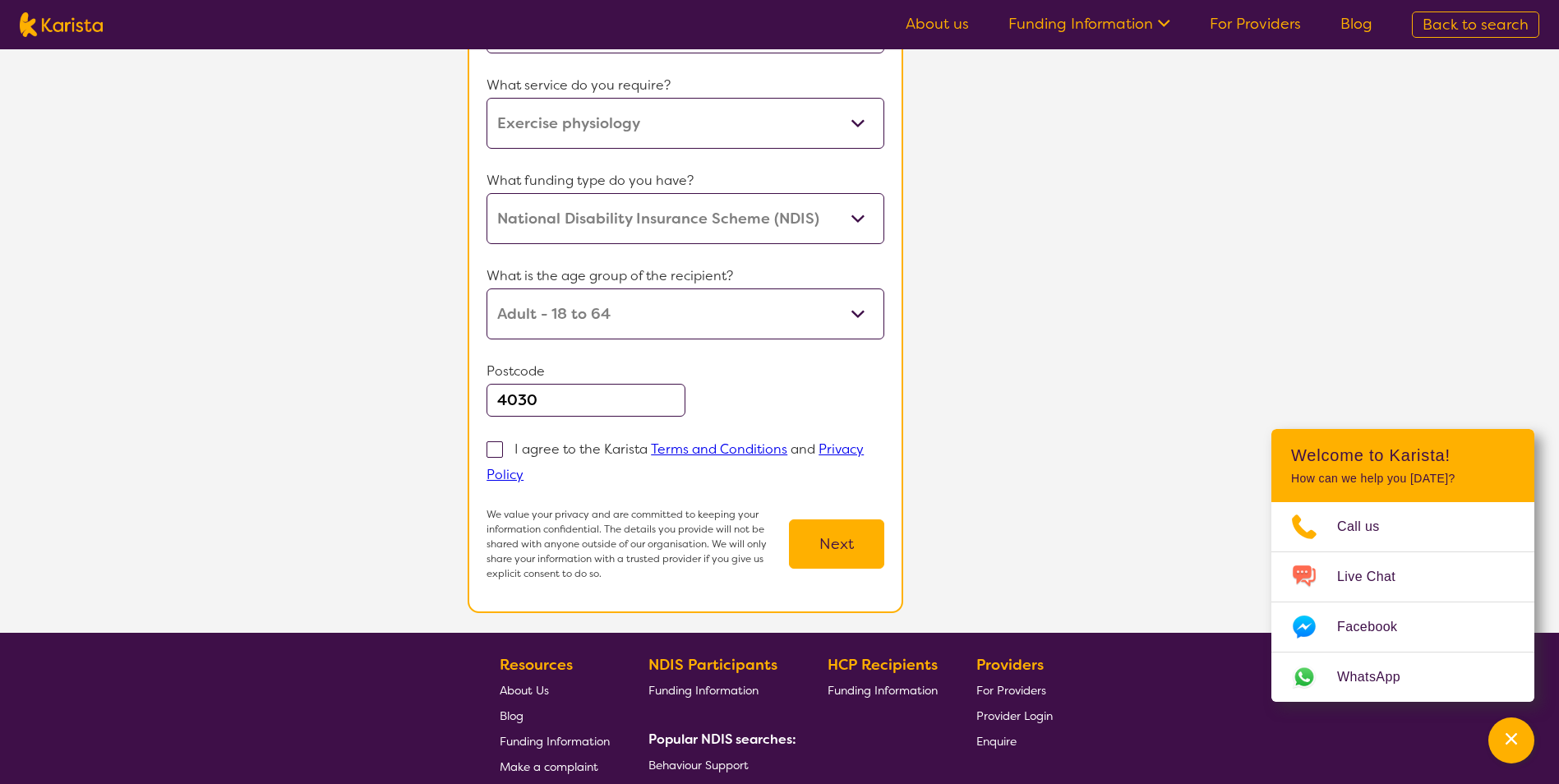
click at [505, 453] on label "I agree to the Karista Terms and Conditions and Privacy Policy" at bounding box center [675, 460] width 377 height 45
click at [523, 469] on input "I agree to the Karista Terms and Conditions and Privacy Policy" at bounding box center [529, 474] width 11 height 11
checkbox input "true"
click at [817, 544] on button "Next" at bounding box center [836, 544] width 96 height 50
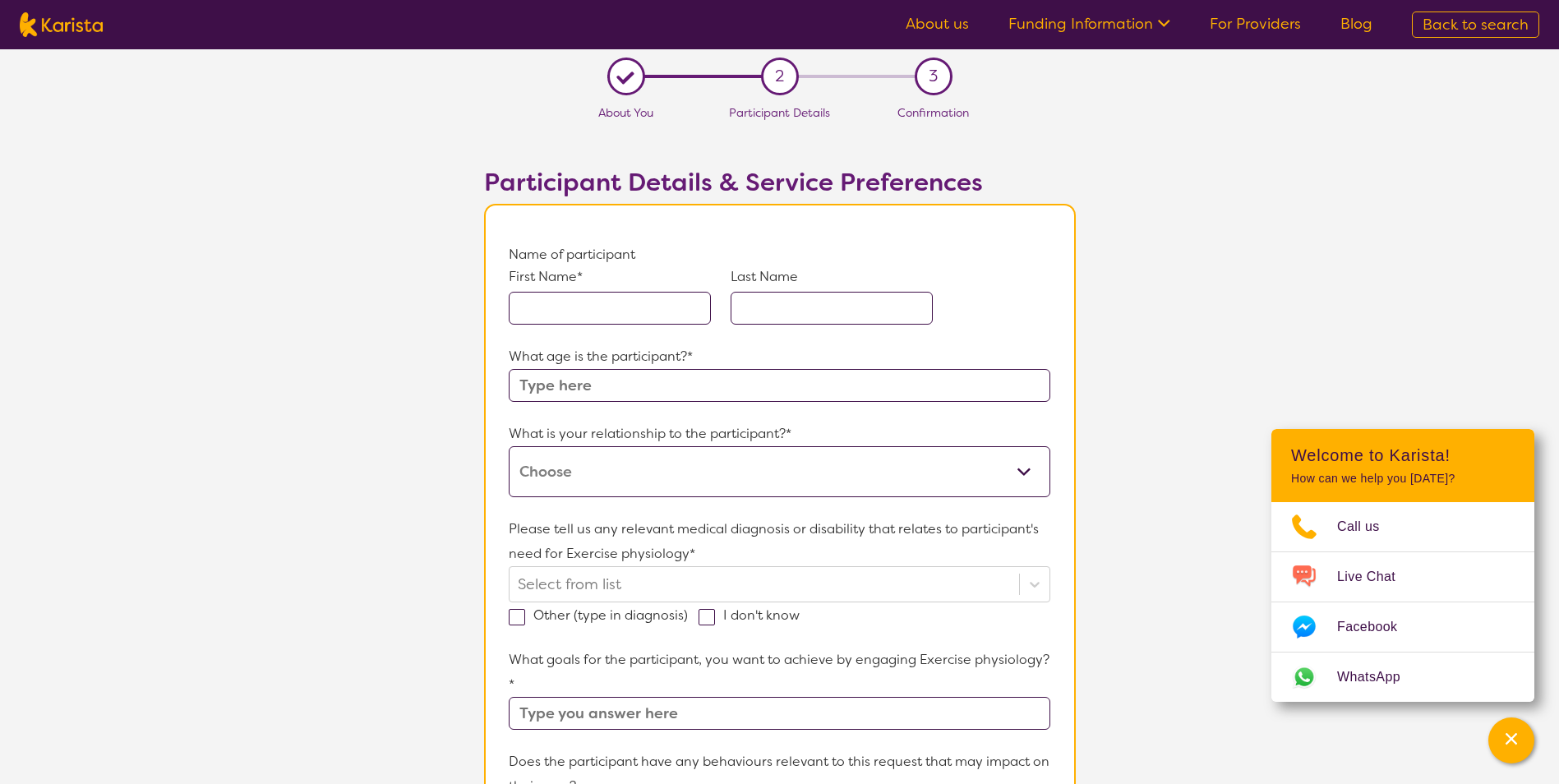
click at [629, 313] on input "text" at bounding box center [609, 308] width 202 height 33
type input "Candice"
type input "35"
type input "Health and wellbeing - During this plan I would like support to maintain my ove…"
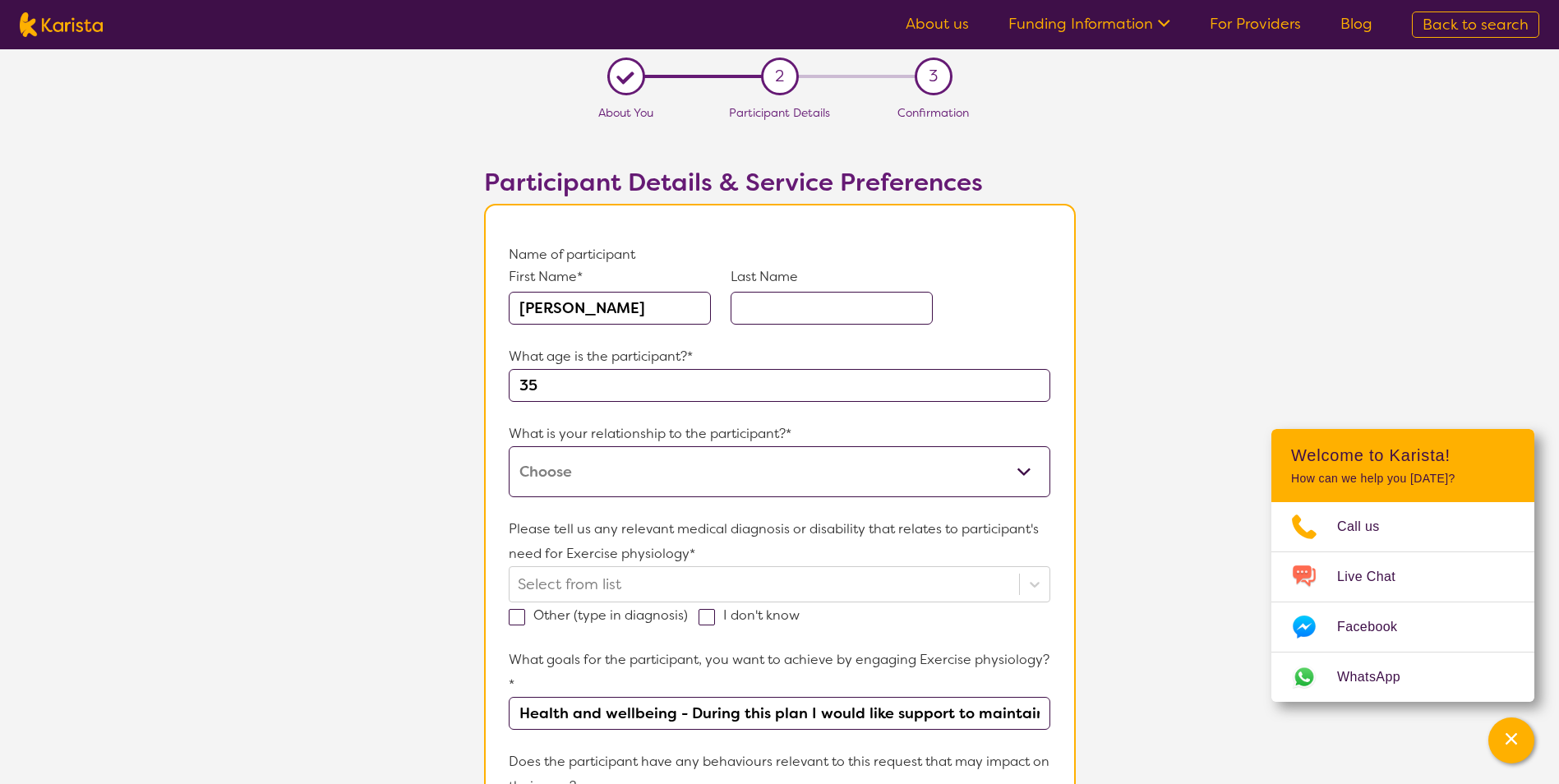
type input "Does the cost of the session at the centre gets covered under Hydro therapy or …"
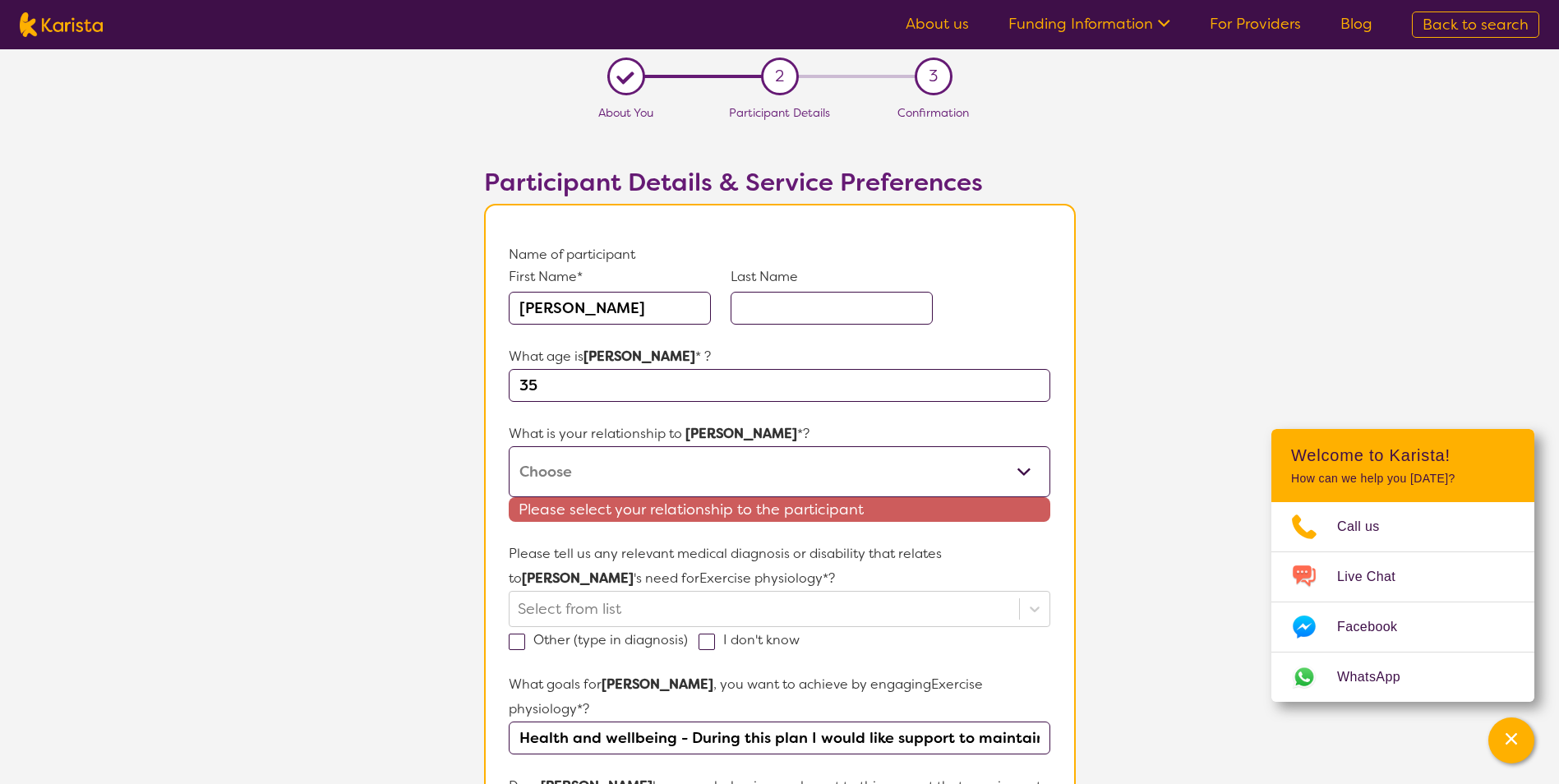
click at [602, 464] on select "This request is for myself I am their parent I am their child I am their spouse…" at bounding box center [779, 471] width 541 height 51
select select "I am their Support Coordinator"
click at [508, 446] on select "This request is for myself I am their parent I am their child I am their spouse…" at bounding box center [779, 471] width 541 height 51
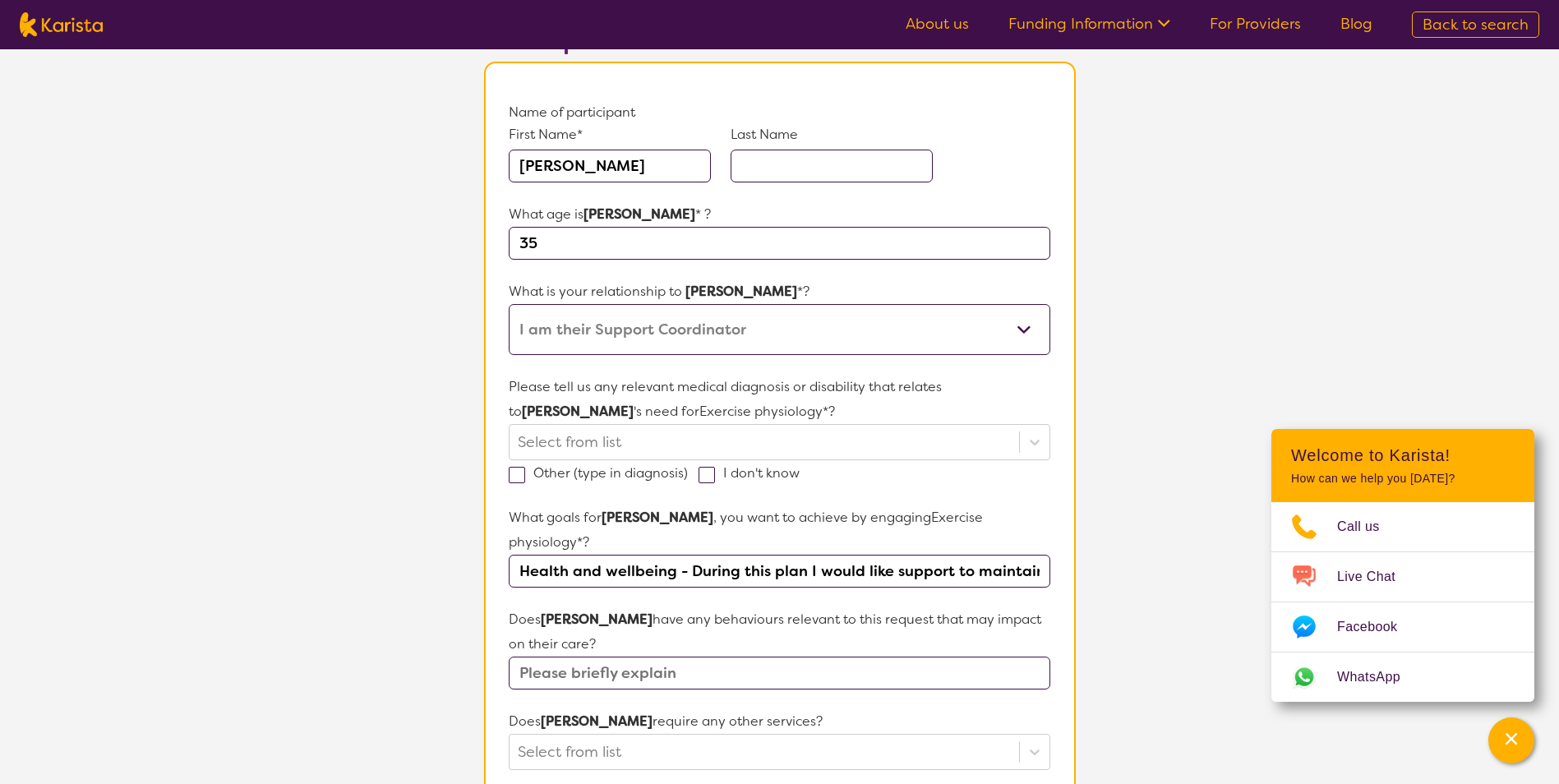
scroll to position [246, 0]
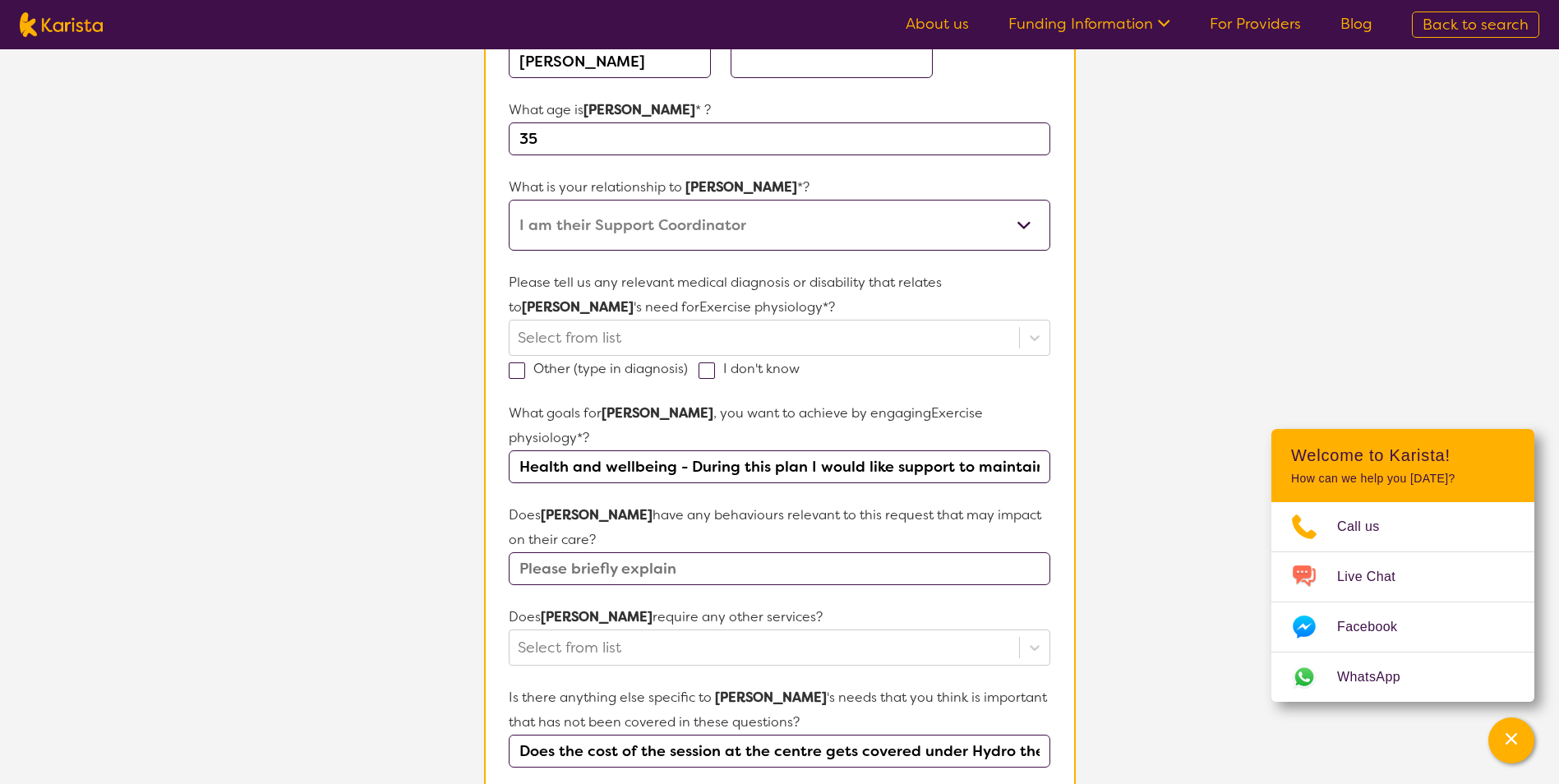
click at [654, 358] on div "Other (type in diagnosis)" at bounding box center [603, 369] width 190 height 26
click at [655, 347] on div at bounding box center [763, 337] width 492 height 28
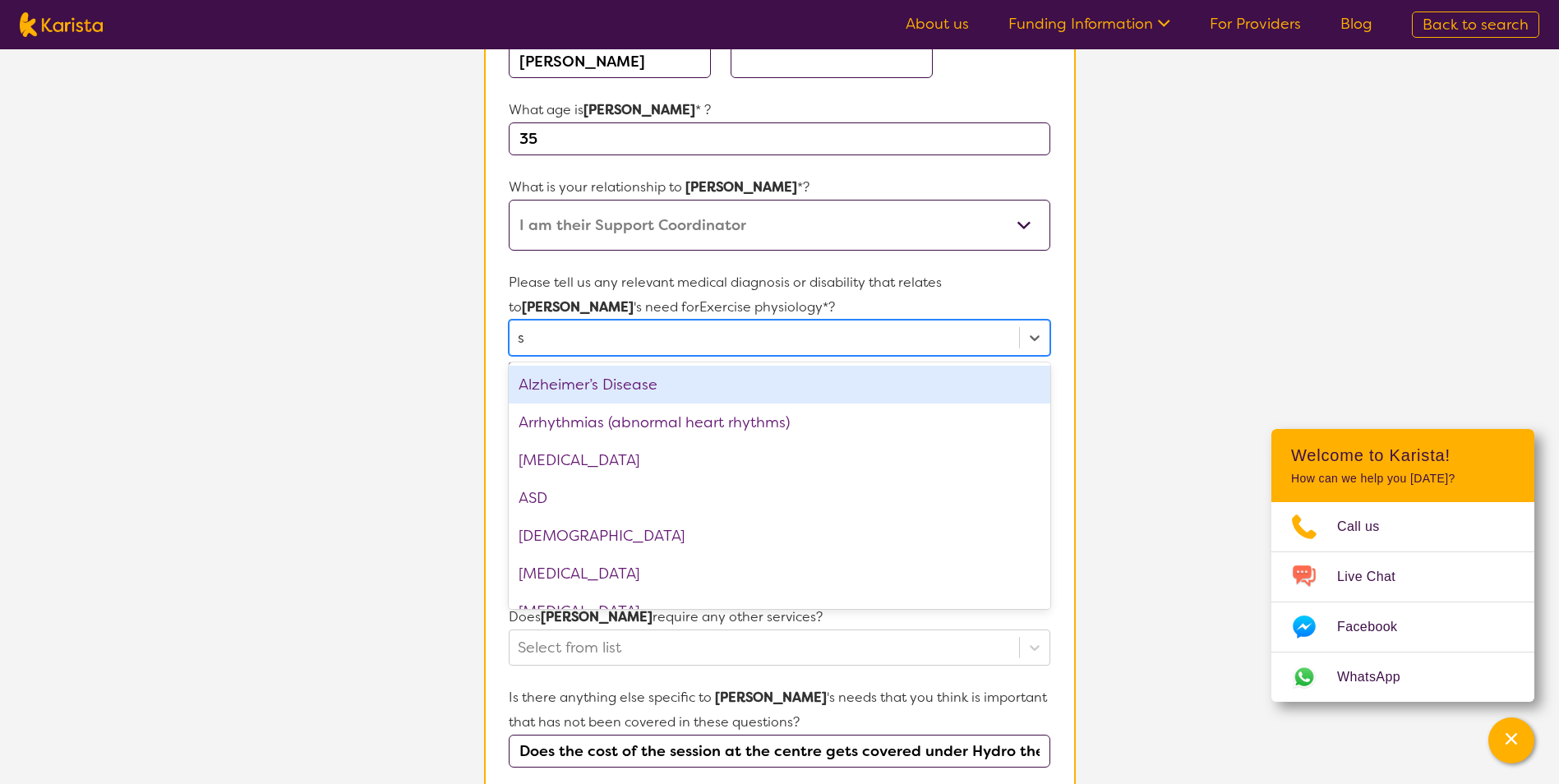
type input "sc"
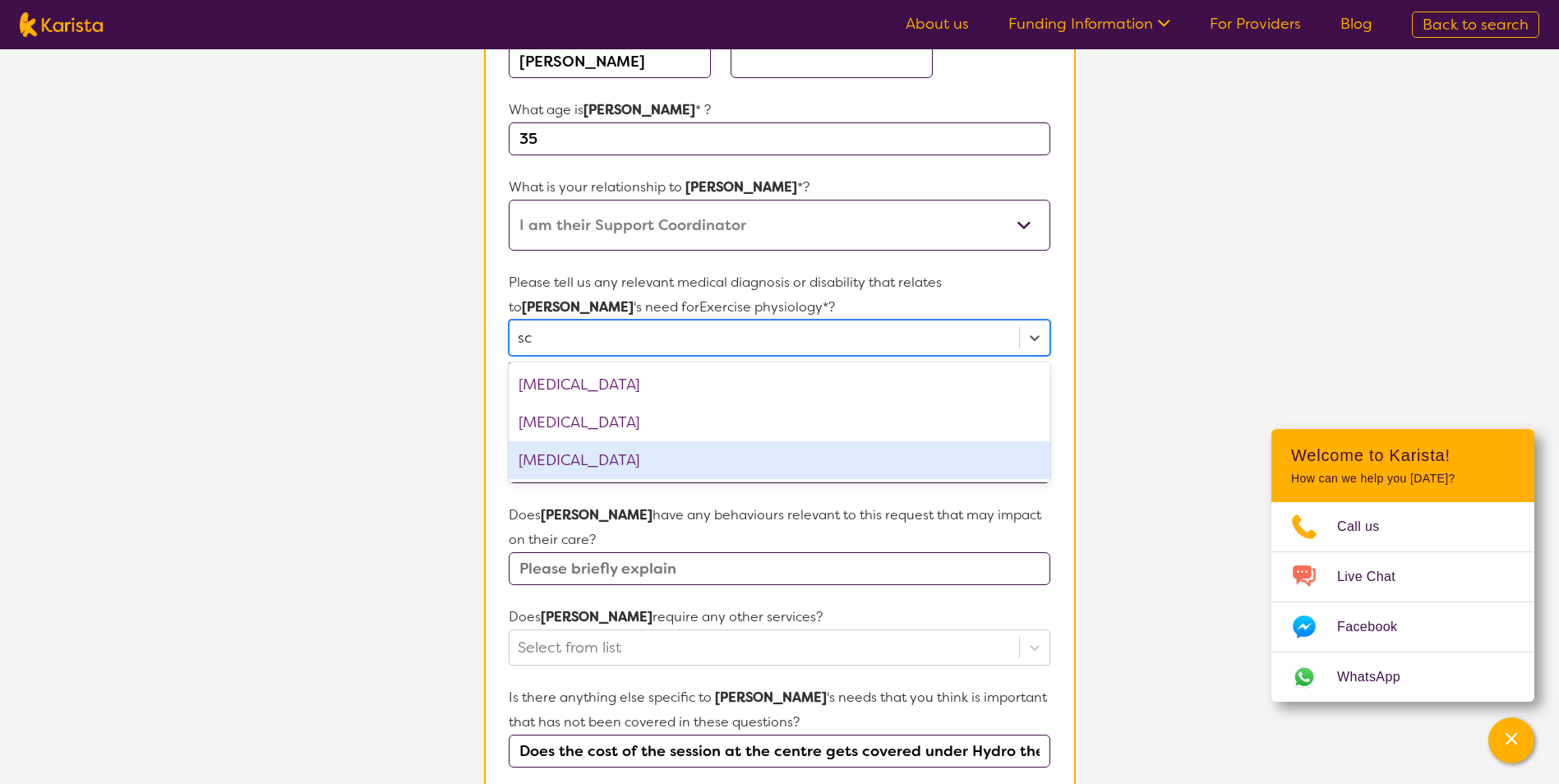
click at [605, 448] on div "Schizophrenia" at bounding box center [779, 460] width 541 height 38
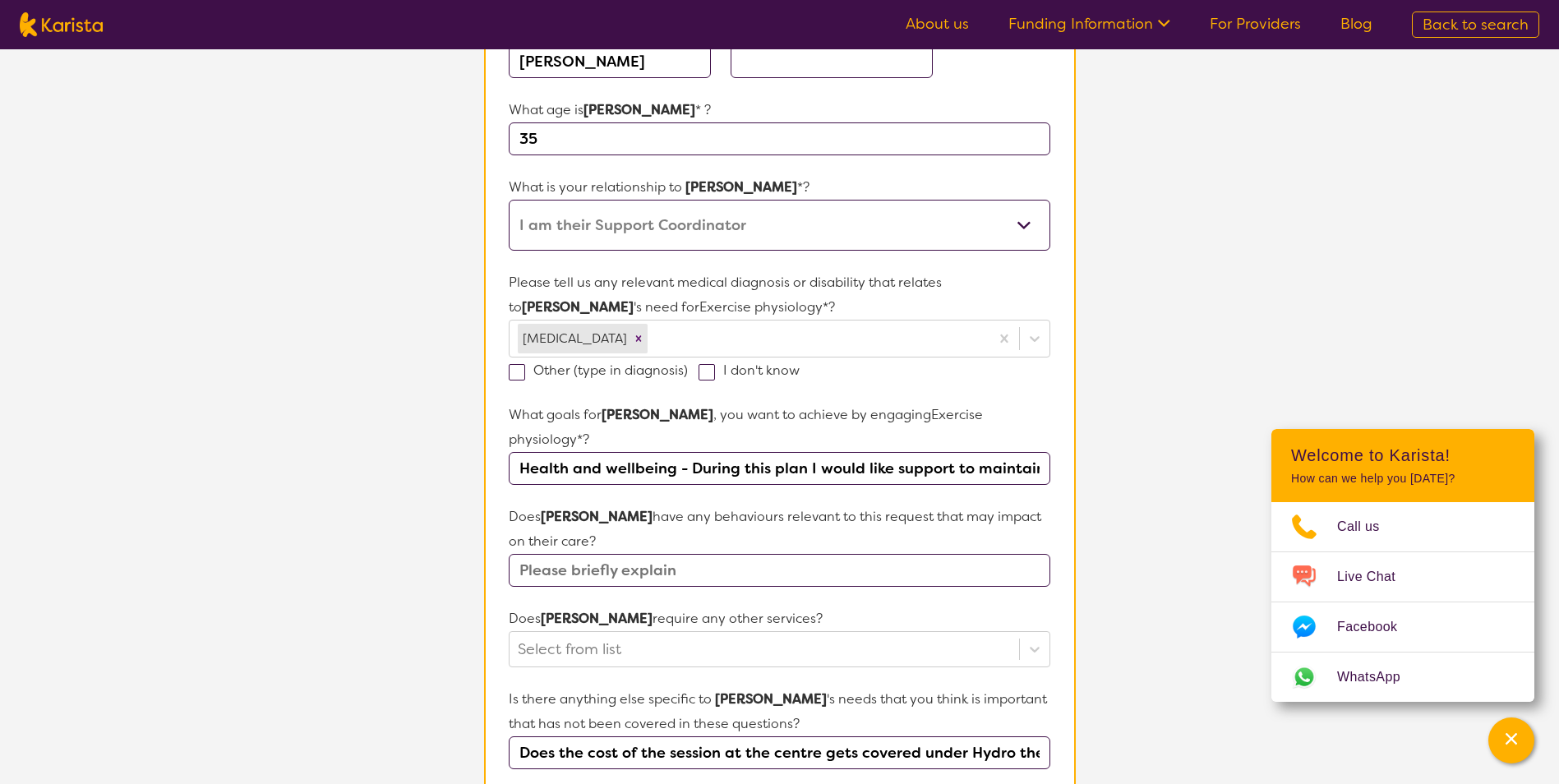
click at [449, 404] on section "L About You 2 Participant Details 3 Confirmation Participant Details & Service …" at bounding box center [780, 551] width 1559 height 1499
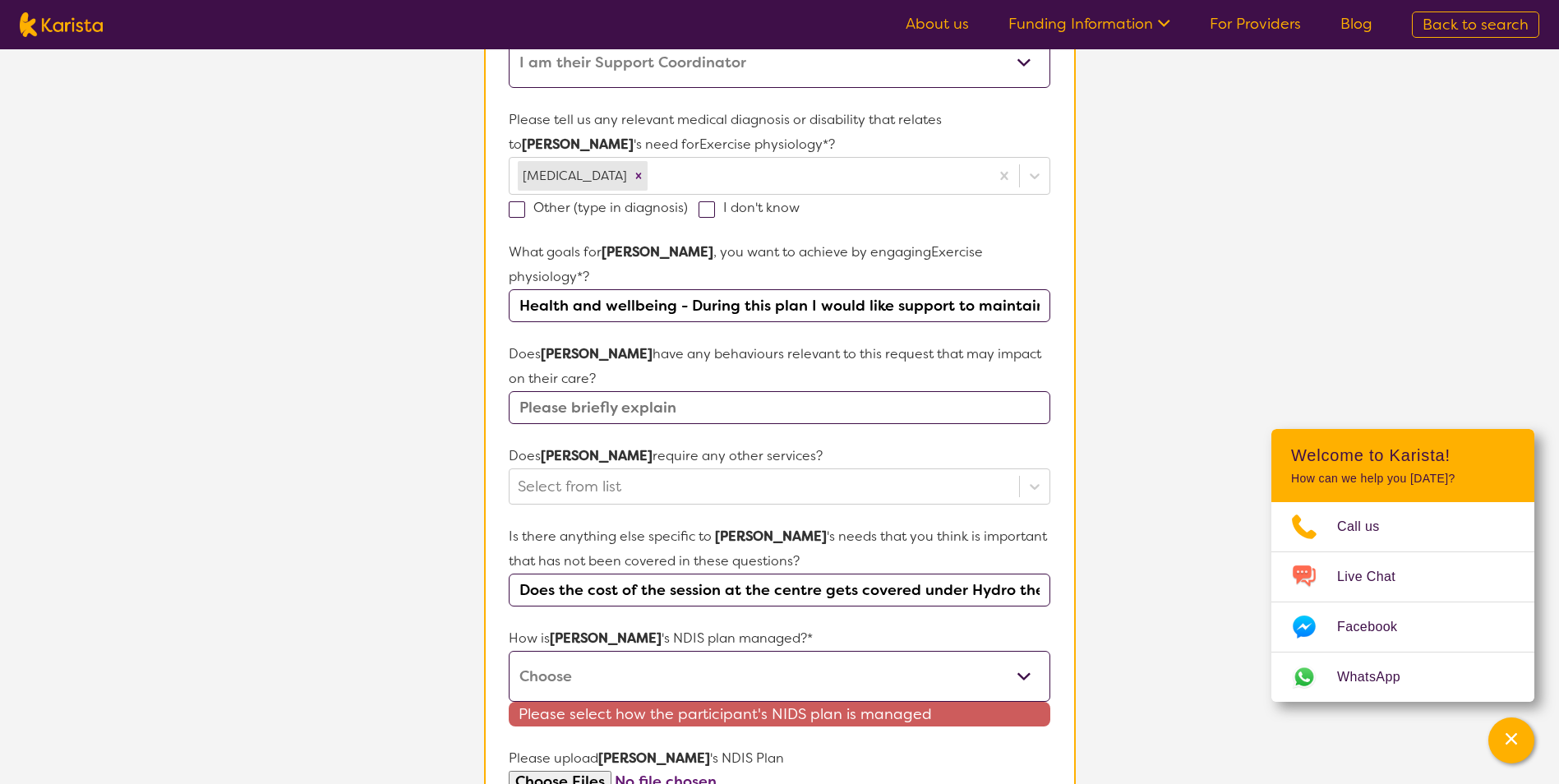
scroll to position [411, 0]
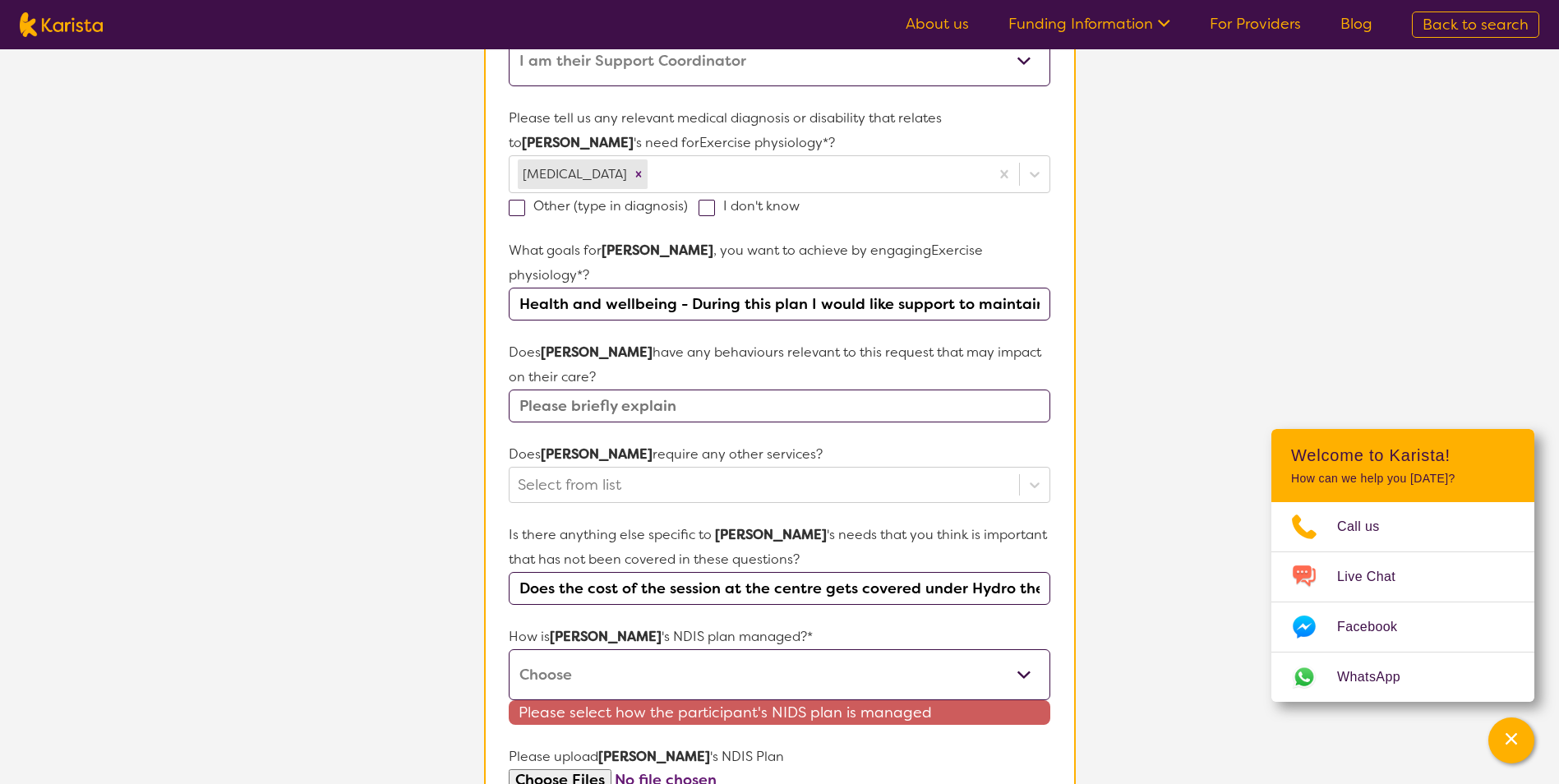
click at [585, 390] on input "text" at bounding box center [779, 406] width 541 height 33
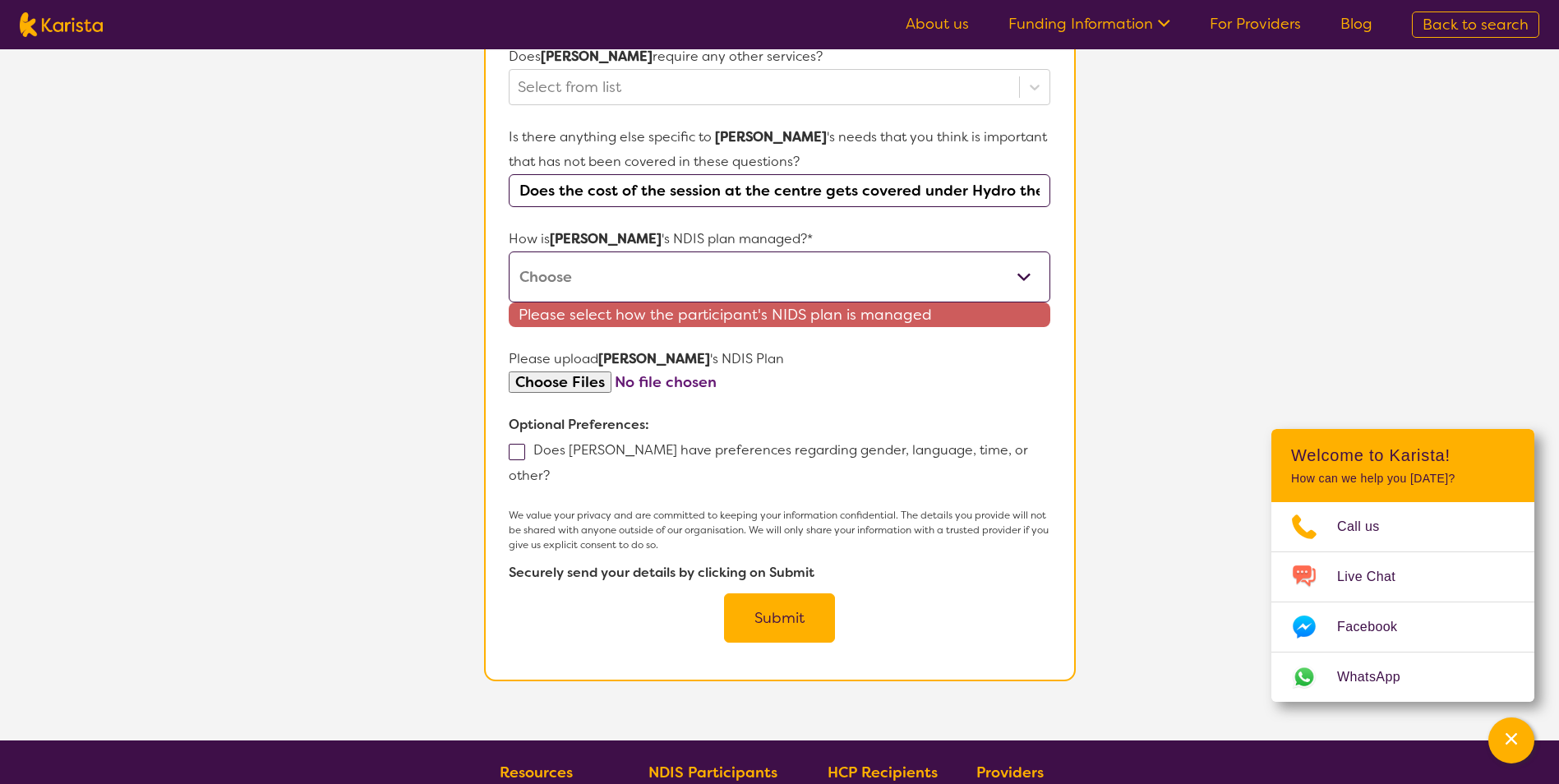
scroll to position [822, 0]
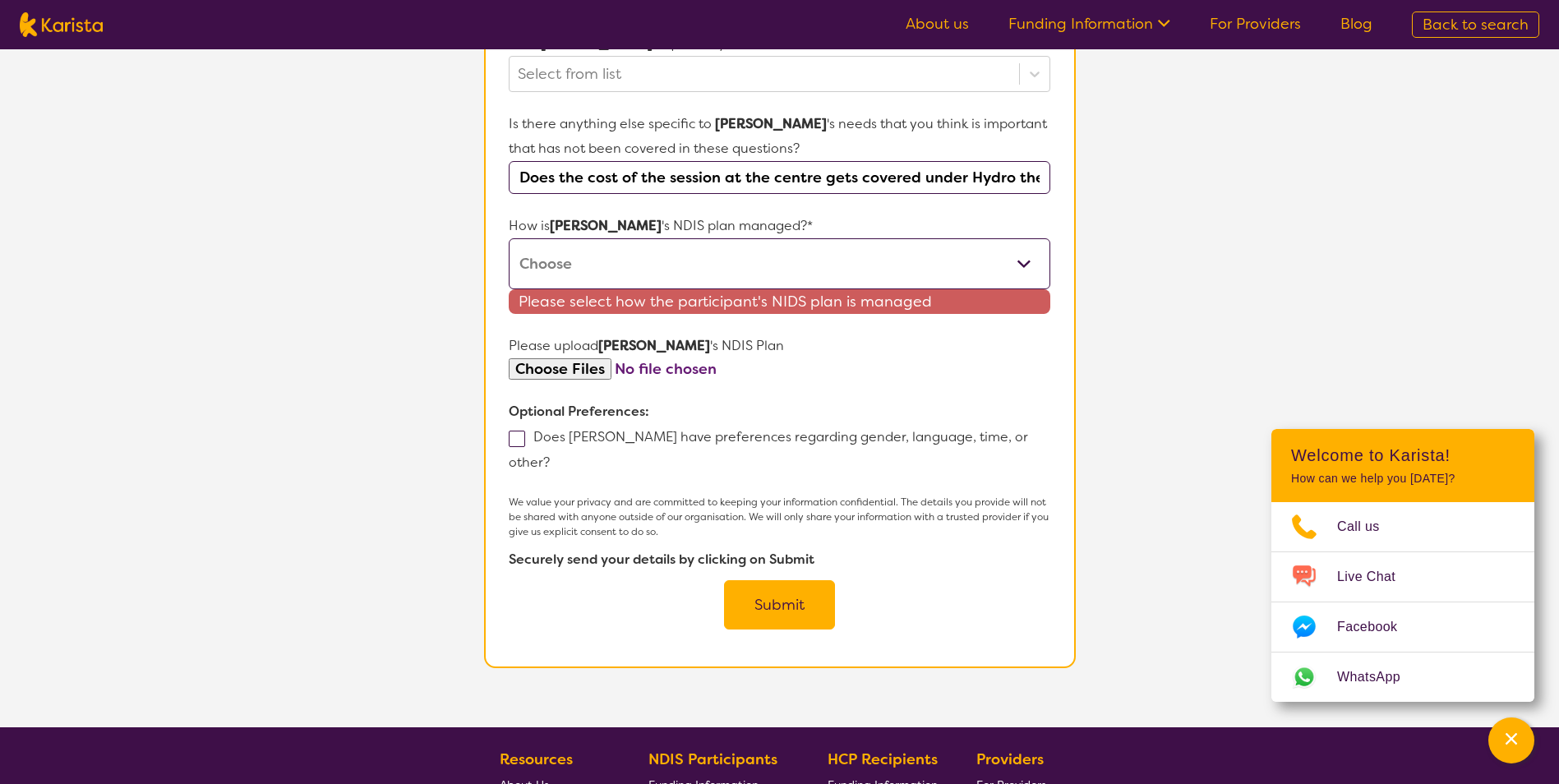
click at [622, 246] on select "Self-managed NDIS plan Managed by a registered plan management provider (not th…" at bounding box center [779, 263] width 541 height 51
select select "Agency Managed"
click at [508, 238] on select "Self-managed NDIS plan Managed by a registered plan management provider (not th…" at bounding box center [779, 263] width 541 height 51
click at [745, 580] on button "Submit" at bounding box center [780, 605] width 111 height 50
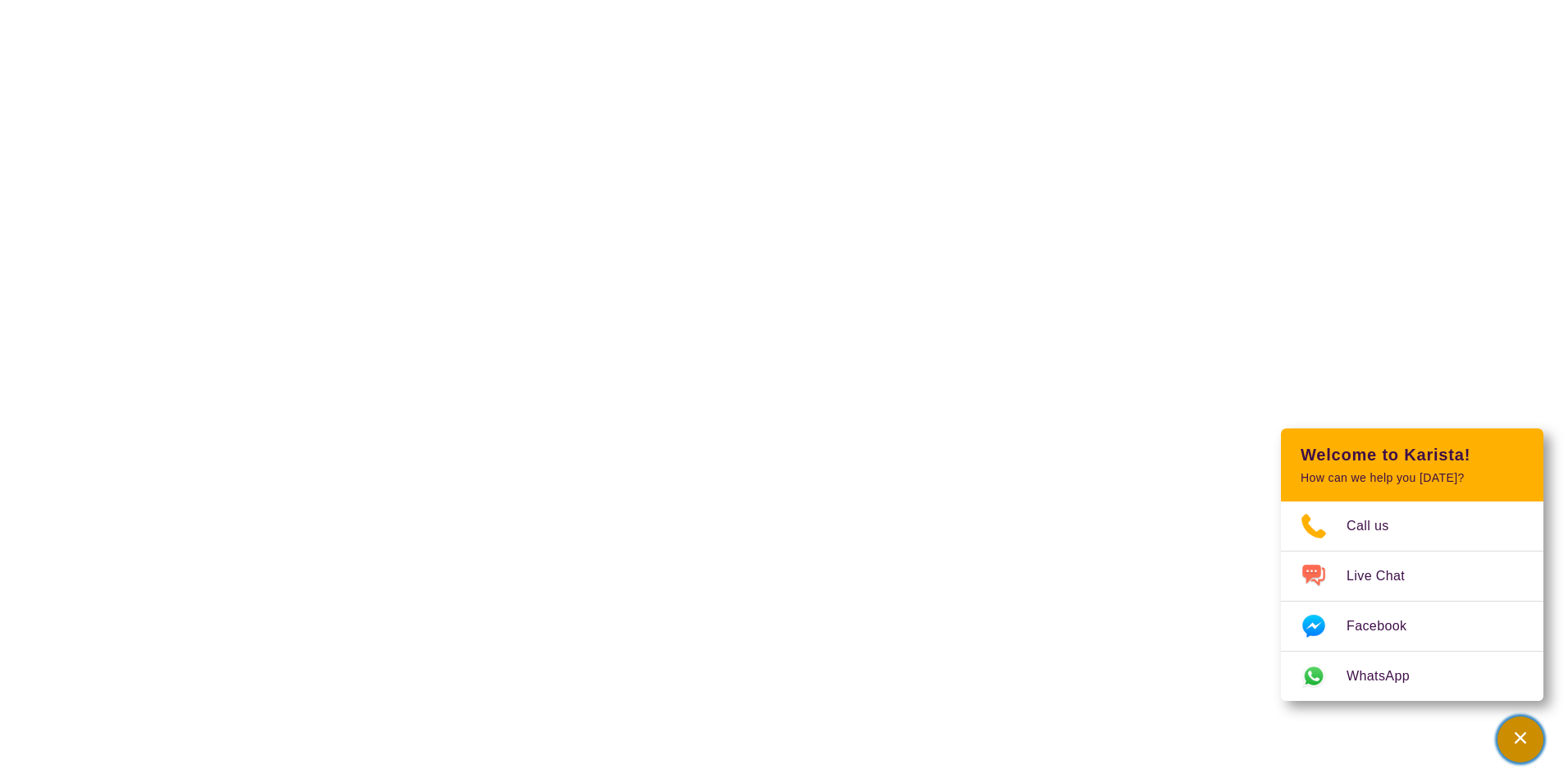
click at [1510, 743] on div "Channel Menu" at bounding box center [1520, 739] width 33 height 36
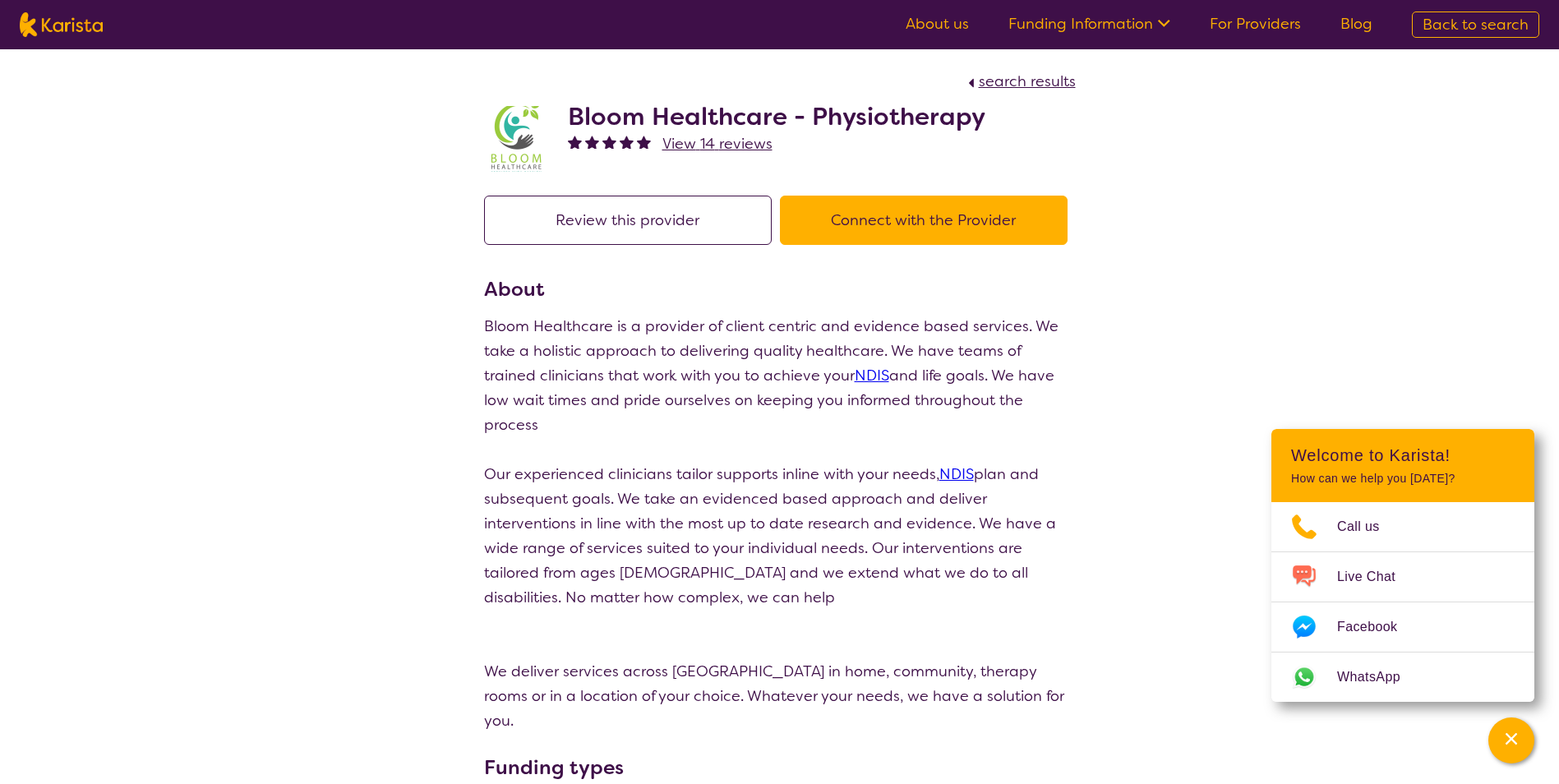
click at [876, 205] on button "Connect with the Provider" at bounding box center [923, 221] width 288 height 50
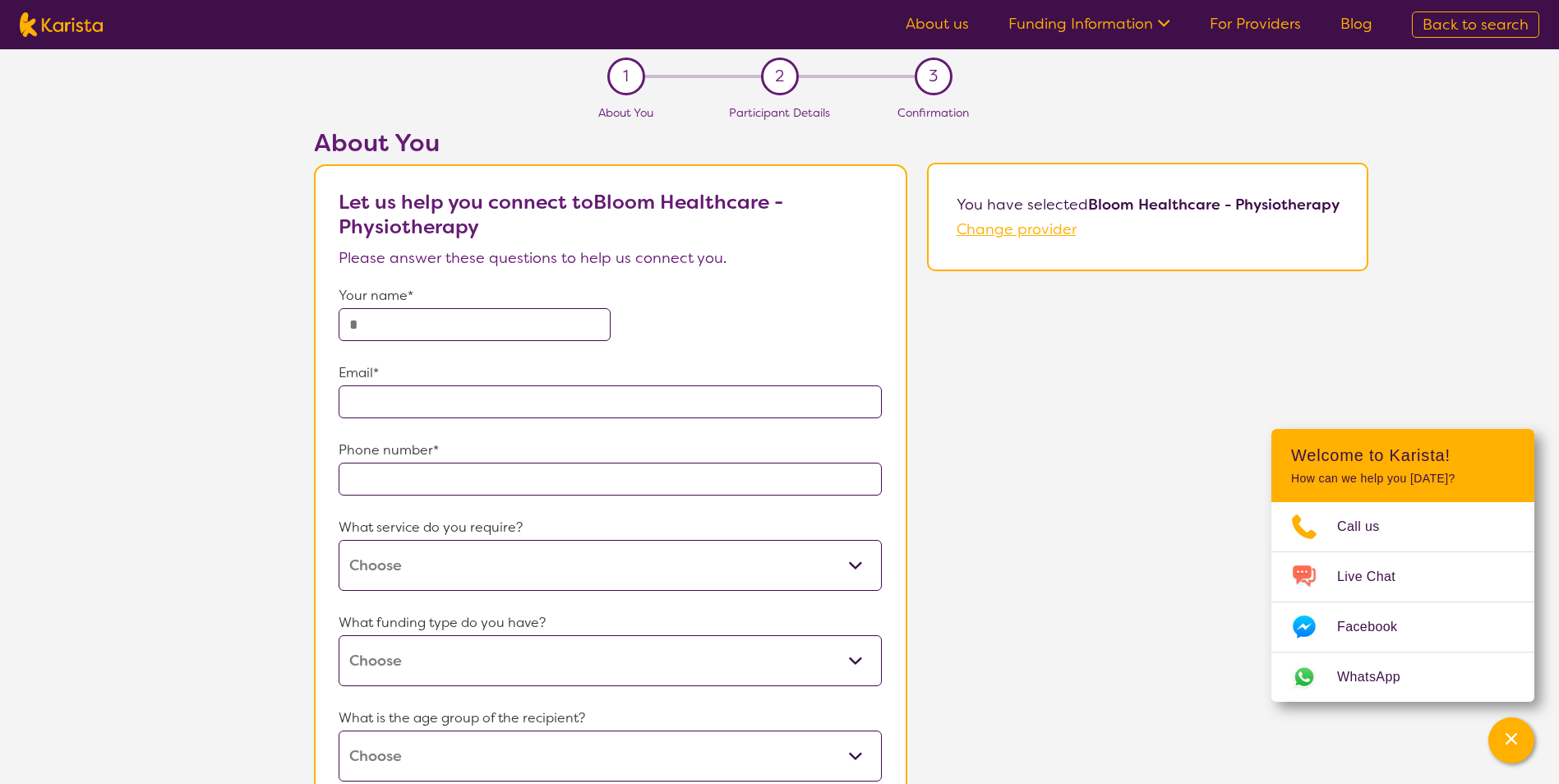
click at [516, 314] on input "text" at bounding box center [473, 324] width 271 height 33
type input "*****"
type input "**********"
type input "4030"
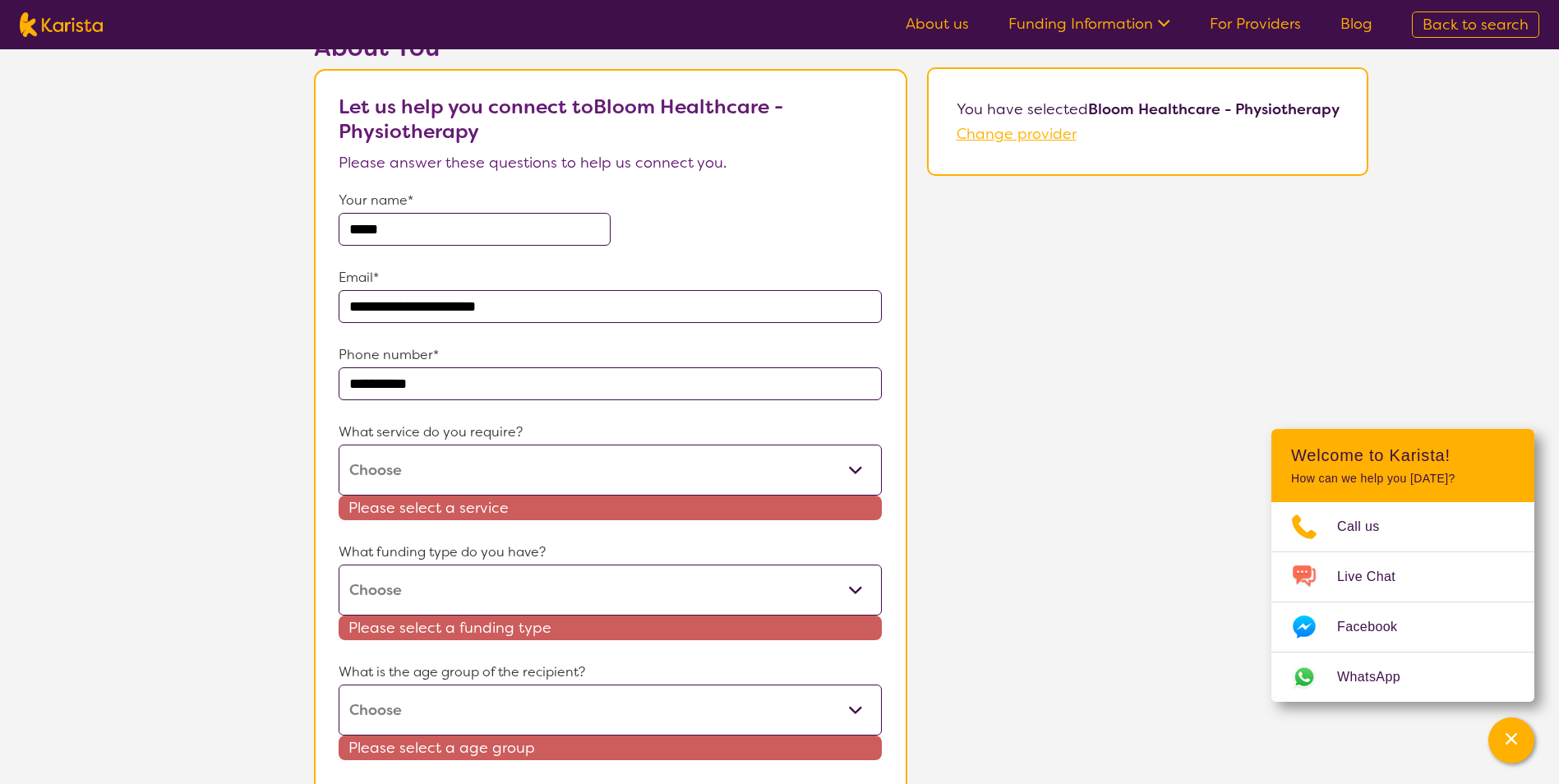
scroll to position [246, 0]
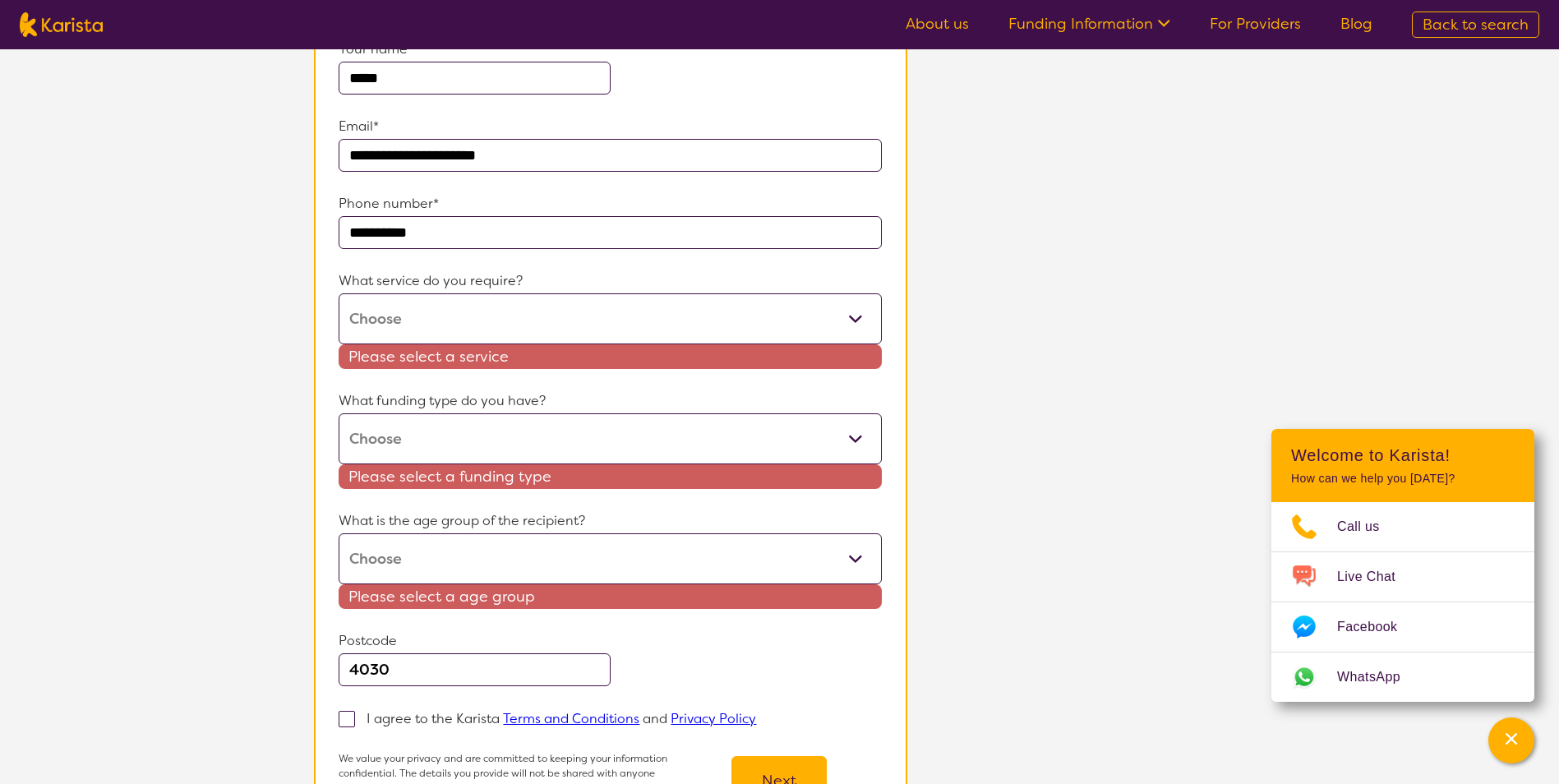
click at [530, 311] on select "Physiotherapy" at bounding box center [609, 318] width 542 height 51
select select "14"
click at [340, 293] on select "Physiotherapy" at bounding box center [609, 318] width 542 height 51
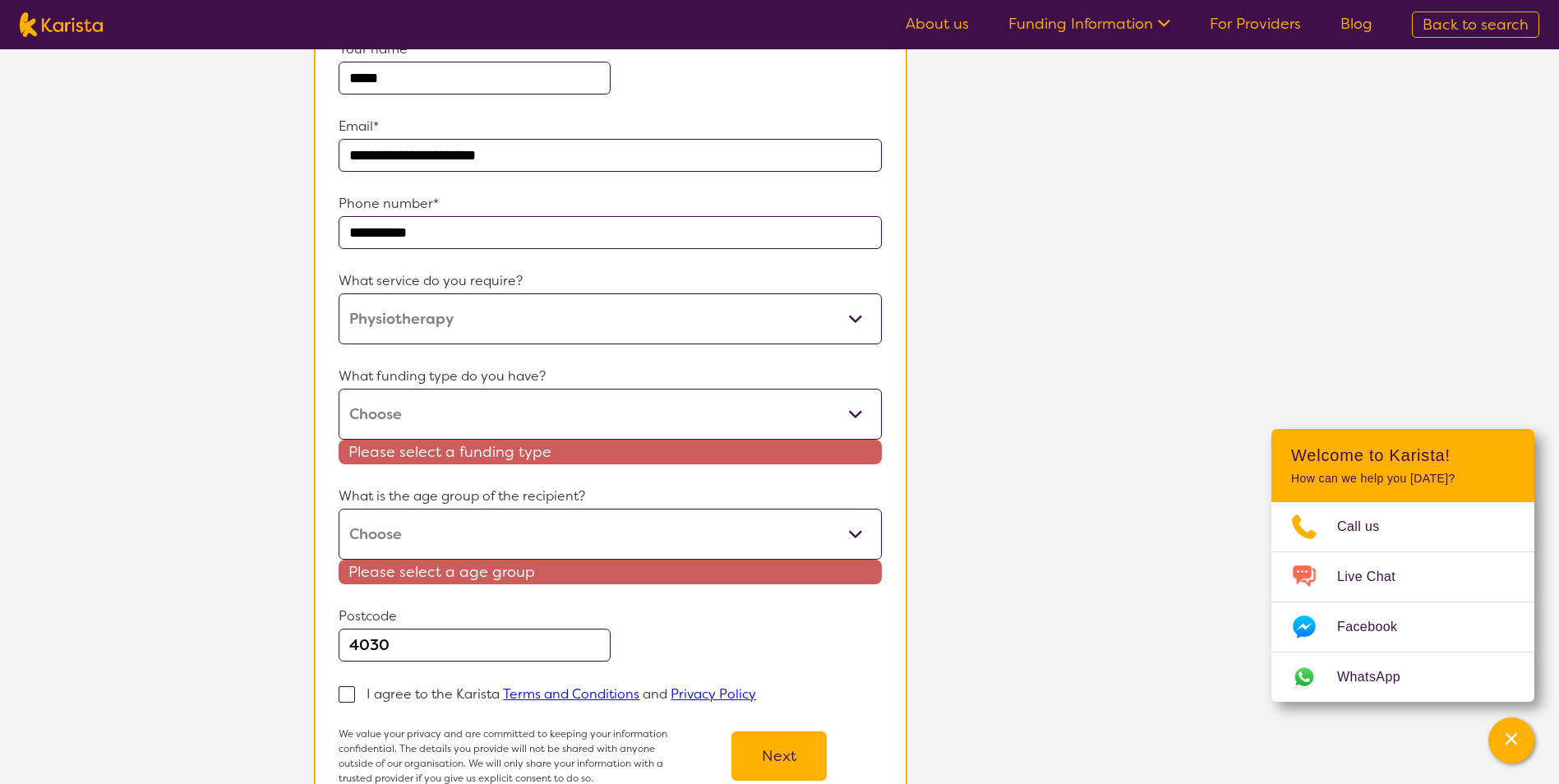
click at [483, 393] on select "Home Care Package (HCP) National Disability Insurance Scheme (NDIS) I don't know" at bounding box center [609, 414] width 542 height 51
select select "NDIS"
click at [340, 389] on select "Home Care Package (HCP) National Disability Insurance Scheme (NDIS) I don't know" at bounding box center [609, 414] width 542 height 51
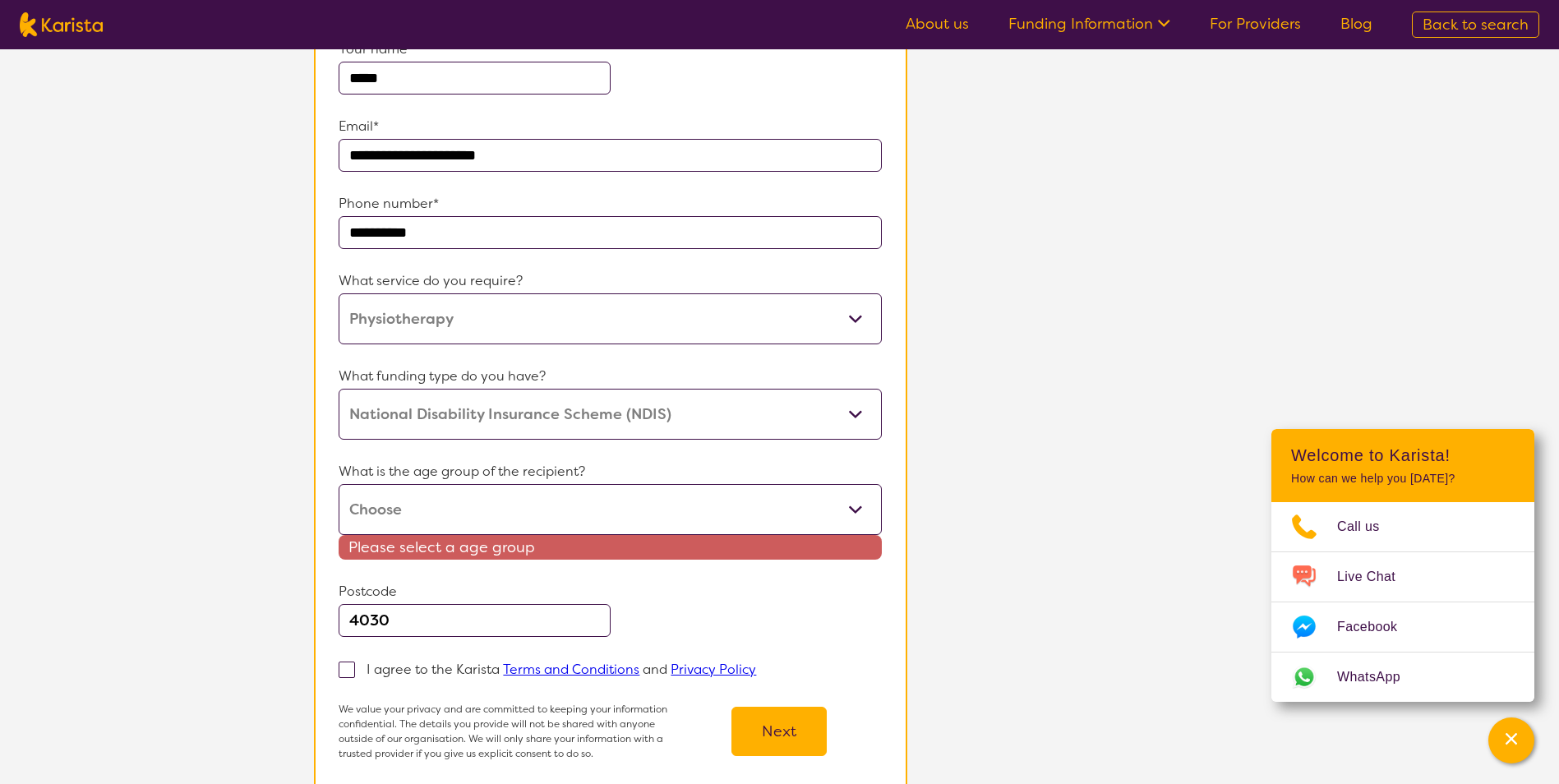
click at [473, 510] on select "Early Childhood - 0 to 9 Child - 10 to 11 Adolescent - 12 to 17 Adult - 18 to 6…" at bounding box center [609, 509] width 542 height 51
select select "AD"
click at [340, 484] on select "Early Childhood - 0 to 9 Child - 10 to 11 Adolescent - 12 to 17 Adult - 18 to 6…" at bounding box center [609, 509] width 542 height 51
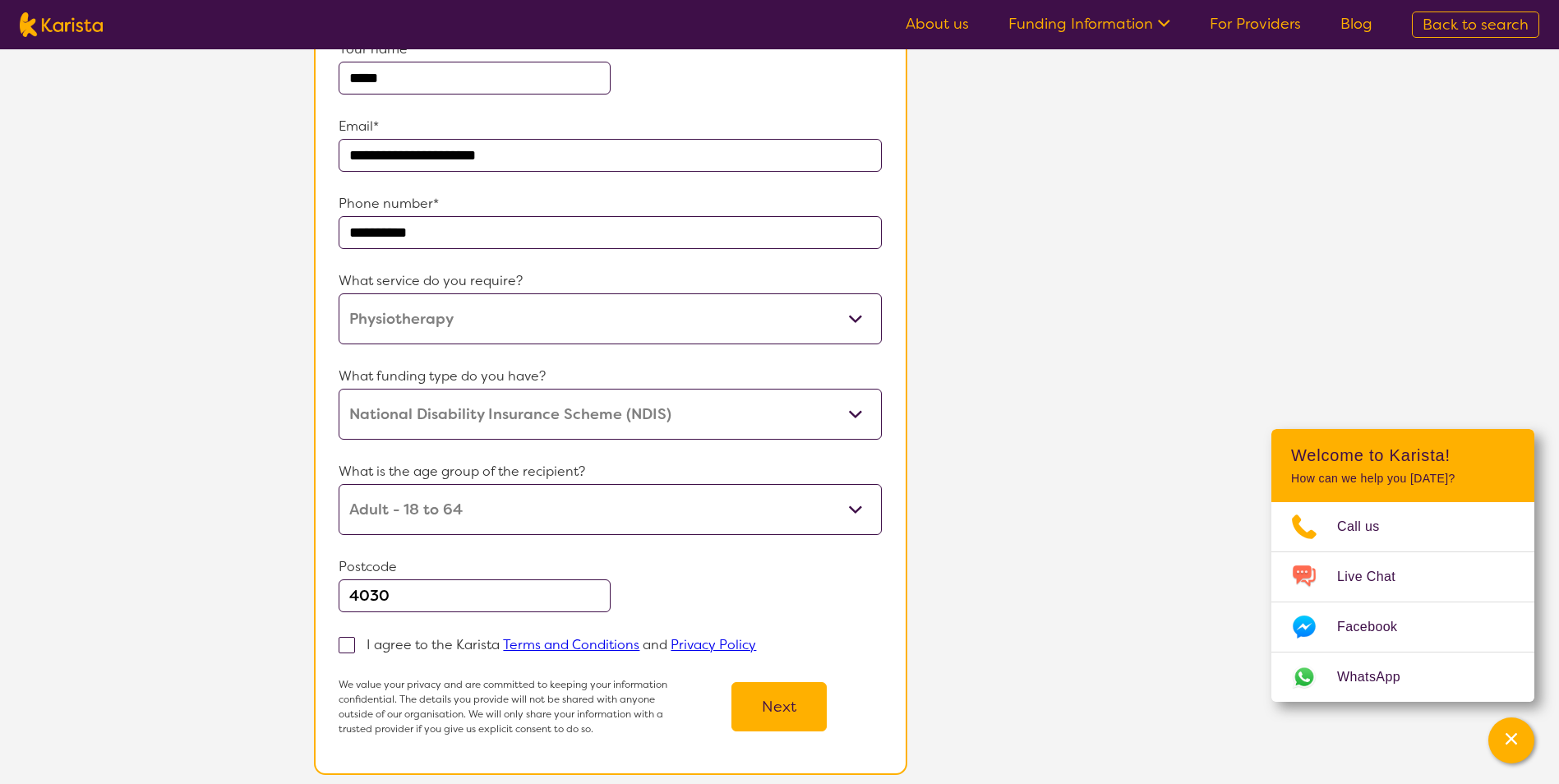
click at [368, 639] on label "I agree to the Karista Terms and Conditions and Privacy Policy" at bounding box center [552, 643] width 428 height 19
click at [756, 639] on input "I agree to the Karista Terms and Conditions and Privacy Policy" at bounding box center [761, 644] width 11 height 11
checkbox input "true"
click at [734, 693] on button "Next" at bounding box center [780, 707] width 96 height 50
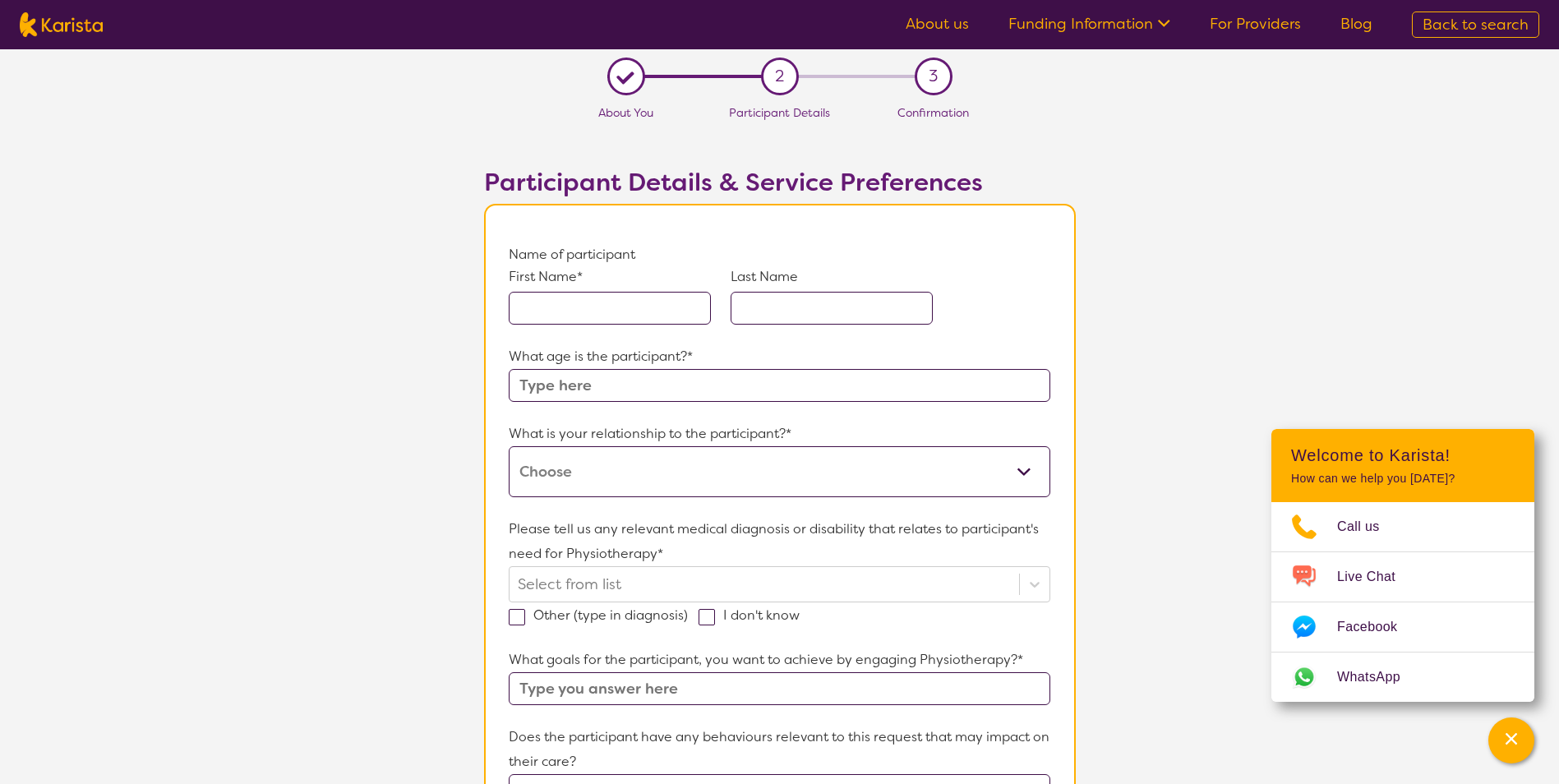
click at [609, 324] on div "First Name* Last Name" at bounding box center [779, 306] width 541 height 77
click at [609, 314] on input "text" at bounding box center [609, 308] width 202 height 33
type input "Candice"
type input "35"
type input "Health and wellbeing - During this plan I would like support to maintain my ove…"
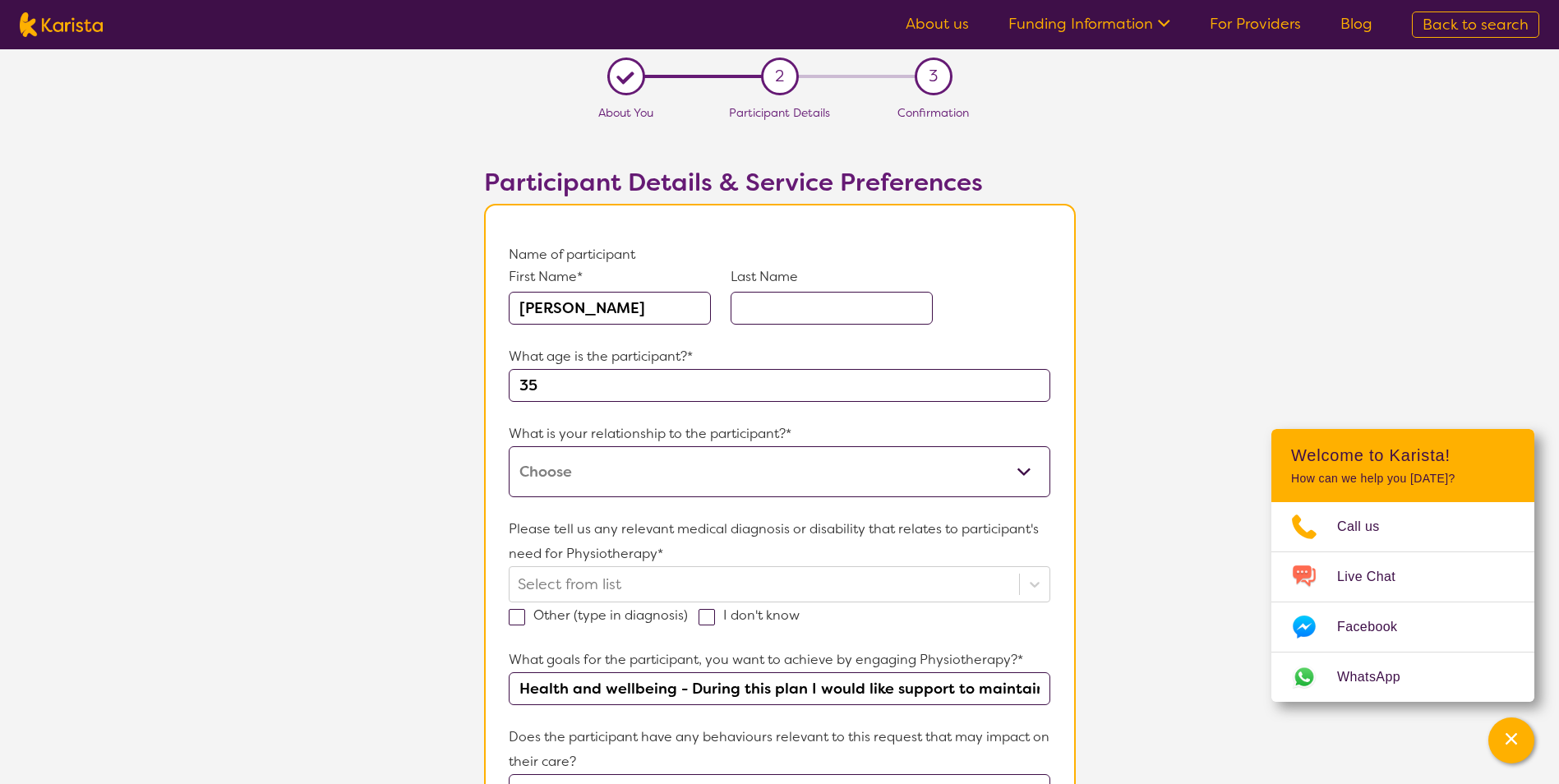
type input "Does the cost of the session at the centre gets covered under Hydro therapy or …"
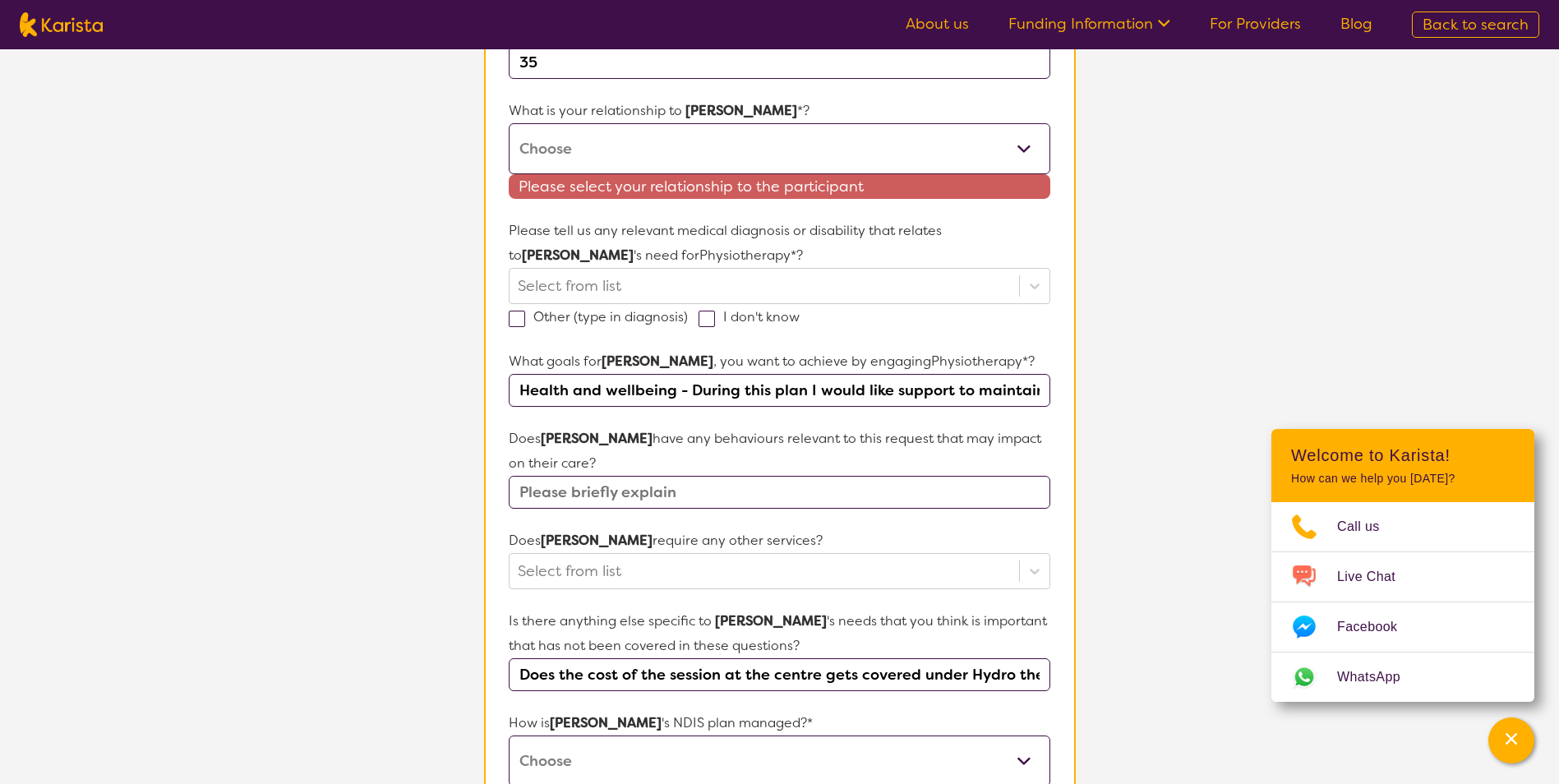
scroll to position [329, 0]
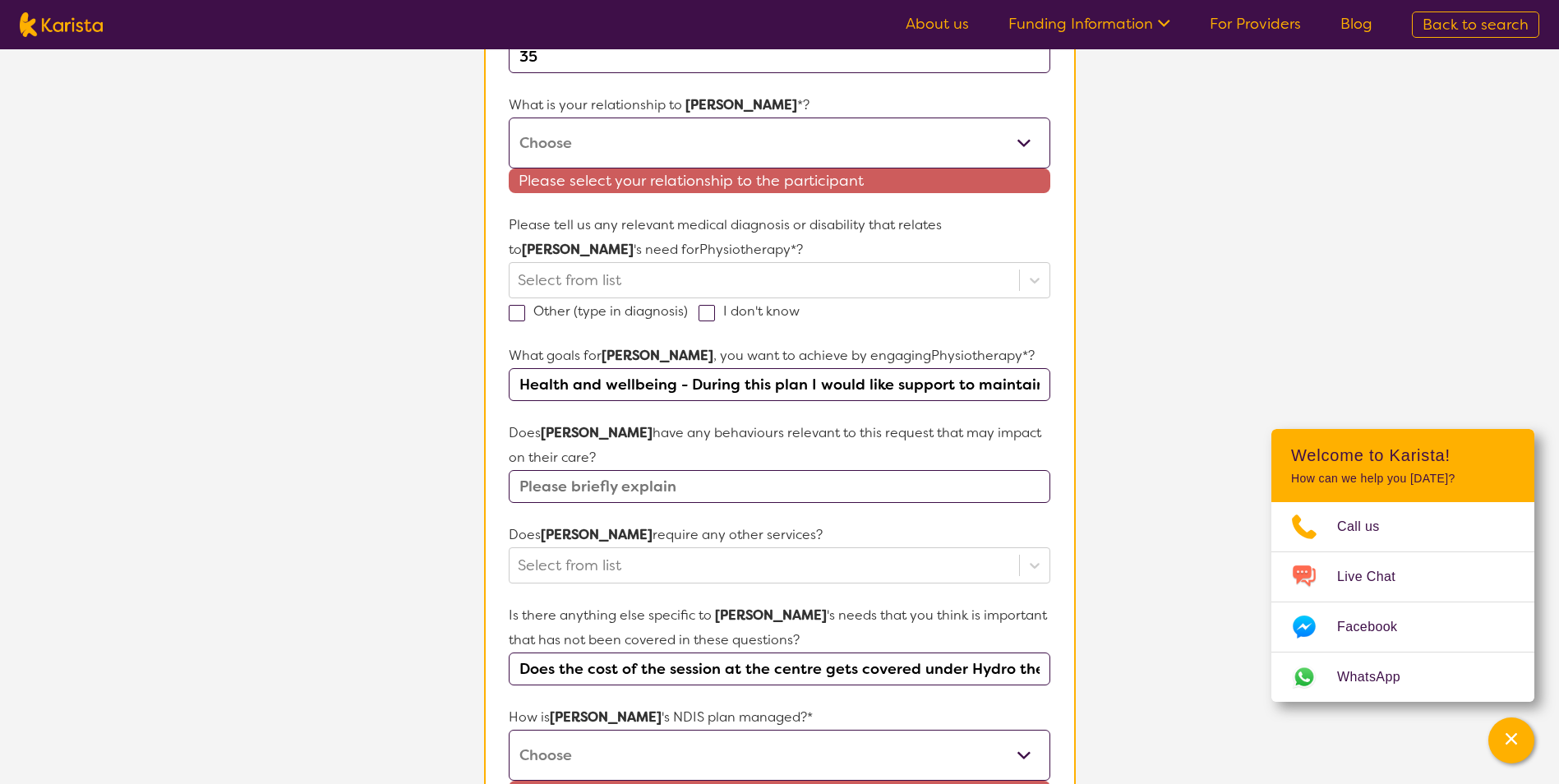
click at [598, 159] on select "This request is for myself I am their parent I am their child I am their spouse…" at bounding box center [779, 142] width 541 height 51
select select "I am their Support Coordinator"
click at [508, 118] on select "This request is for myself I am their parent I am their child I am their spouse…" at bounding box center [779, 142] width 541 height 51
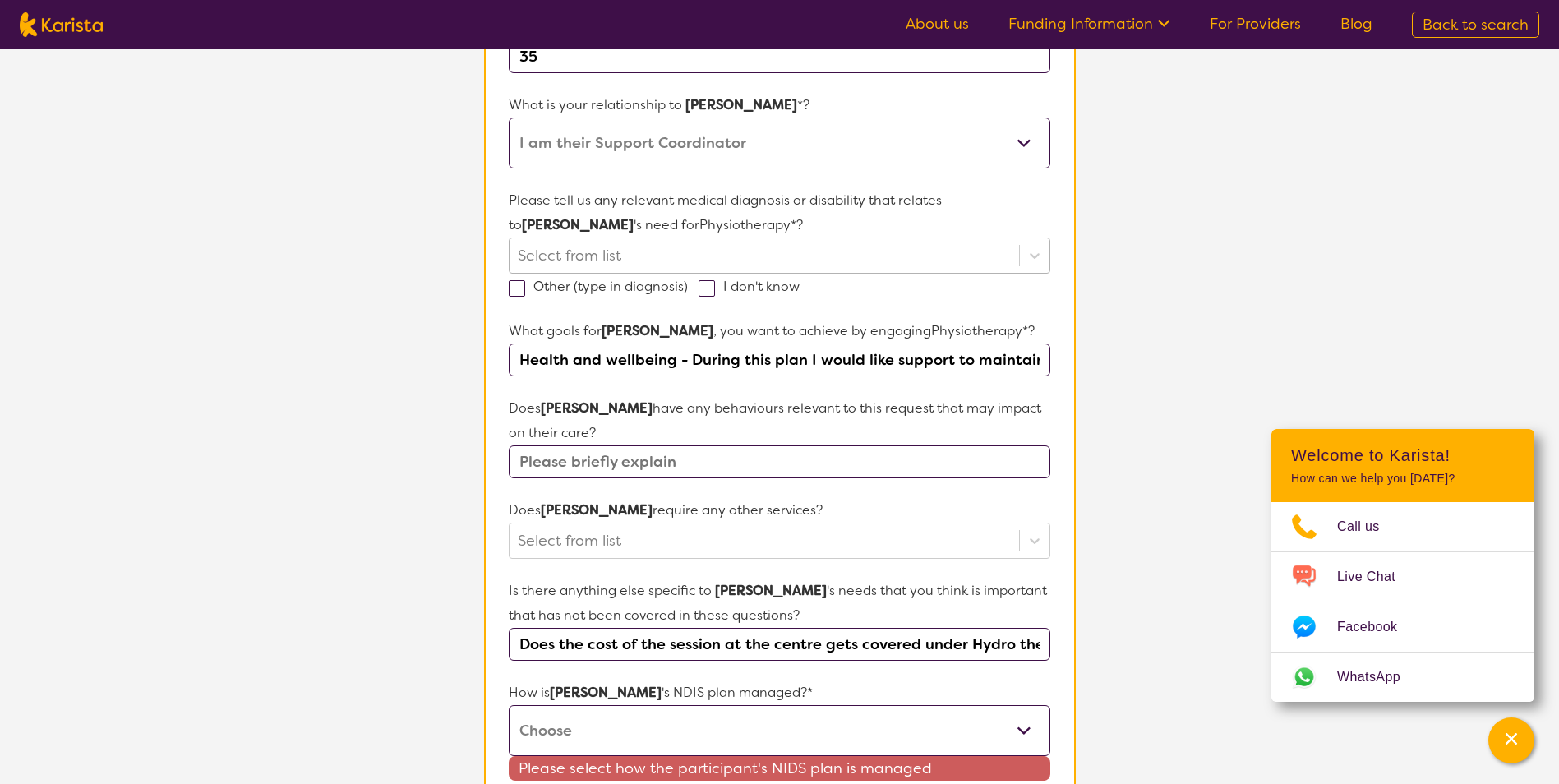
click at [592, 267] on div at bounding box center [763, 256] width 492 height 28
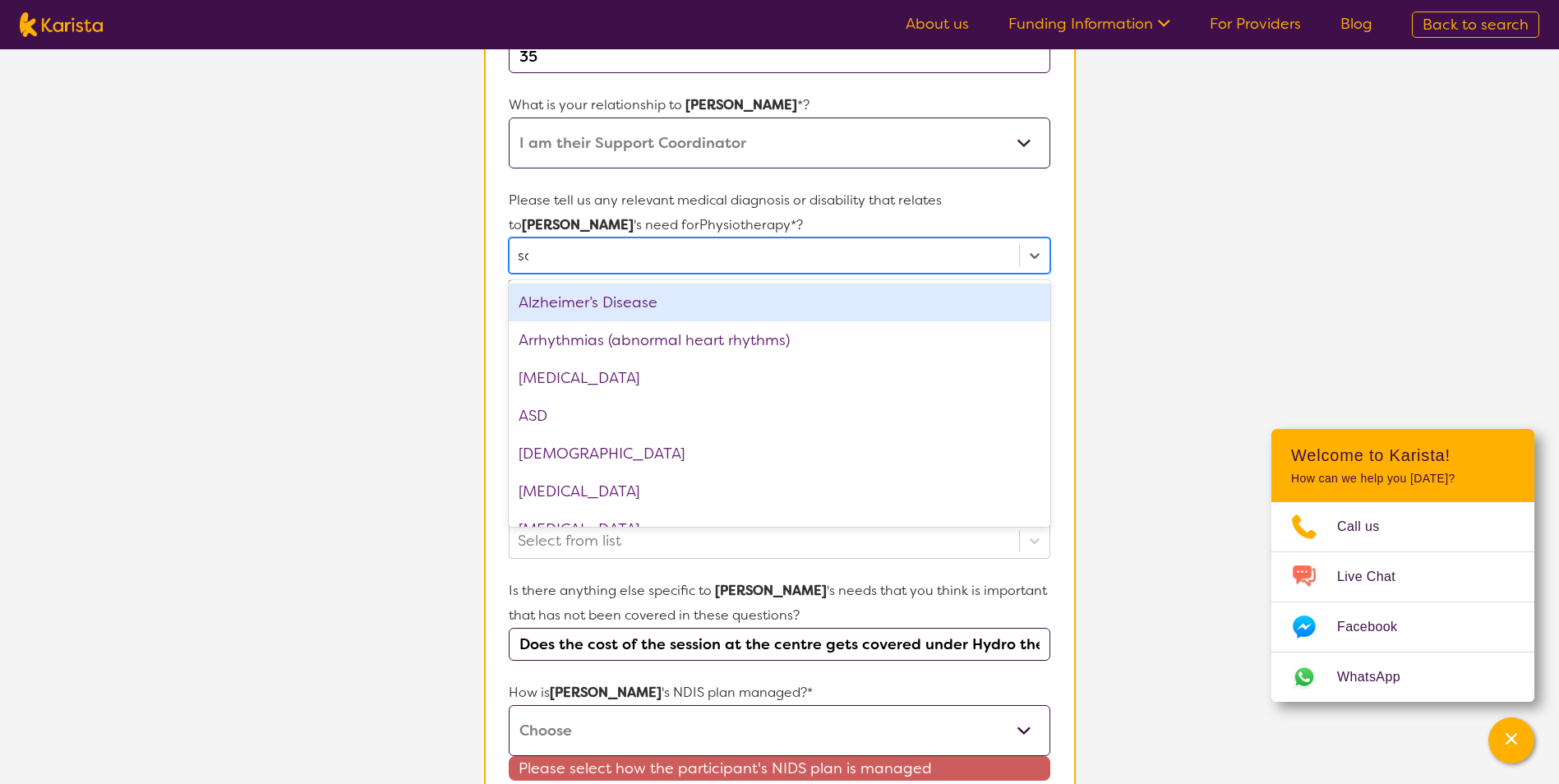
type input "sch"
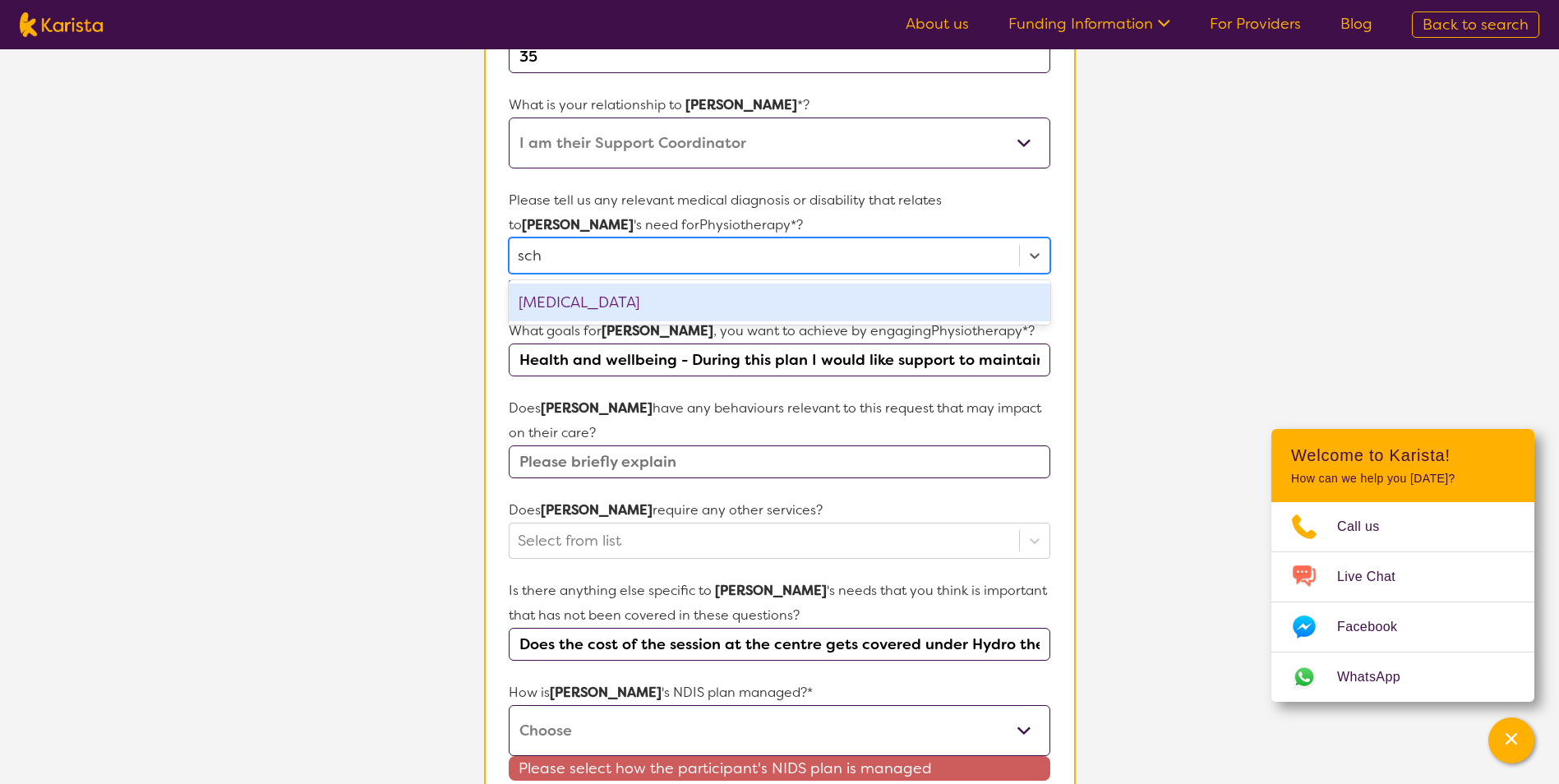
click at [583, 305] on div "Schizophrenia" at bounding box center [779, 301] width 541 height 38
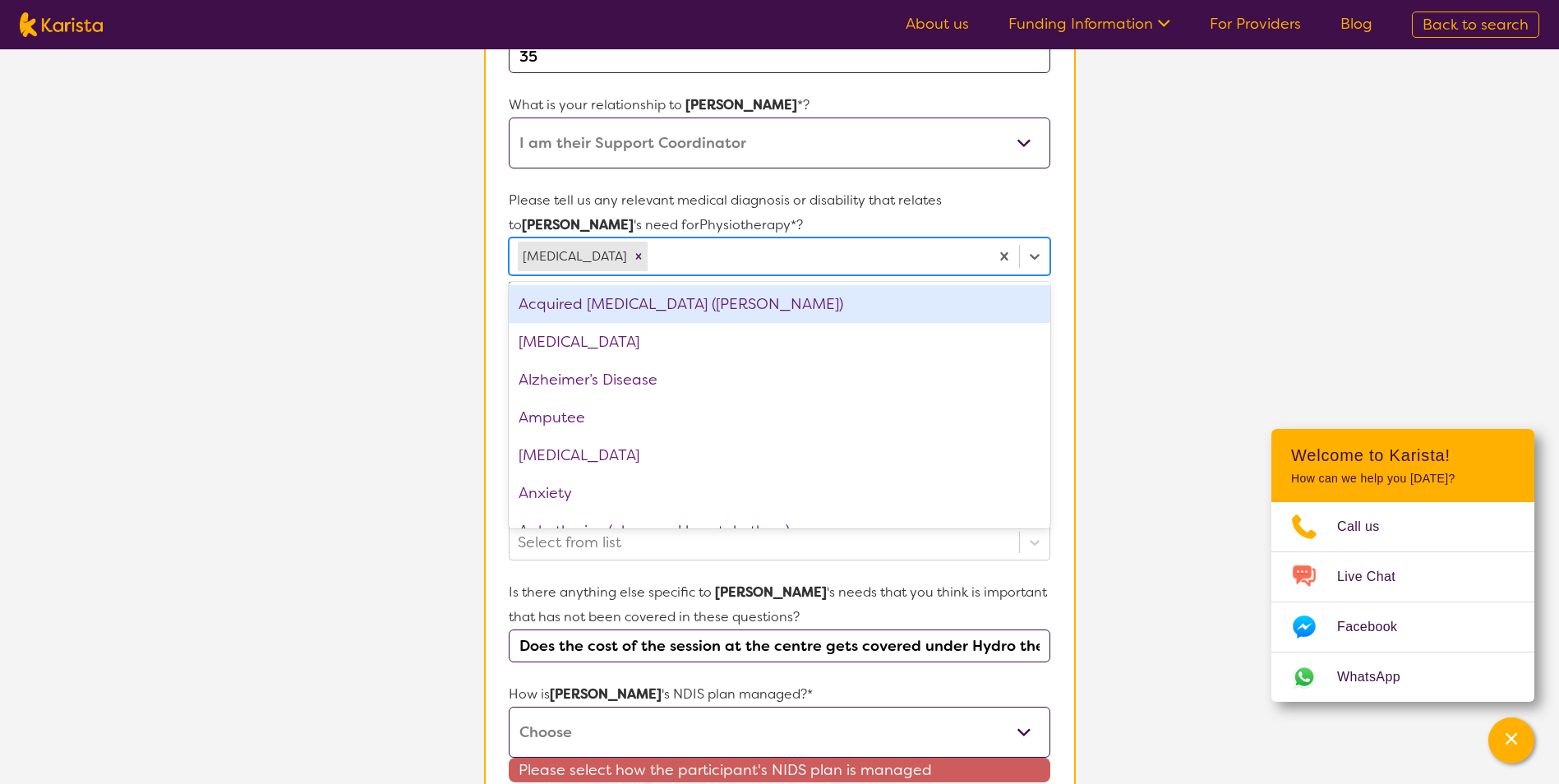
click at [432, 325] on section "L About You 2 Participant Details 3 Confirmation Participant Details & Service …" at bounding box center [780, 458] width 1559 height 1475
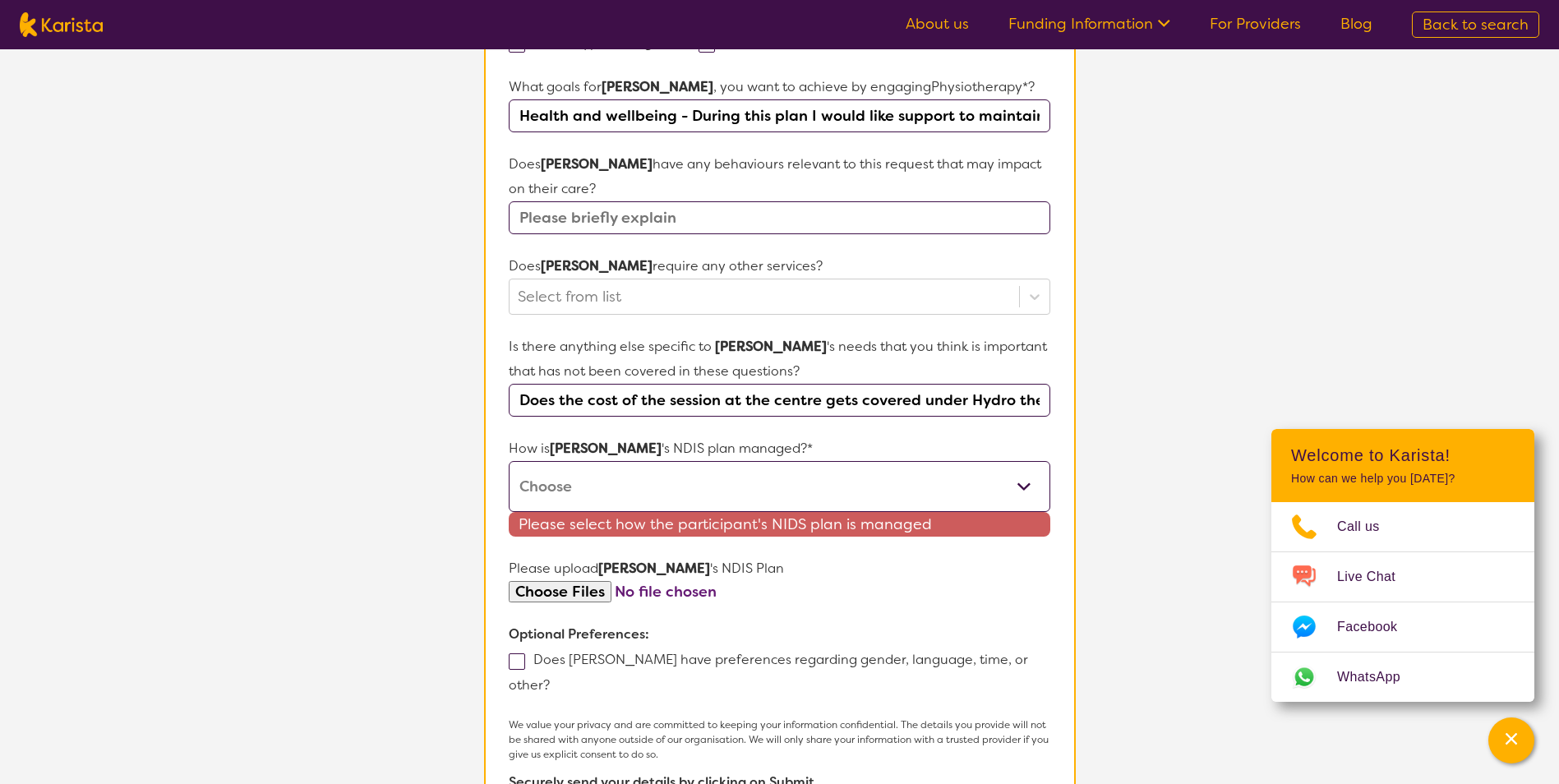
scroll to position [575, 0]
click at [554, 487] on select "Self-managed NDIS plan Managed by a registered plan management provider (not th…" at bounding box center [779, 485] width 541 height 51
select select "Agency Managed"
click at [508, 460] on select "Self-managed NDIS plan Managed by a registered plan management provider (not th…" at bounding box center [779, 485] width 541 height 51
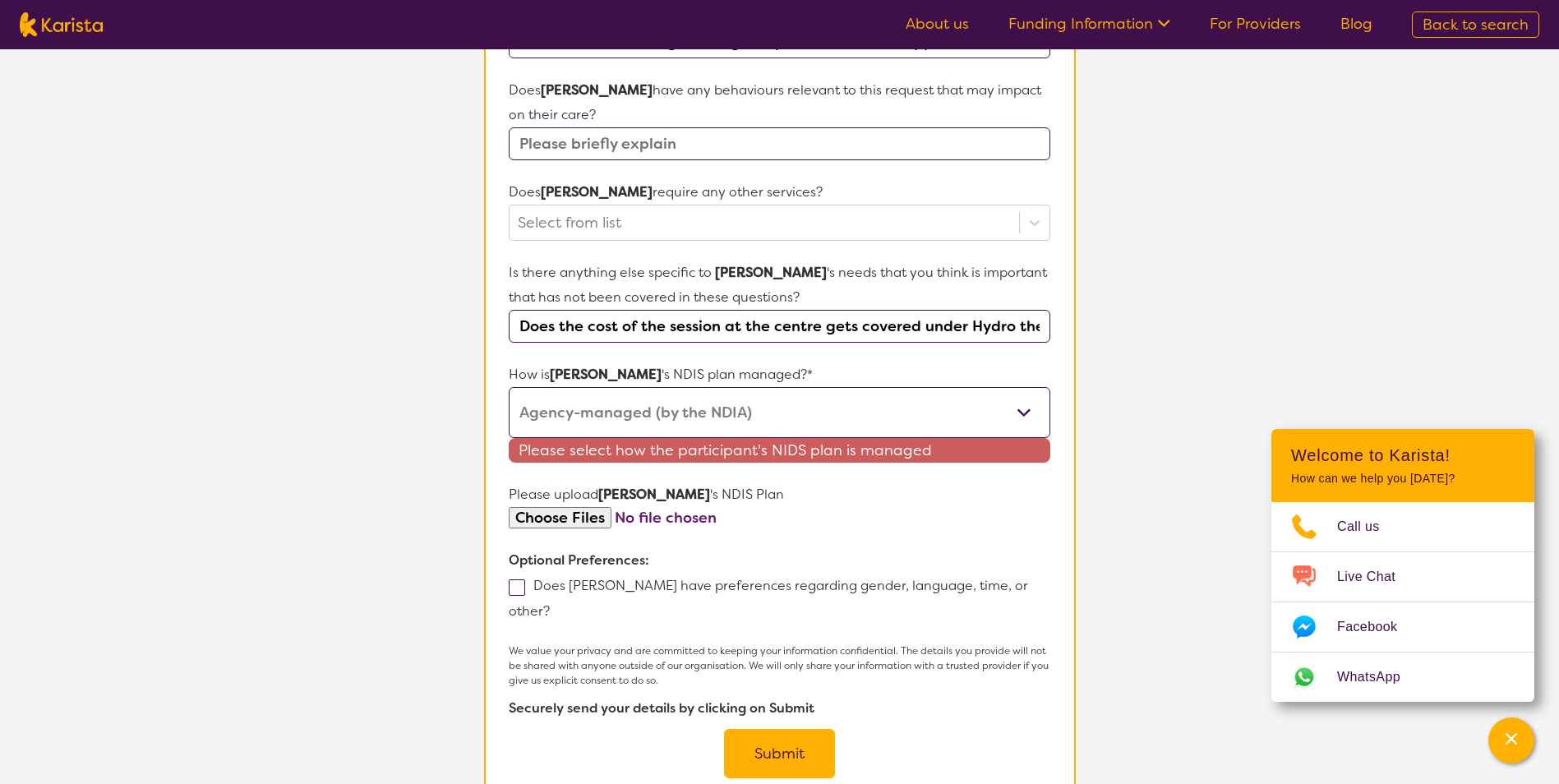
scroll to position [740, 0]
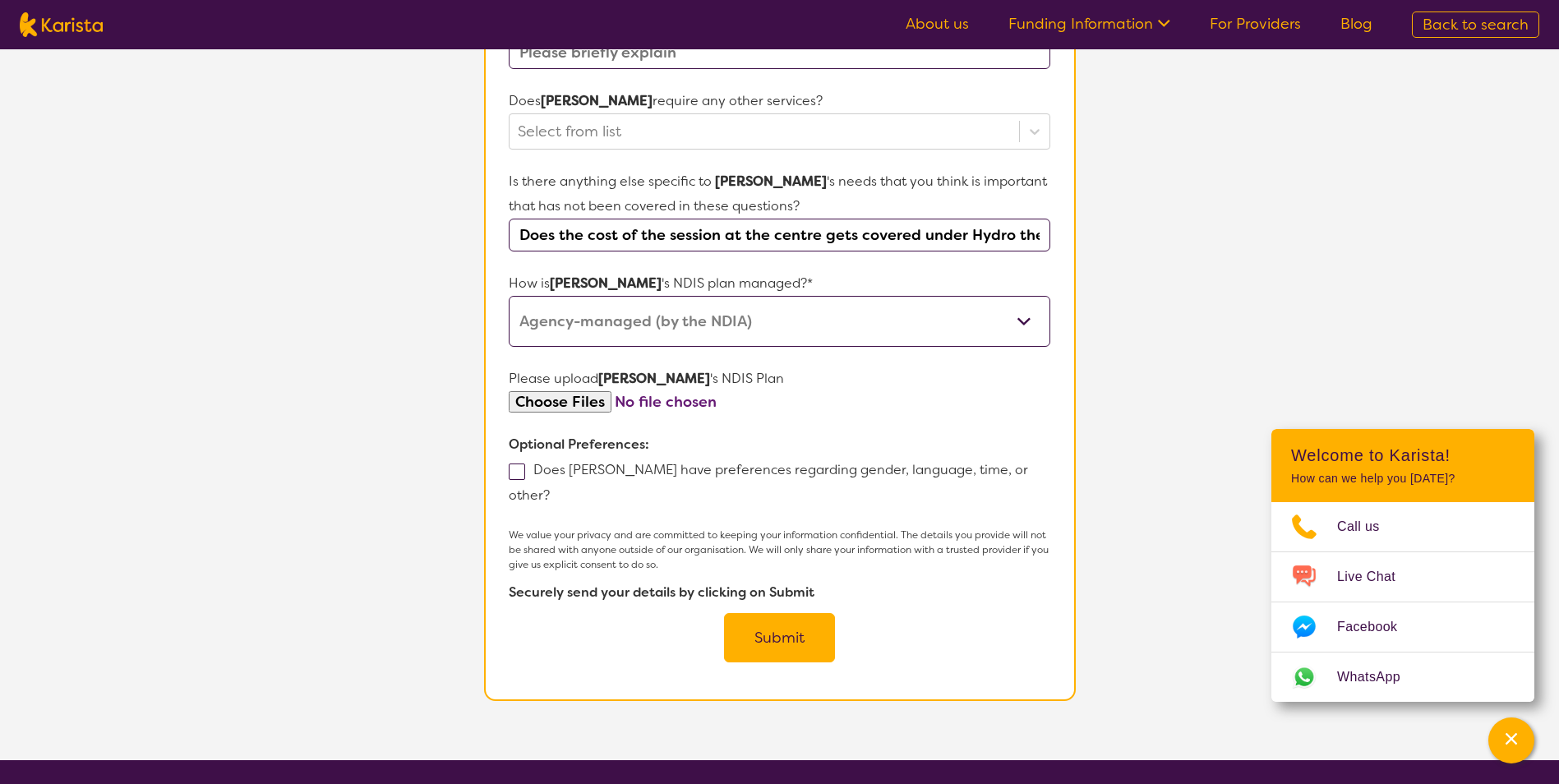
click at [733, 630] on button "Submit" at bounding box center [780, 638] width 111 height 50
